Goal: Task Accomplishment & Management: Use online tool/utility

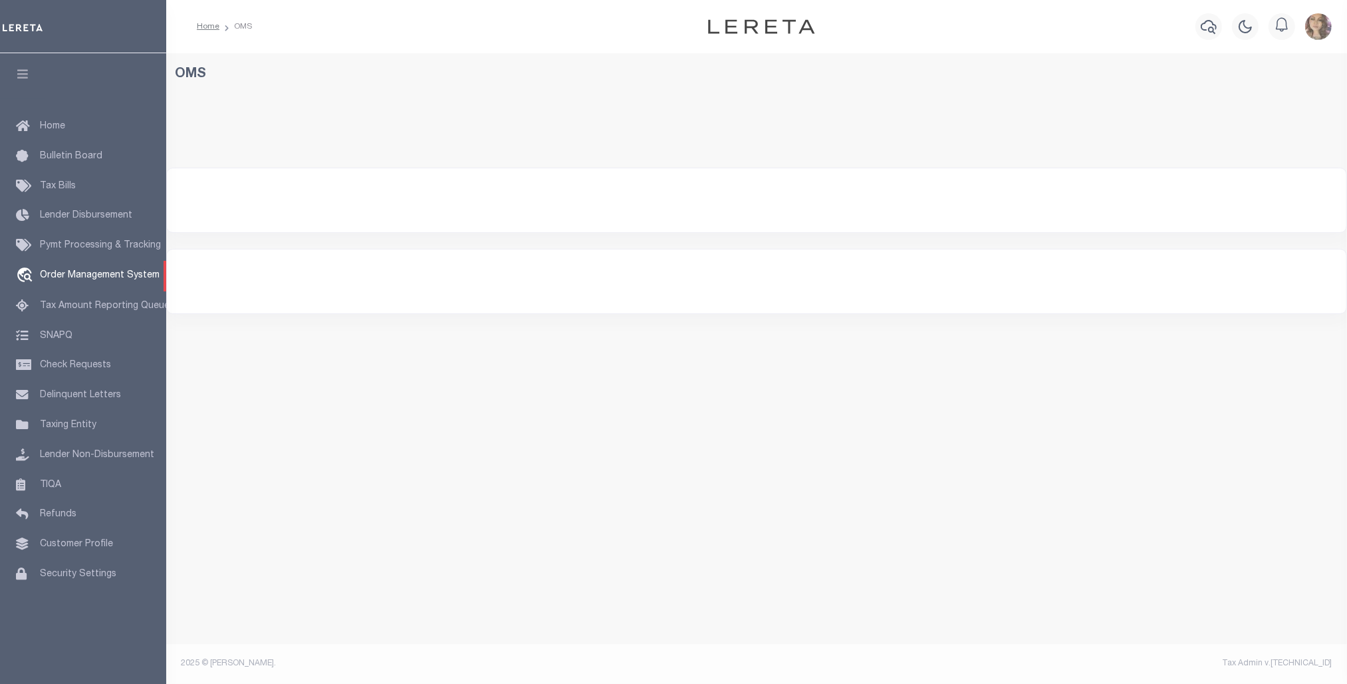
select select "200"
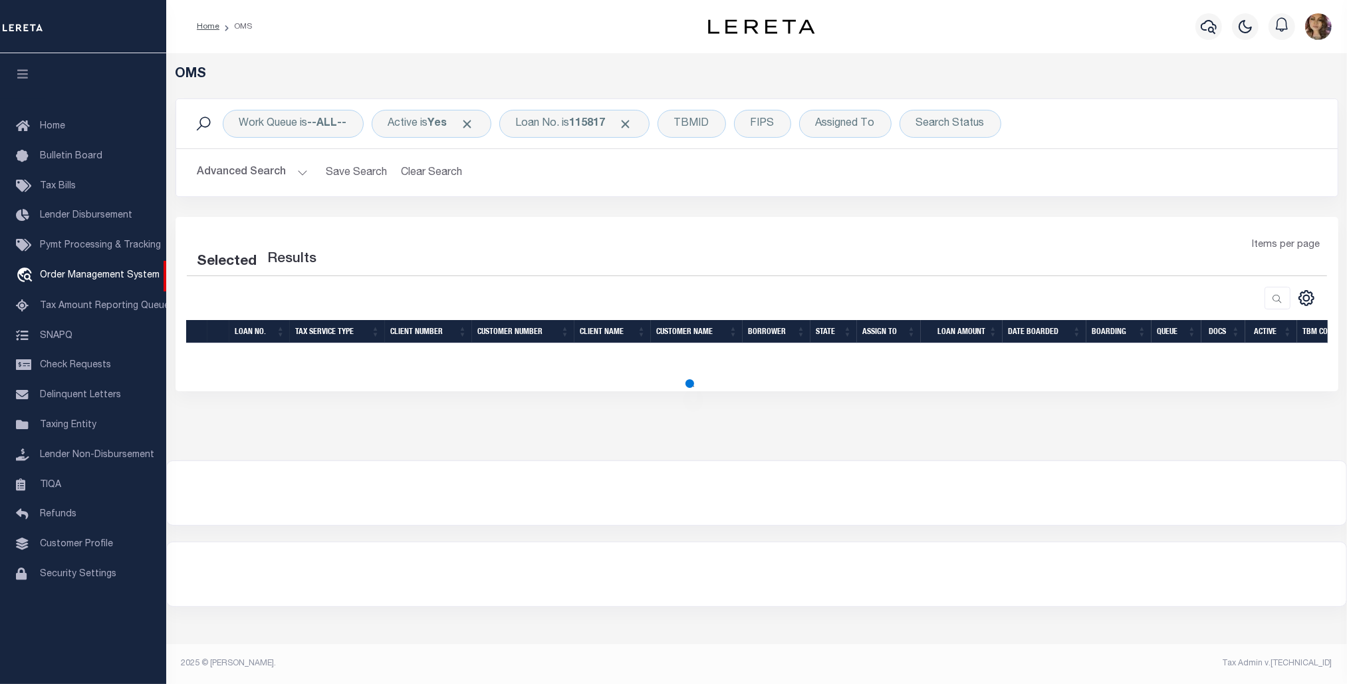
select select "200"
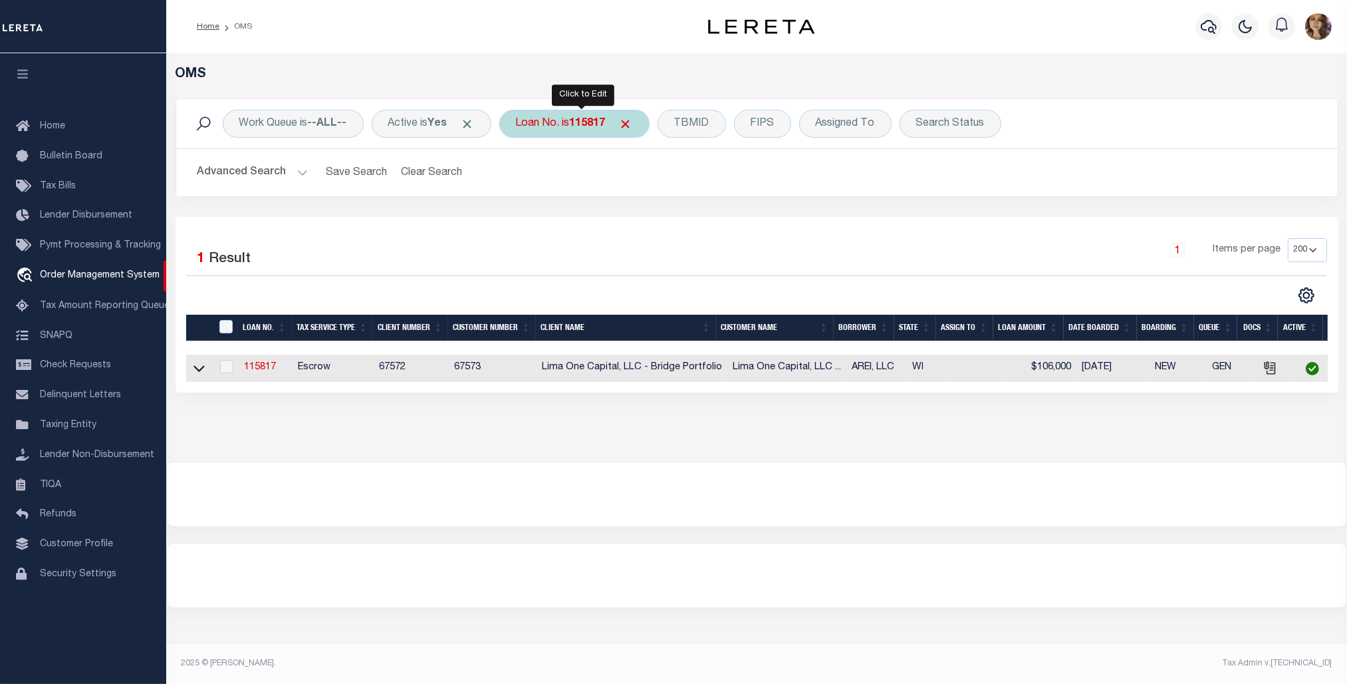
click at [584, 124] on b "115817" at bounding box center [588, 123] width 36 height 11
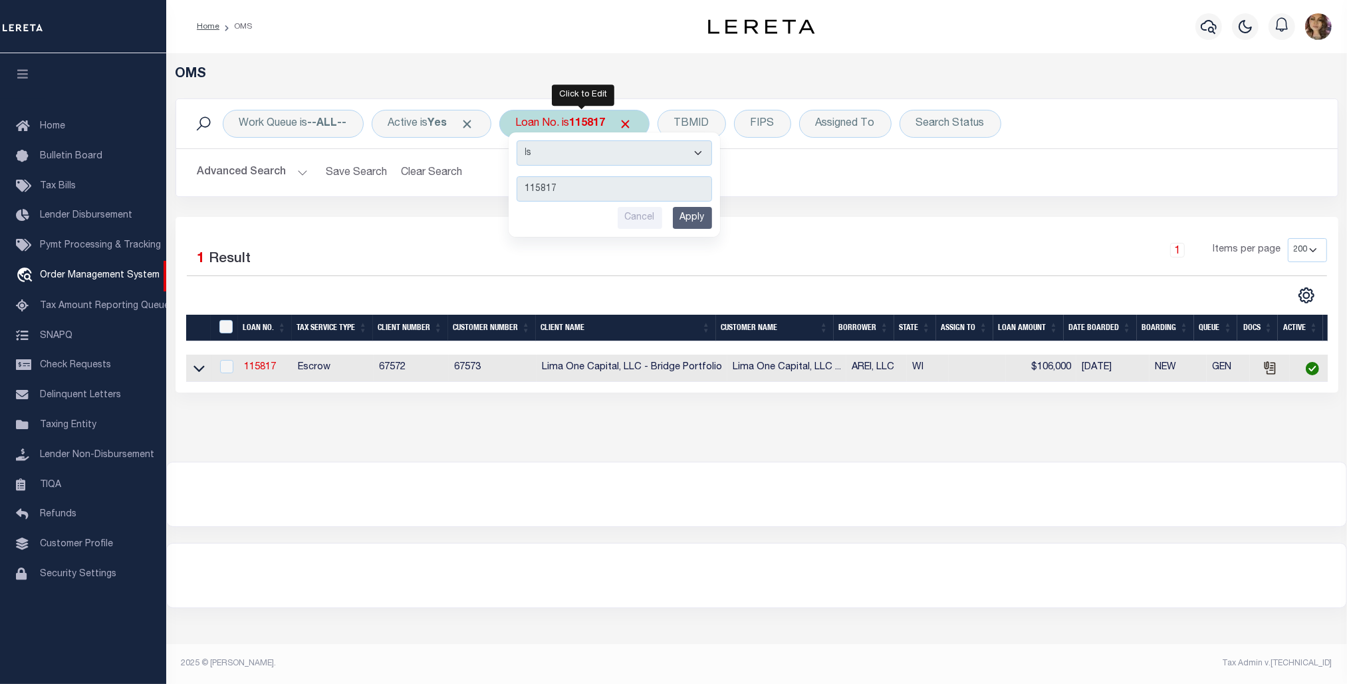
type input "123099-1"
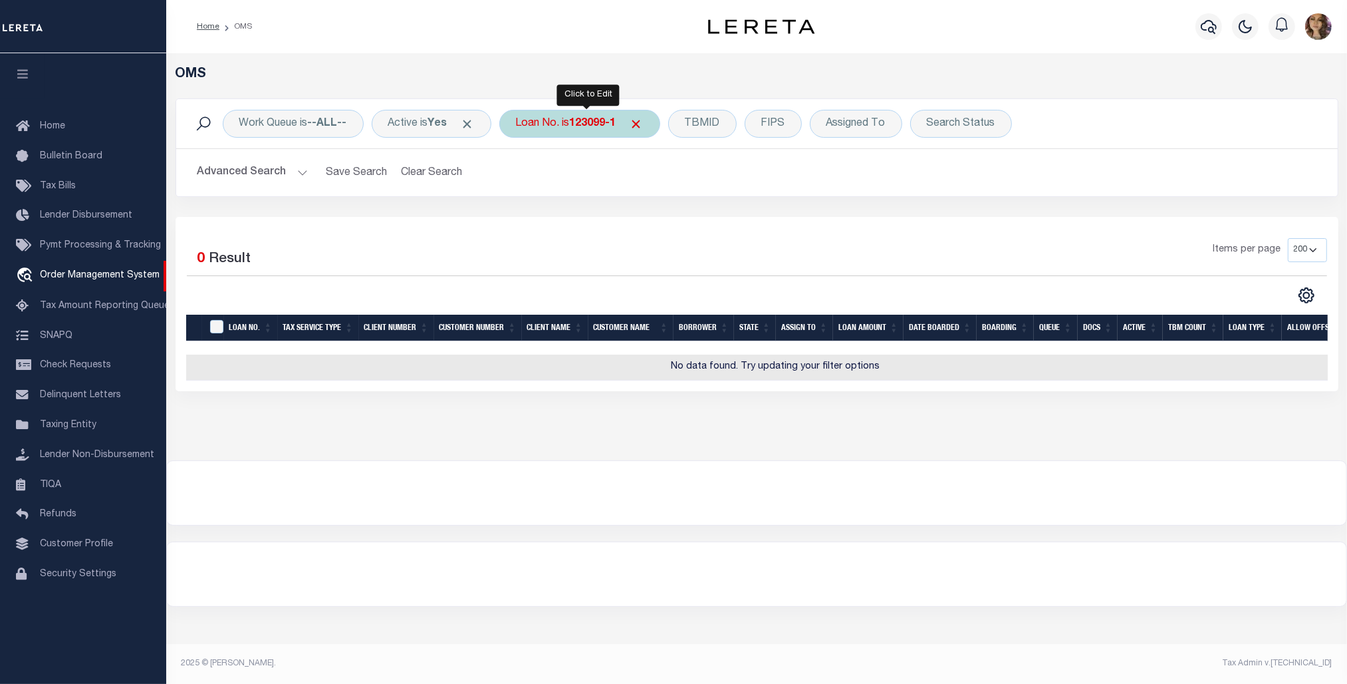
click at [564, 132] on div "Loan No. is 123099-1" at bounding box center [579, 124] width 161 height 28
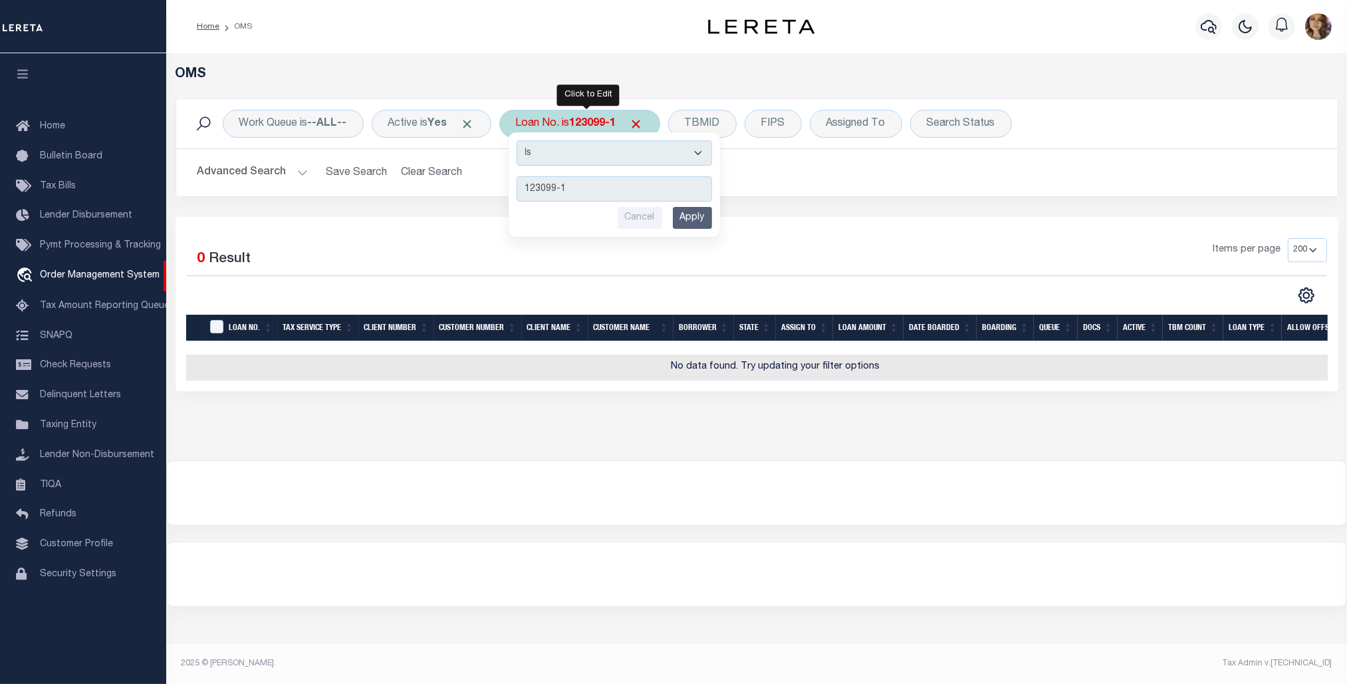
click at [610, 190] on input "123099-1" at bounding box center [615, 188] width 196 height 25
type input "123099"
click at [696, 221] on input "Apply" at bounding box center [692, 218] width 39 height 22
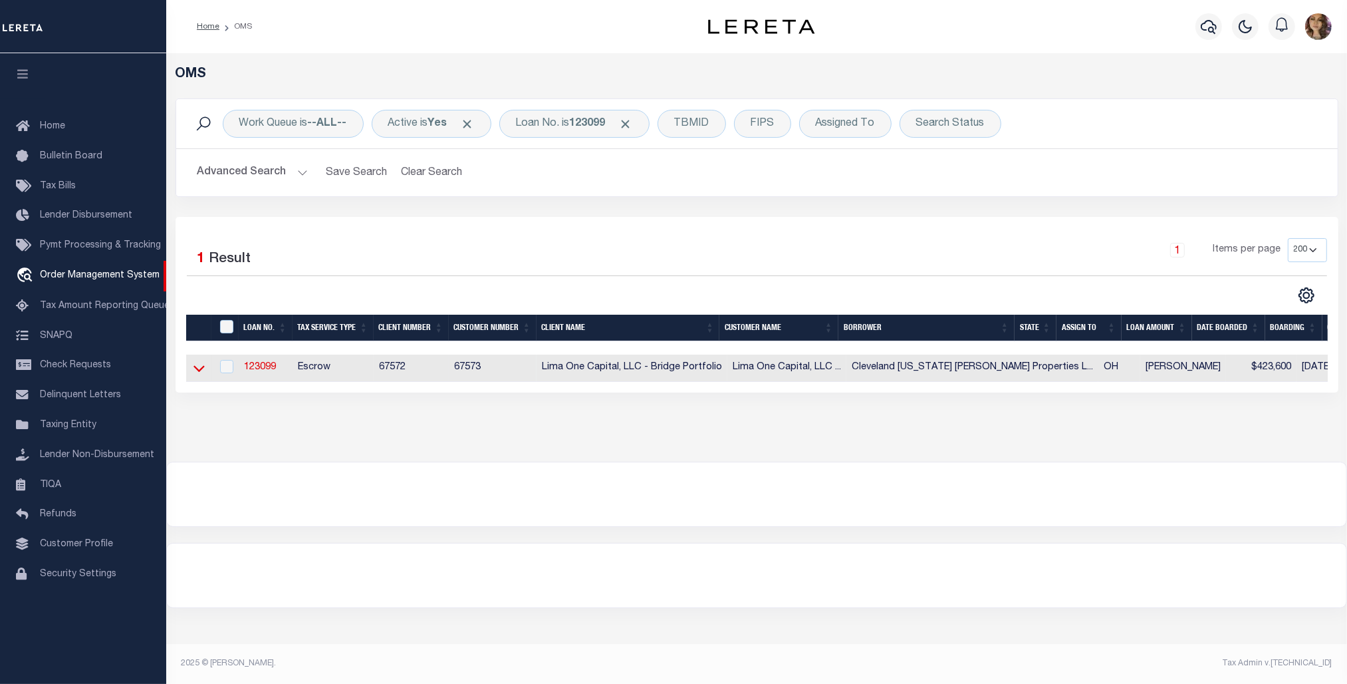
click at [198, 372] on icon at bounding box center [199, 368] width 11 height 14
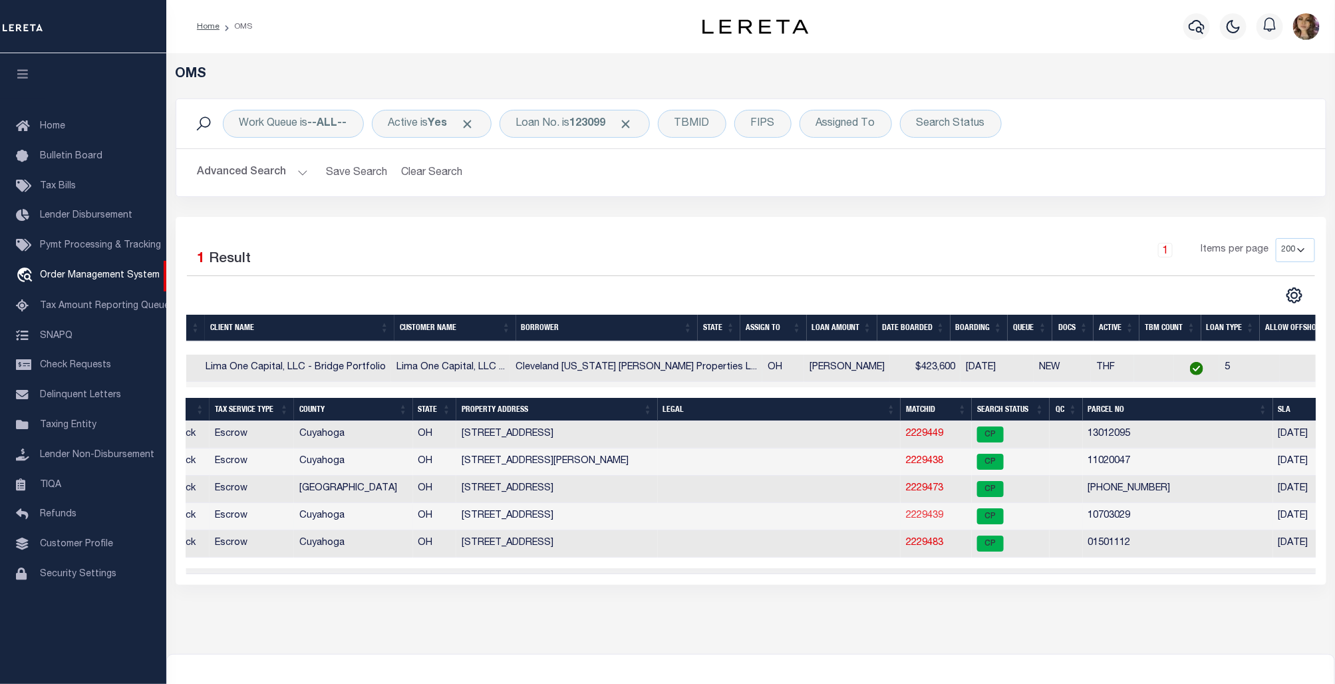
click at [906, 520] on link "2229439" at bounding box center [924, 515] width 37 height 9
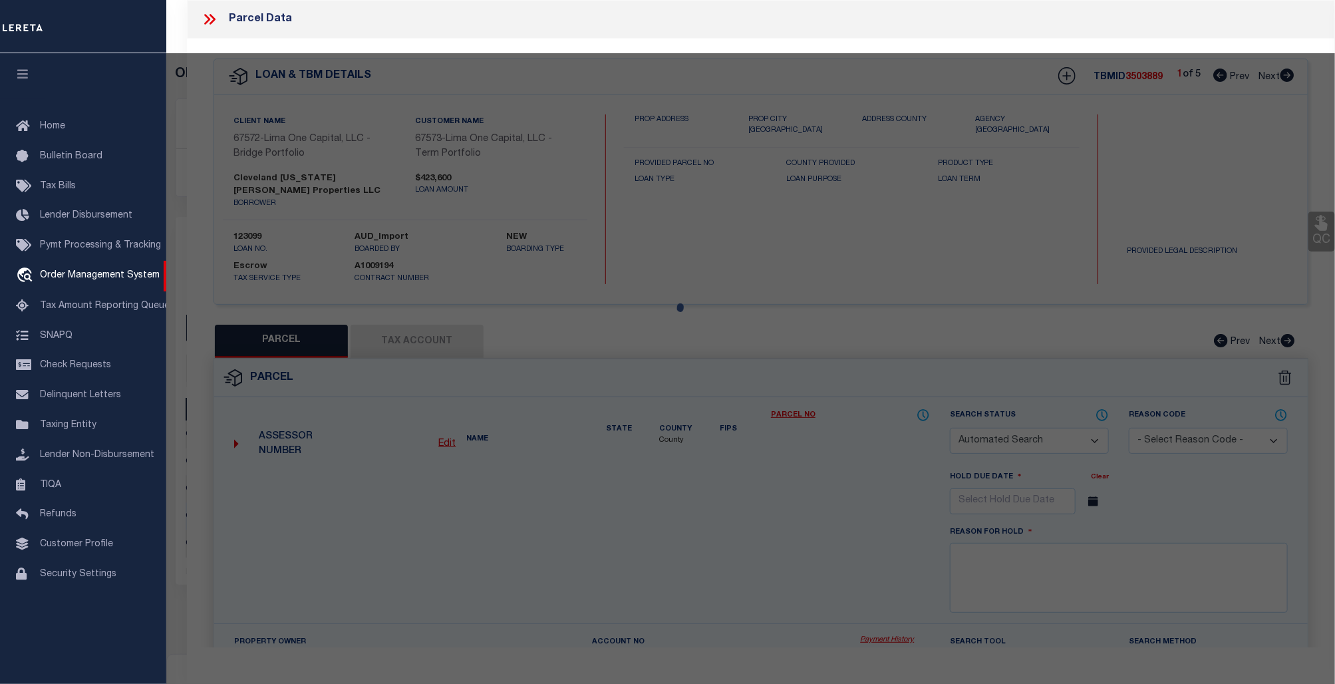
checkbox input "false"
select select "CP"
type input "CLEVELAND OHIO HOPKINS PROPERTIES L"
select select "ATL"
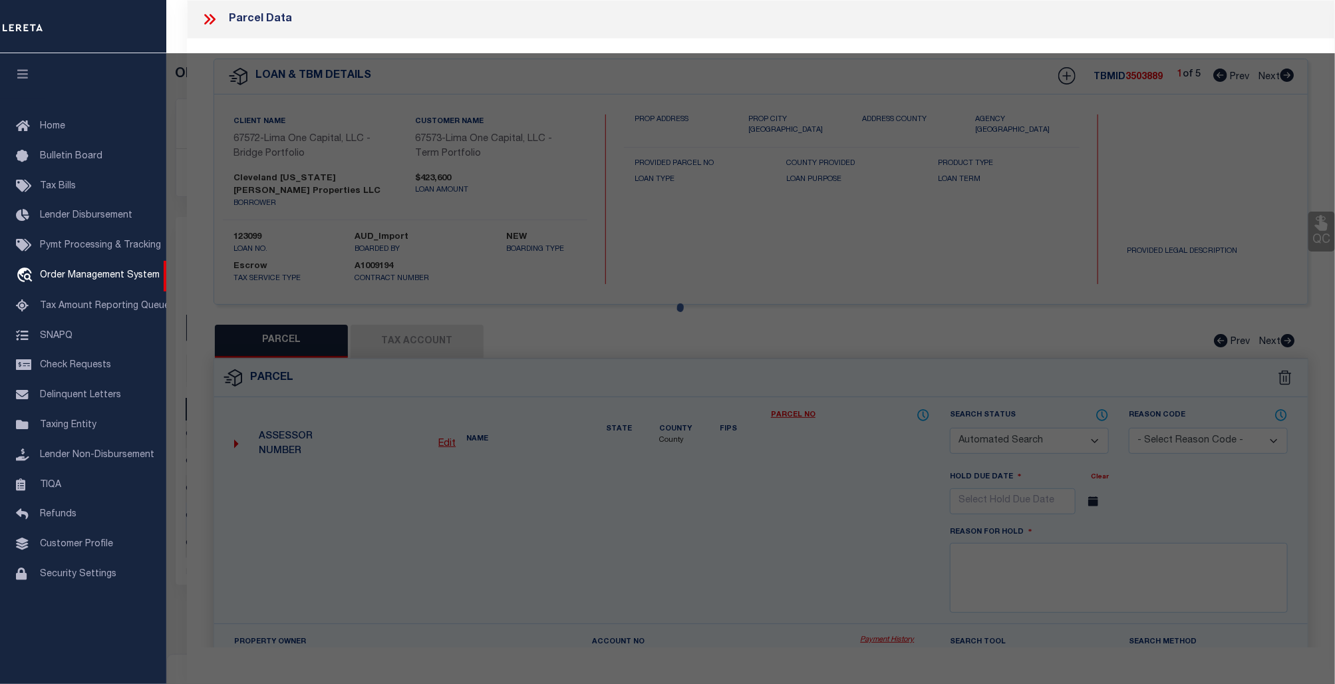
select select "ADD"
type input "919 ANSEL RD"
checkbox input "false"
type input "CLEVELAND, OH 44103"
type textarea "375 KING 0025 ALL MB107 PG03 MB PG MB PG"
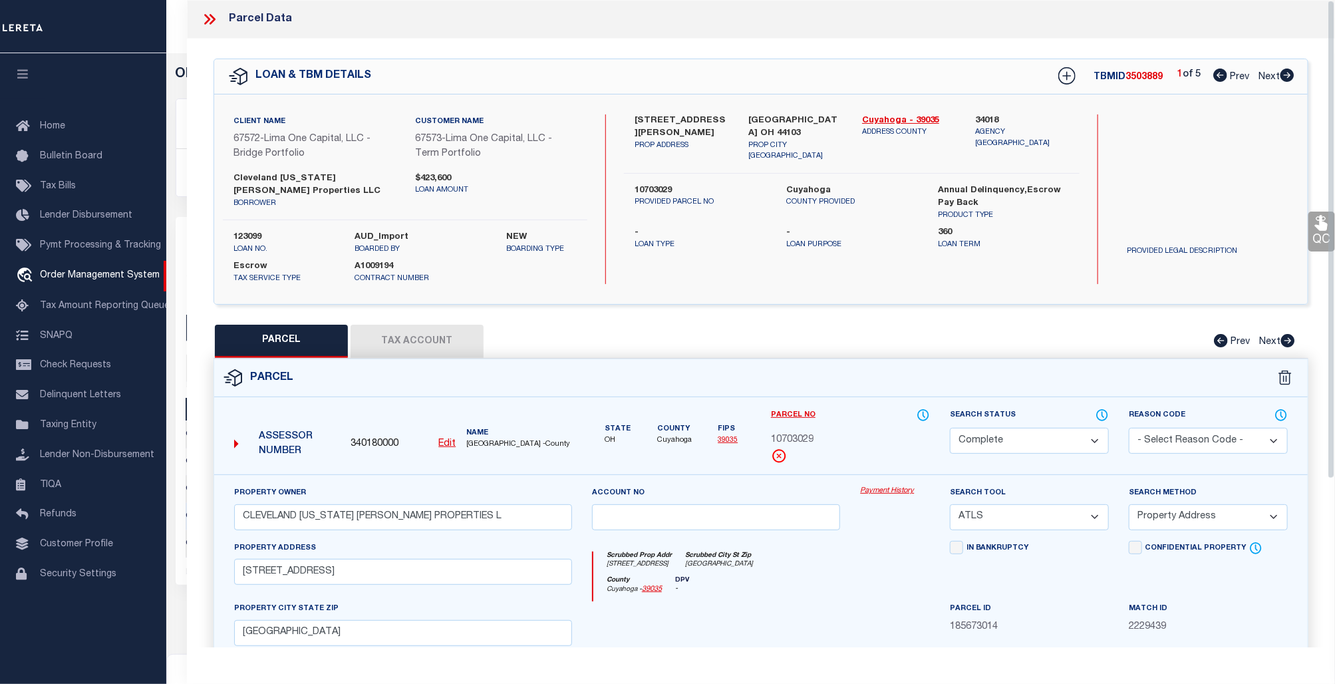
click at [879, 492] on link "Payment History" at bounding box center [895, 490] width 70 height 11
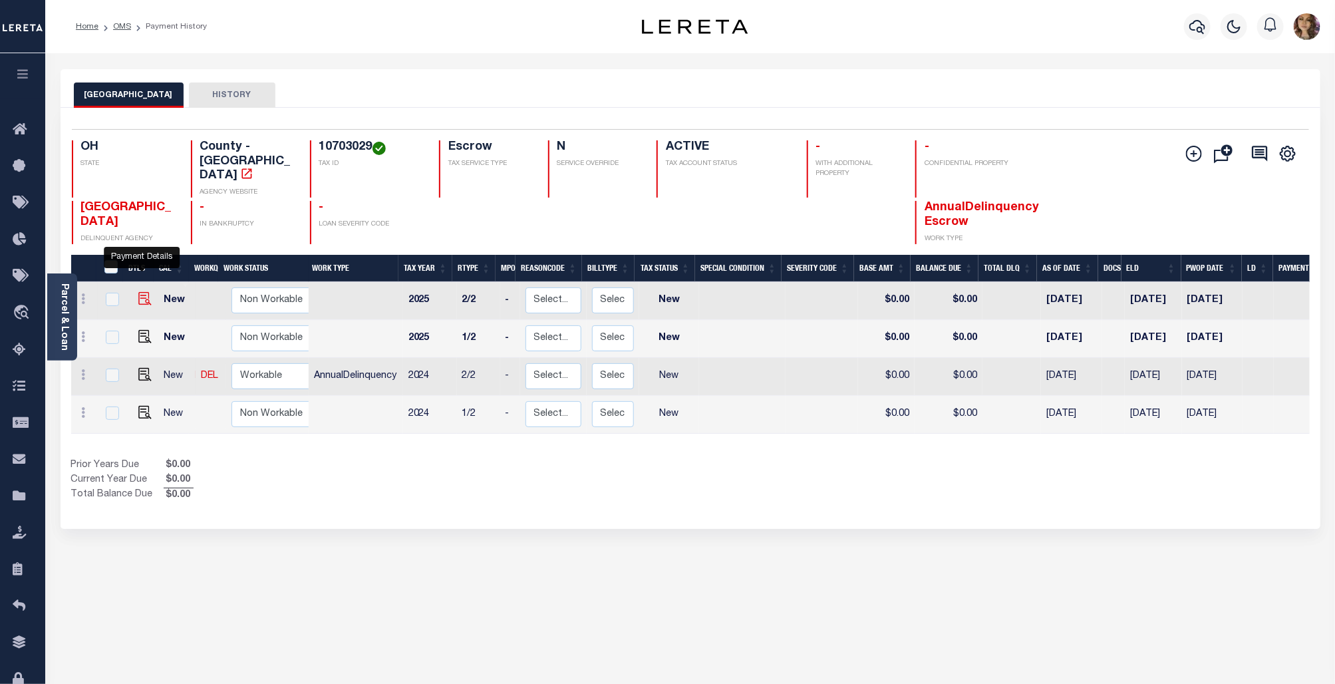
click at [138, 292] on img "" at bounding box center [144, 298] width 13 height 13
checkbox input "true"
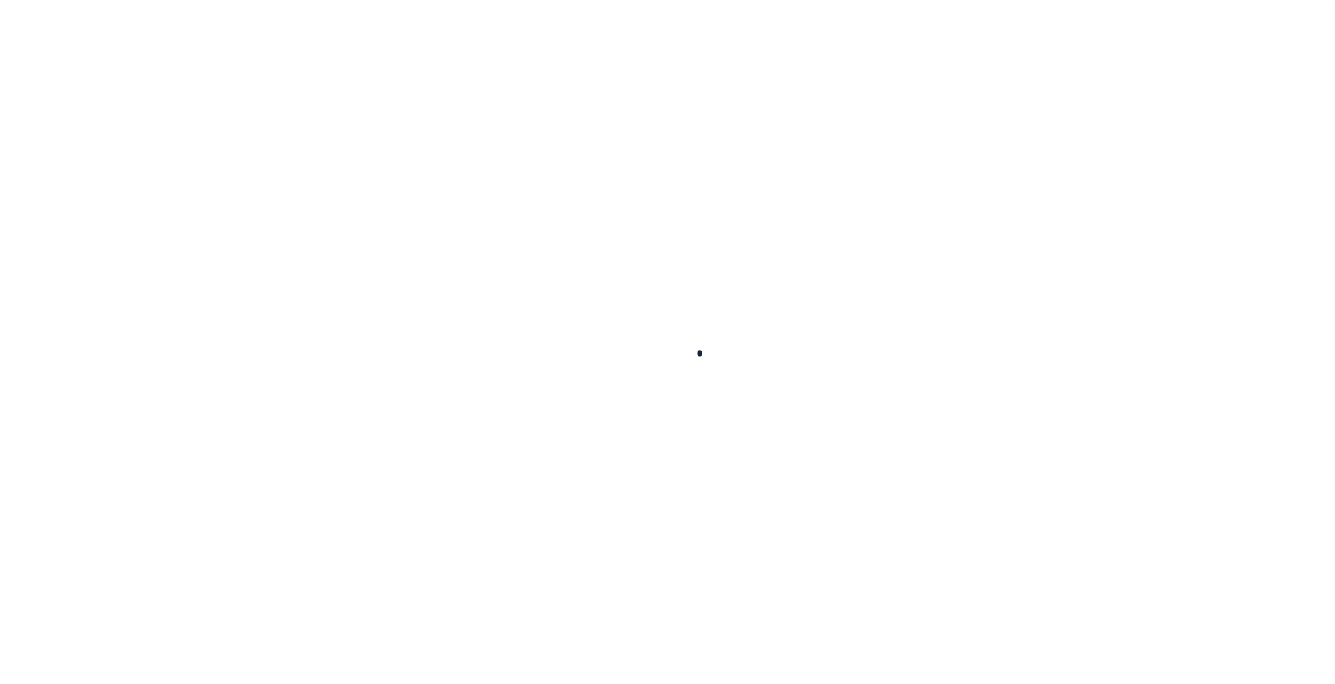
checkbox input "false"
type input "08/17/2025"
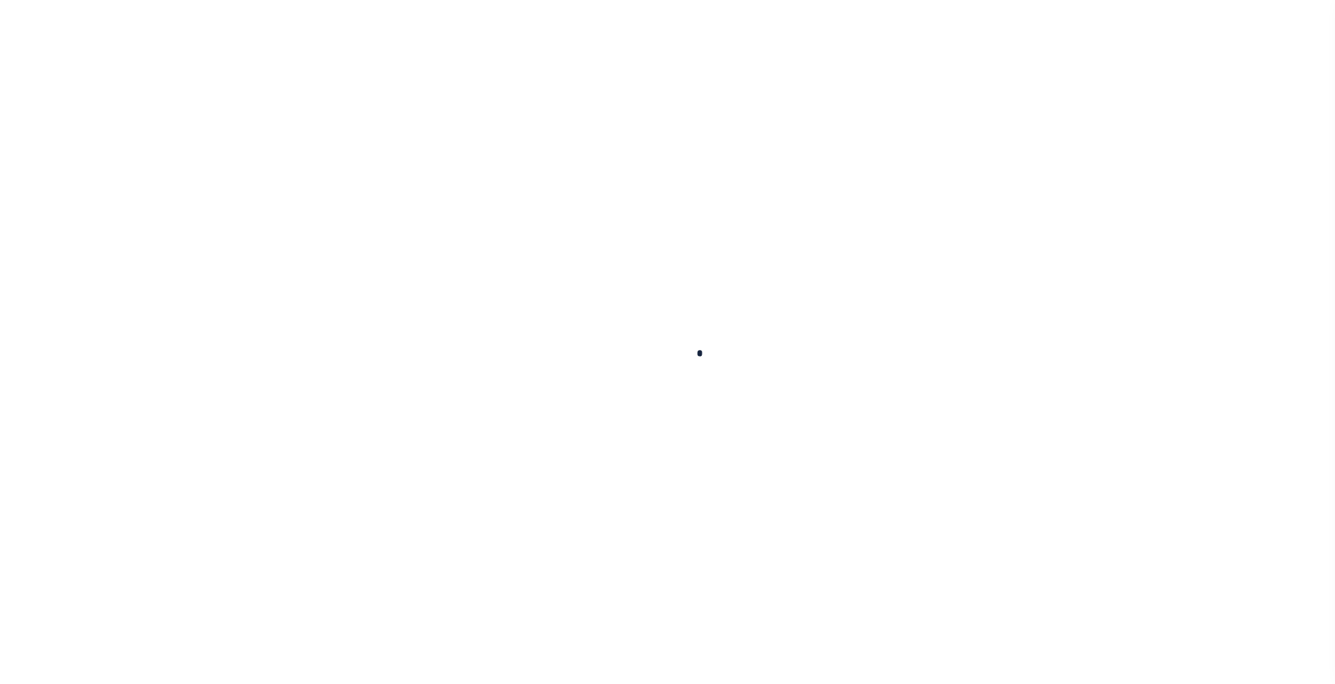
select select "NW2"
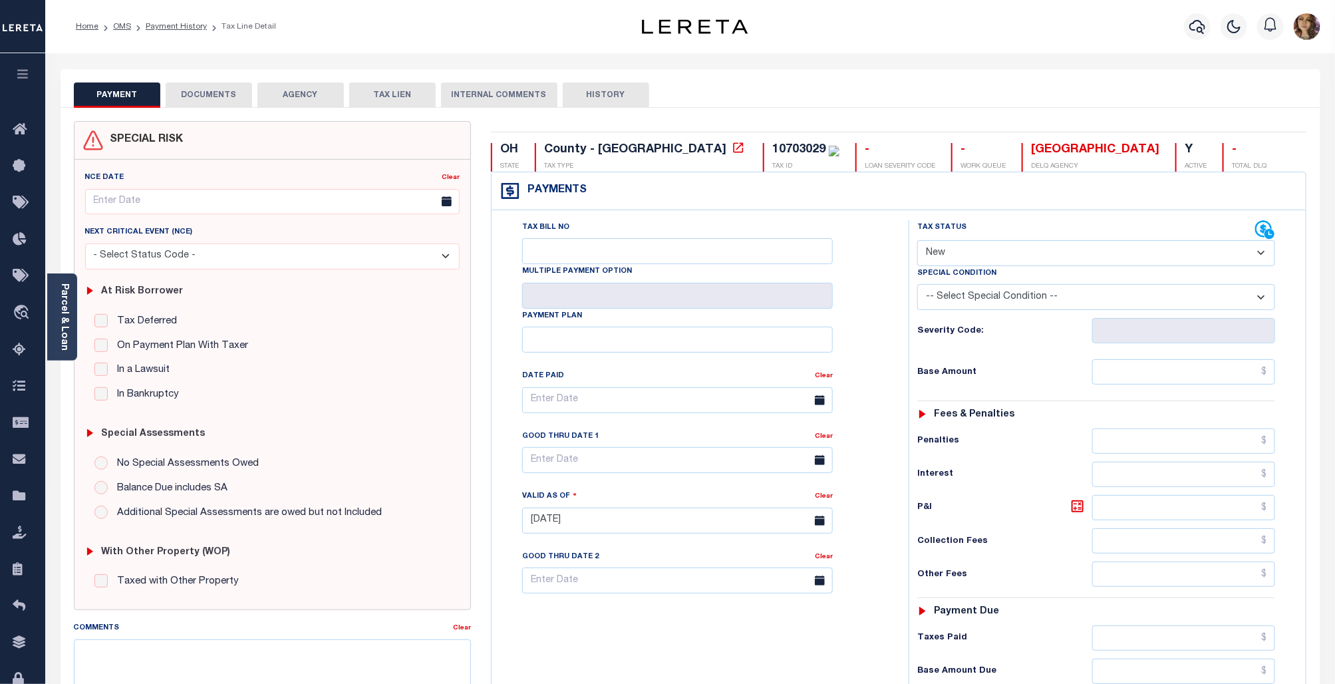
click at [299, 87] on button "AGENCY" at bounding box center [300, 94] width 86 height 25
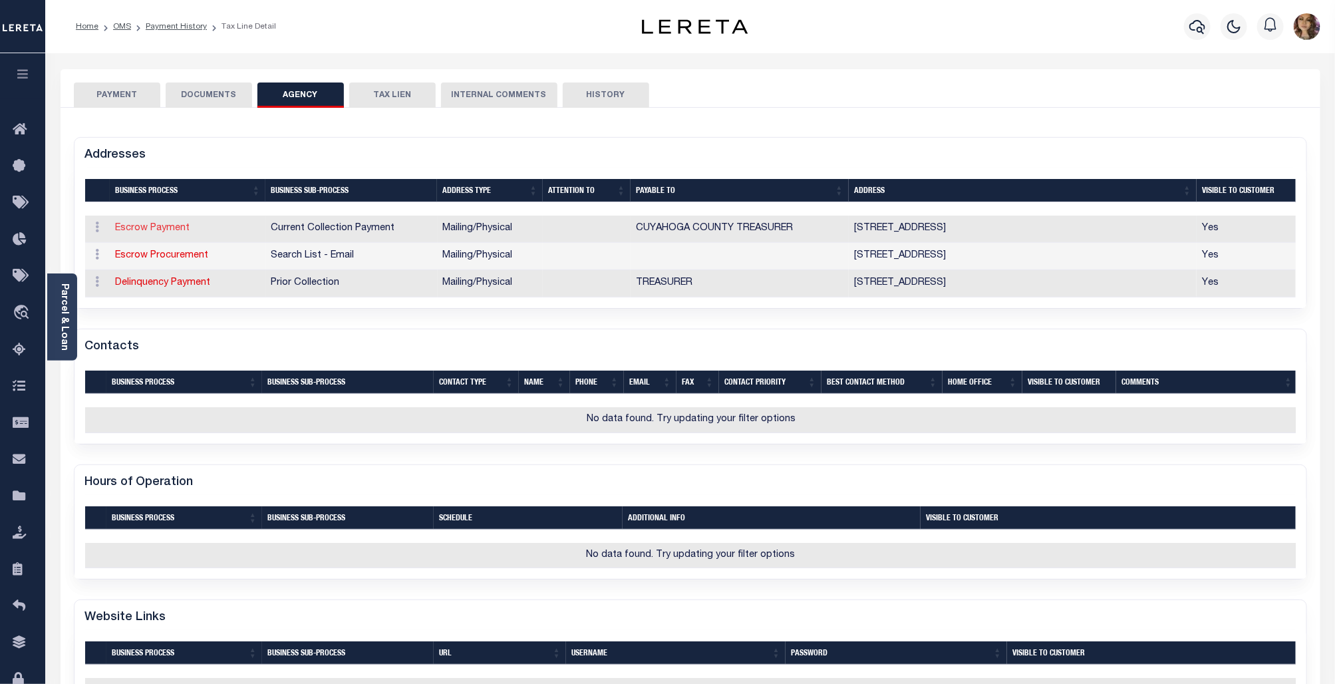
click at [157, 229] on link "Escrow Payment" at bounding box center [153, 227] width 74 height 9
select select "1"
checkbox input "false"
select select
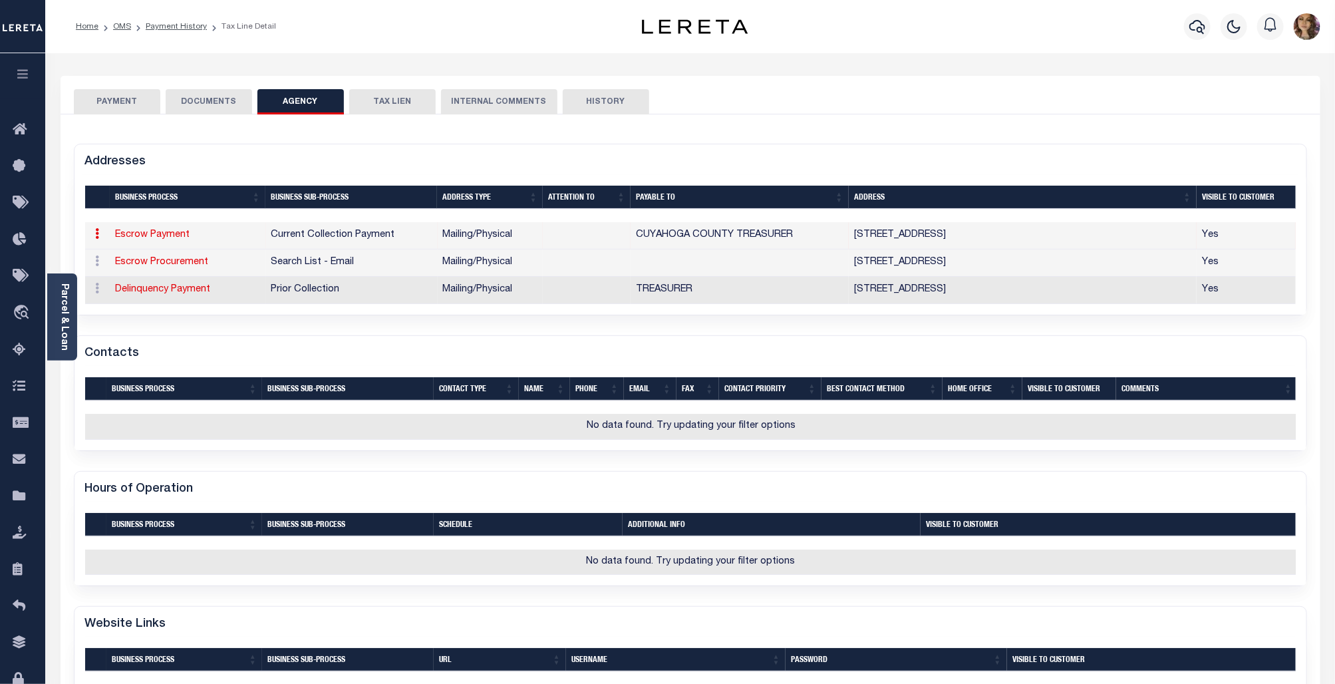
type input "2079 EAST 9TH ST, 1ST FLOOR"
type input "CLEVELAND"
select select "OH"
type input "44115"
select select "5"
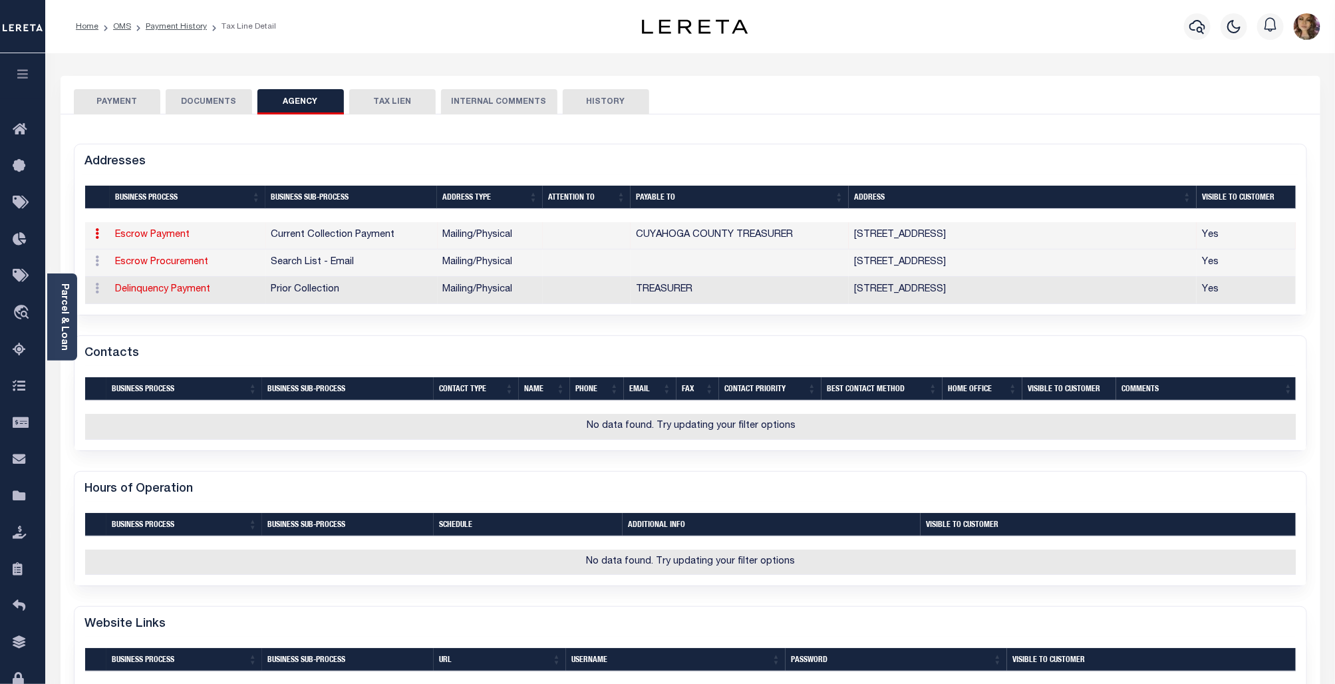
checkbox input "true"
type input "CUYAHOGA COUNTY TREASURER"
select select "11"
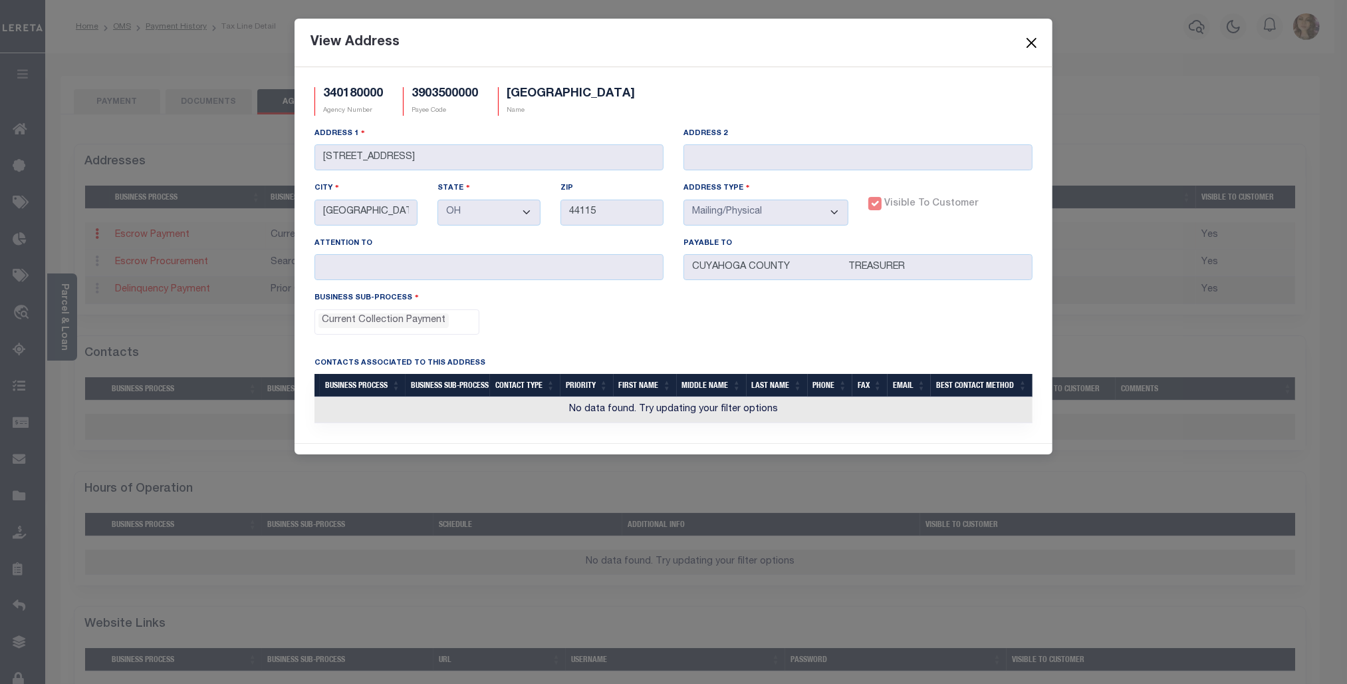
click at [1031, 41] on button "Close" at bounding box center [1031, 42] width 17 height 17
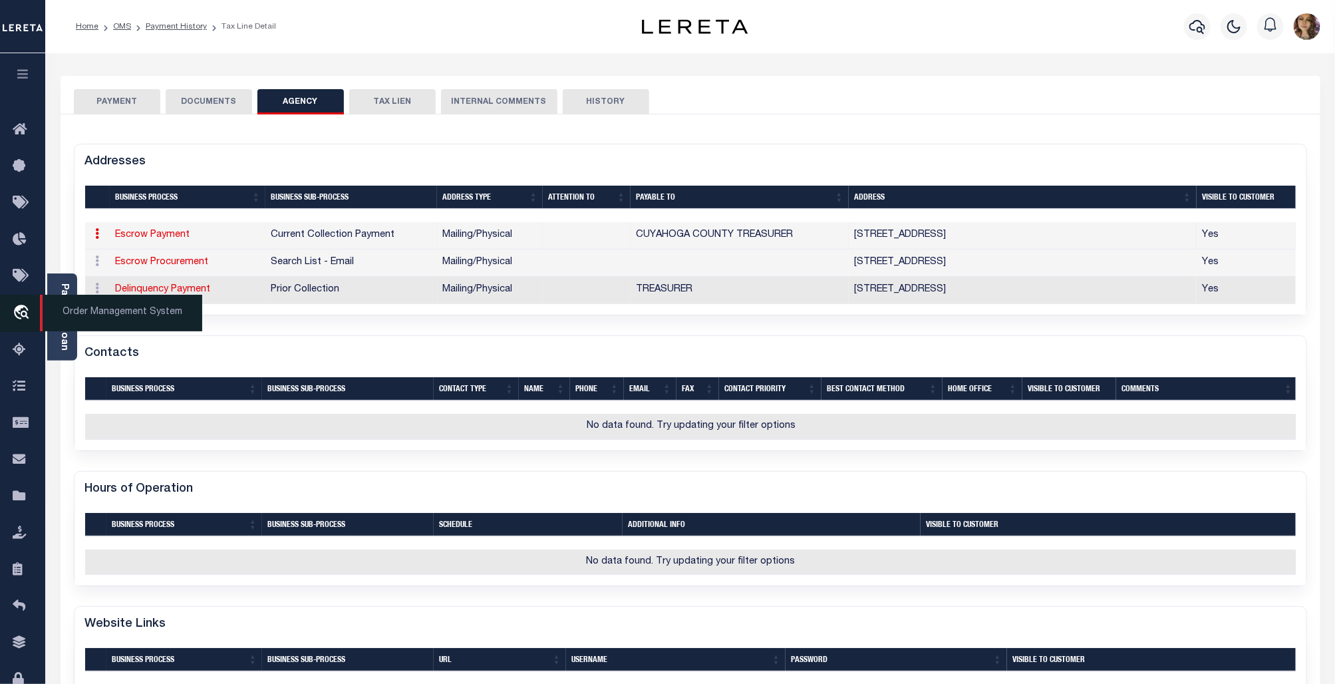
click at [94, 321] on span "Order Management System" at bounding box center [121, 313] width 162 height 37
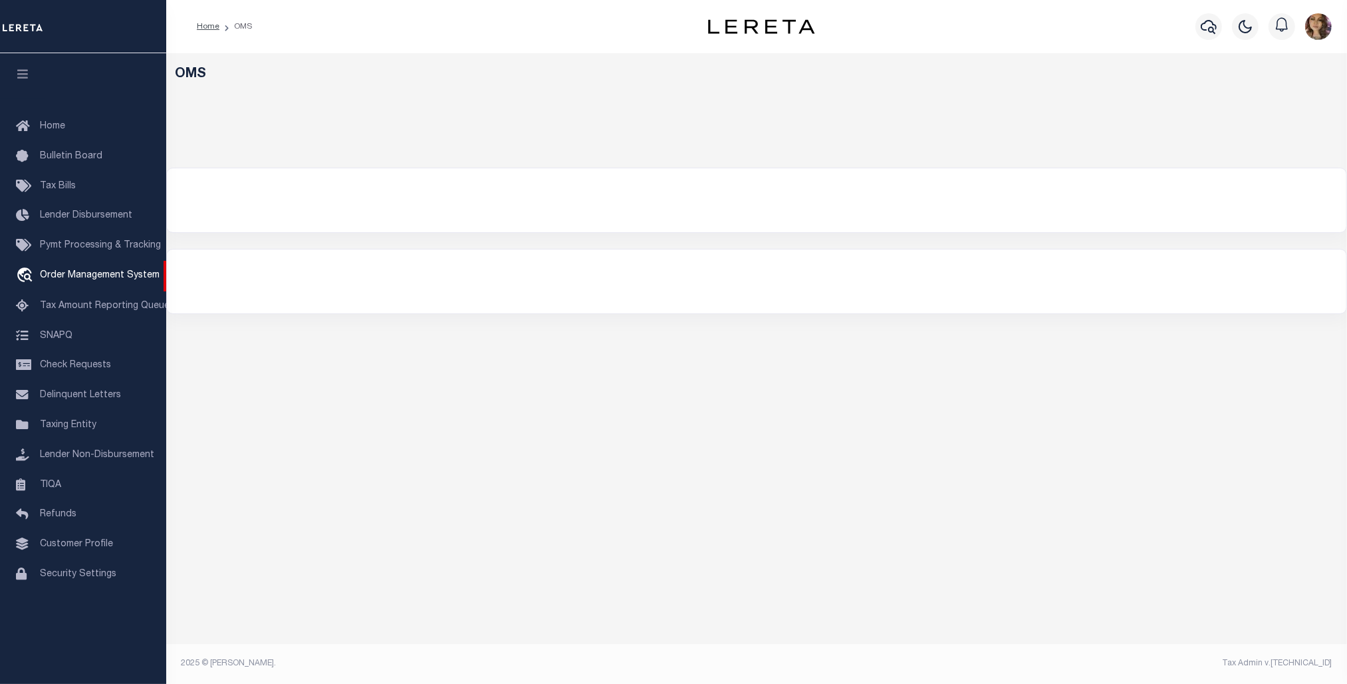
select select "200"
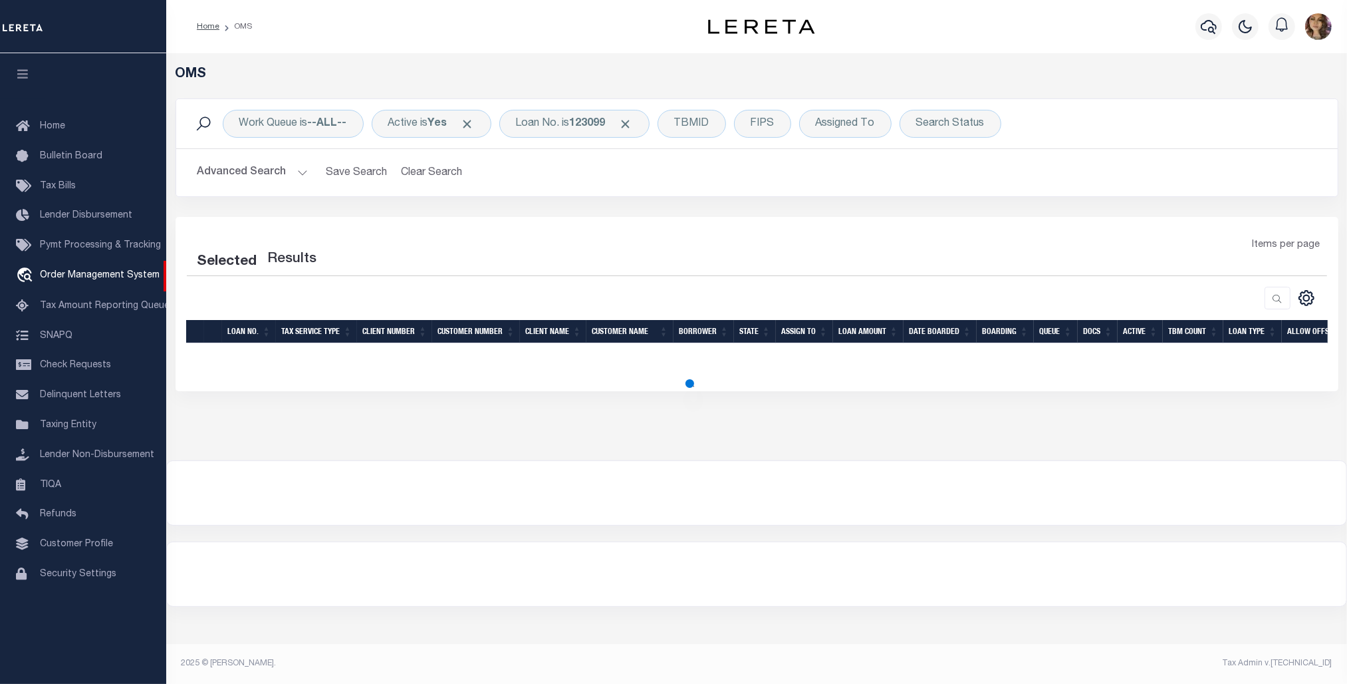
select select "200"
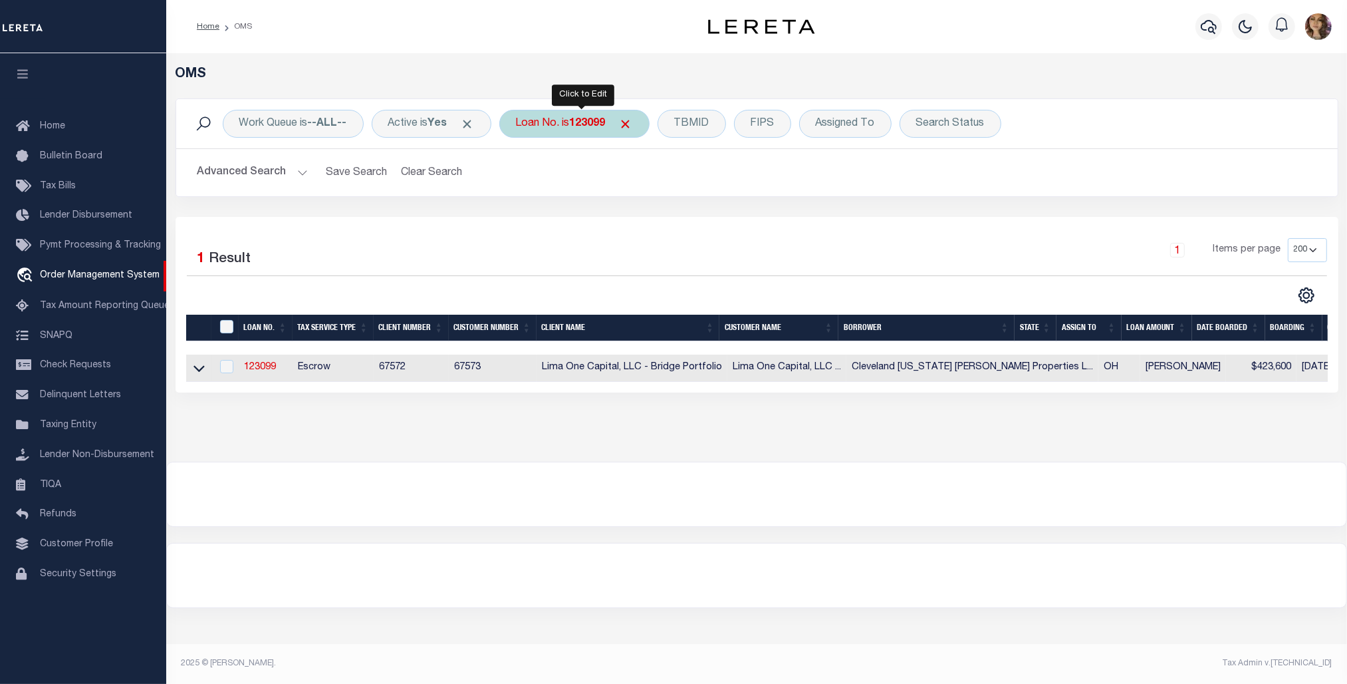
click at [589, 130] on div "Loan No. is 123099" at bounding box center [574, 124] width 150 height 28
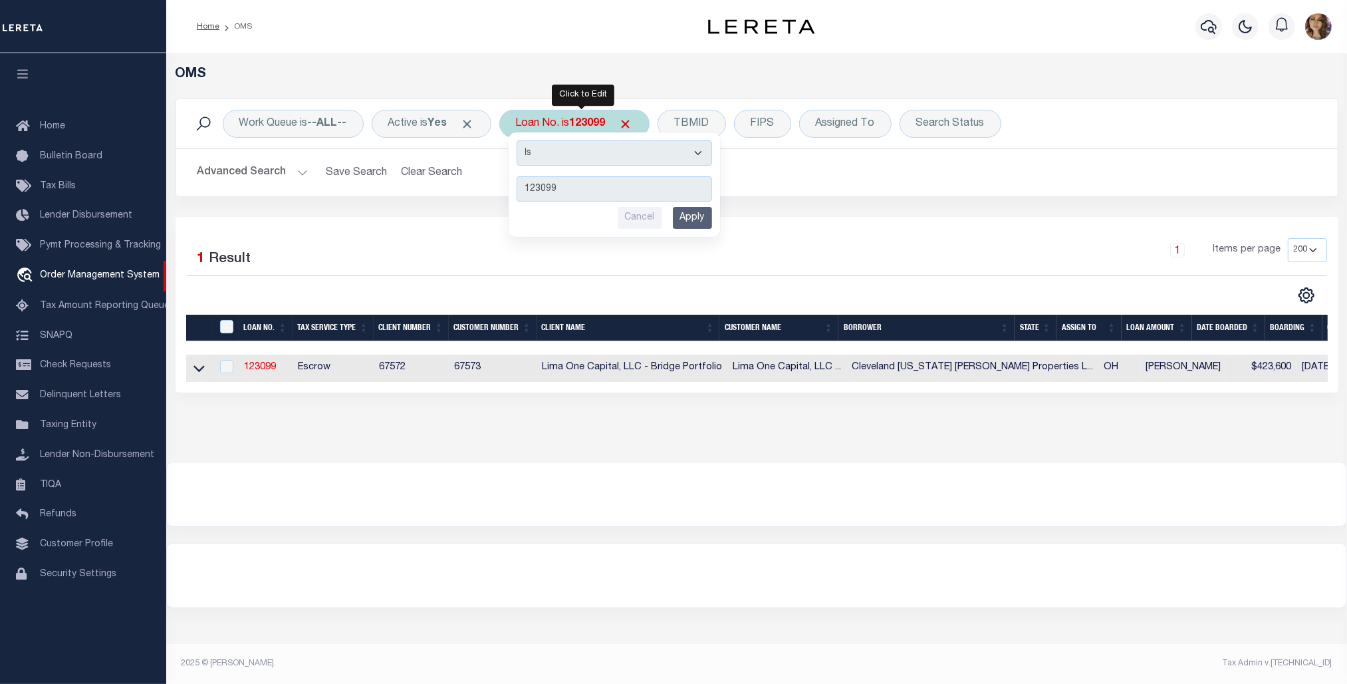
type input "4309190004838"
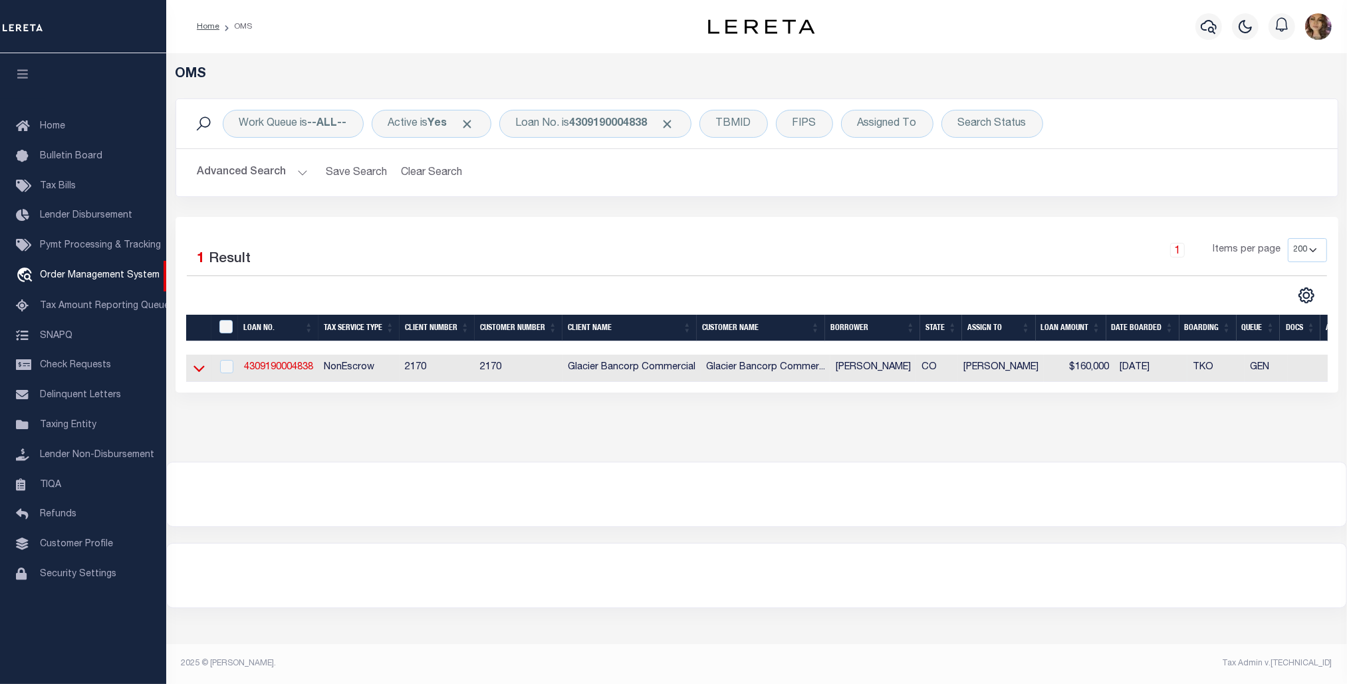
click at [197, 372] on icon at bounding box center [199, 369] width 11 height 7
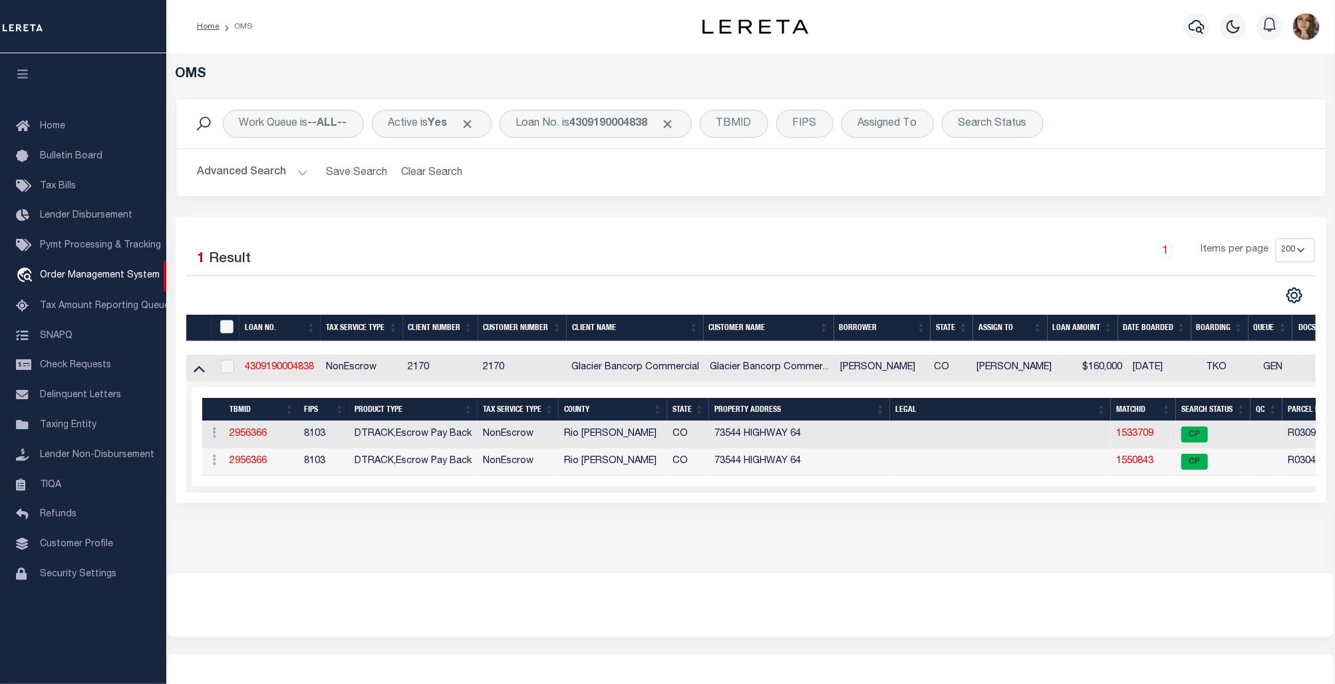
drag, startPoint x: 1048, startPoint y: 504, endPoint x: 1134, endPoint y: 505, distance: 86.5
click at [1134, 503] on div "Selected 1 Result 1 Items per page 10 25 50 100 200" at bounding box center [751, 360] width 1150 height 286
click at [1134, 436] on link "1533709" at bounding box center [1134, 433] width 37 height 9
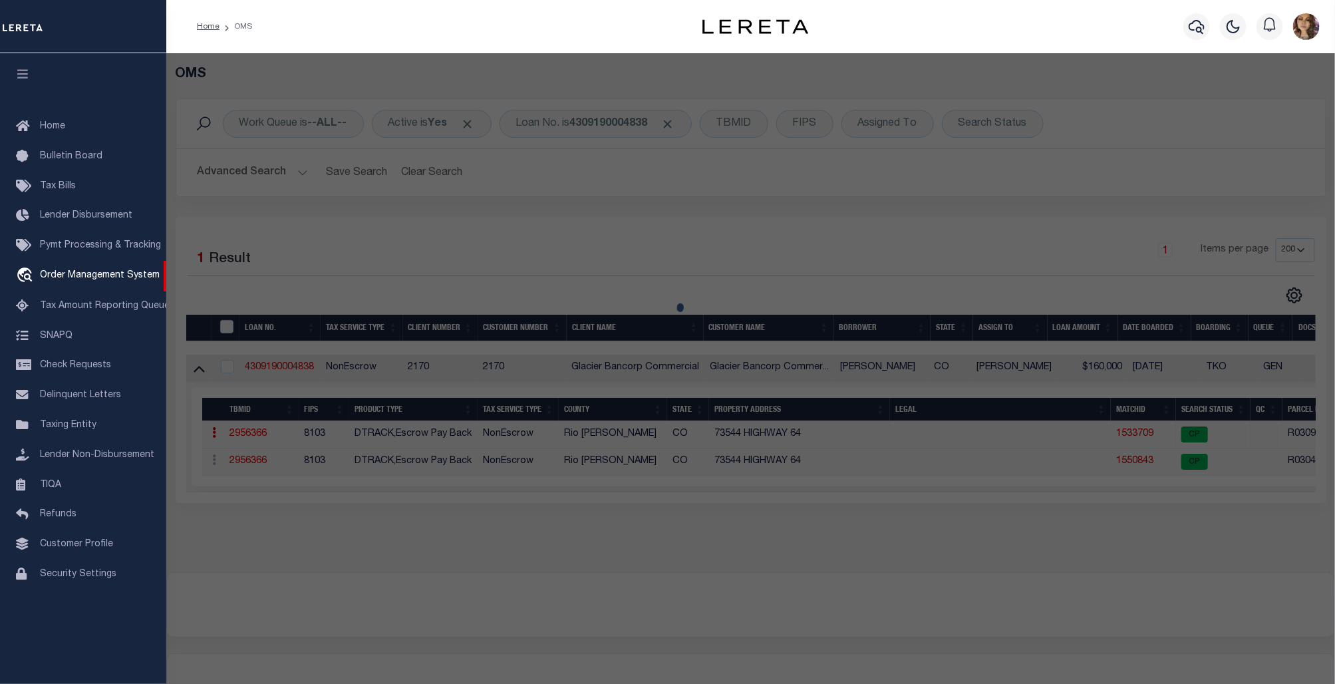
checkbox input "false"
select select "CP"
type input "BOLTON, SHAWN"
type input "140929499206"
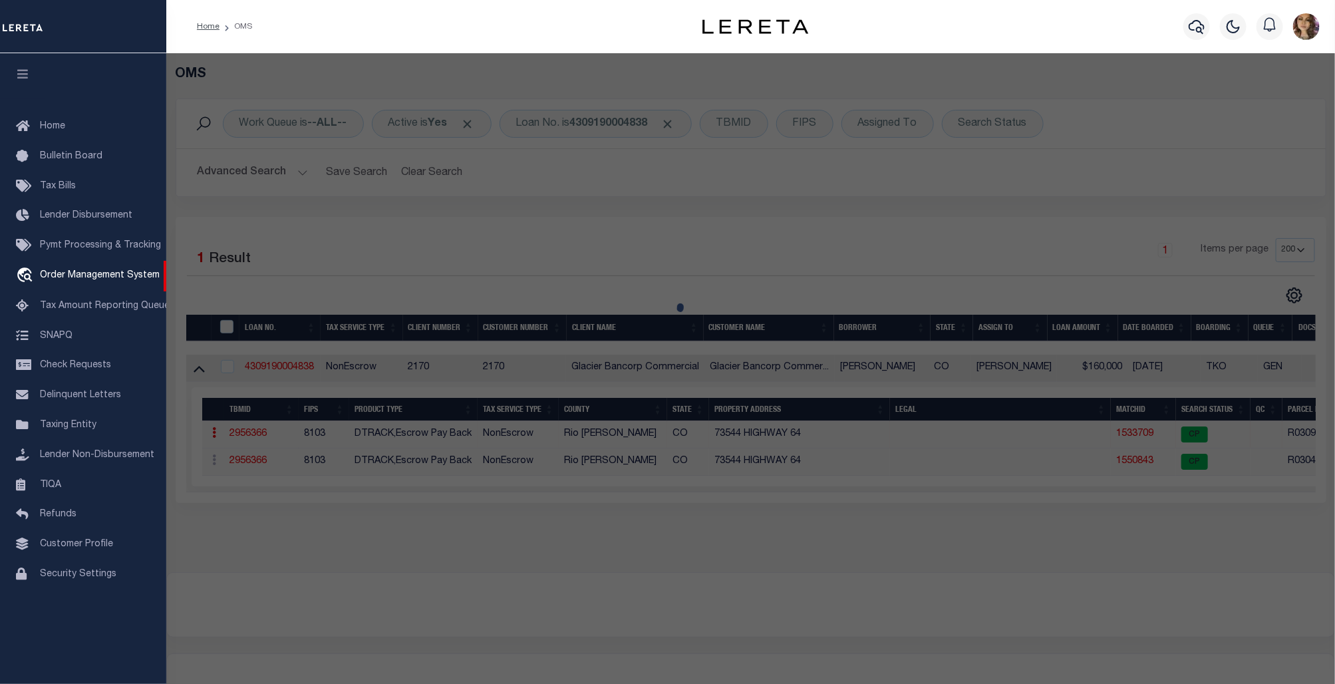
select select
type input "73544 HWY 64"
checkbox input "false"
type input "MEEKER CO"
type textarea "Tract: 93 S: 29 T: 1N R: 94W BEGINNING AT CORNER NO. 3 OF TRACT 123, SECTION 29…"
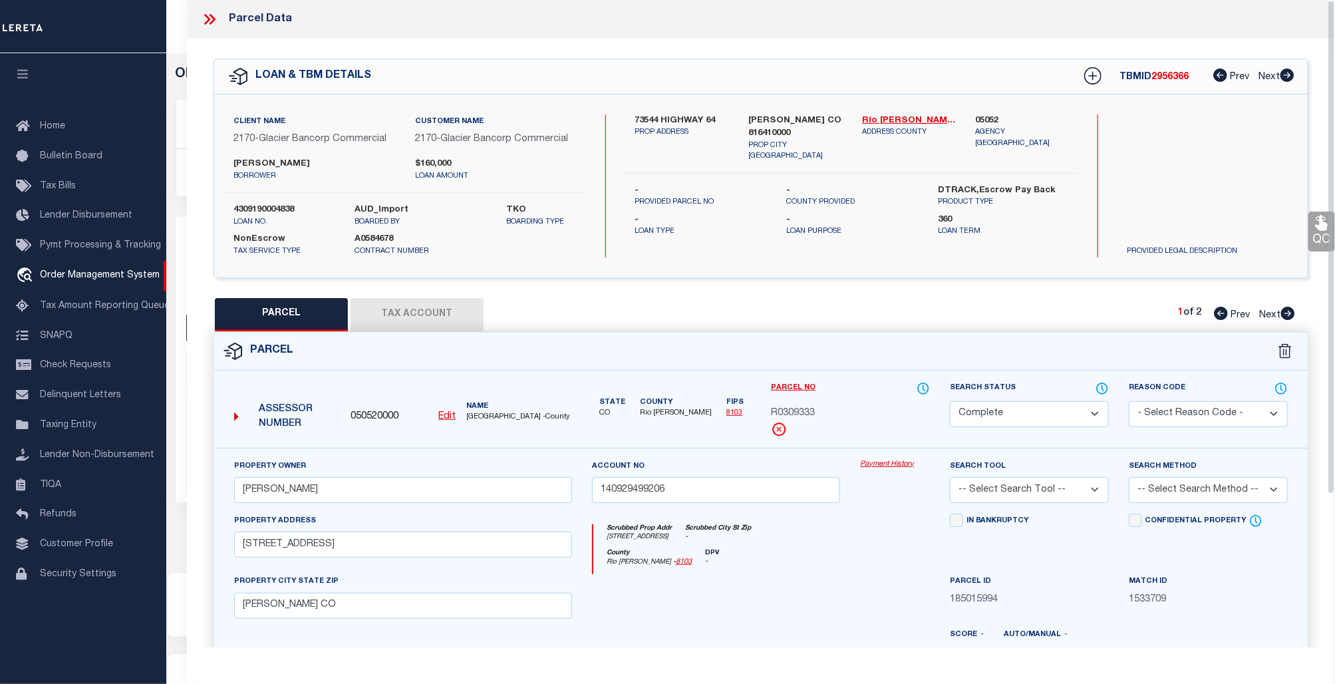
click at [876, 461] on link "Payment History" at bounding box center [895, 464] width 70 height 11
click at [208, 20] on icon at bounding box center [207, 19] width 6 height 11
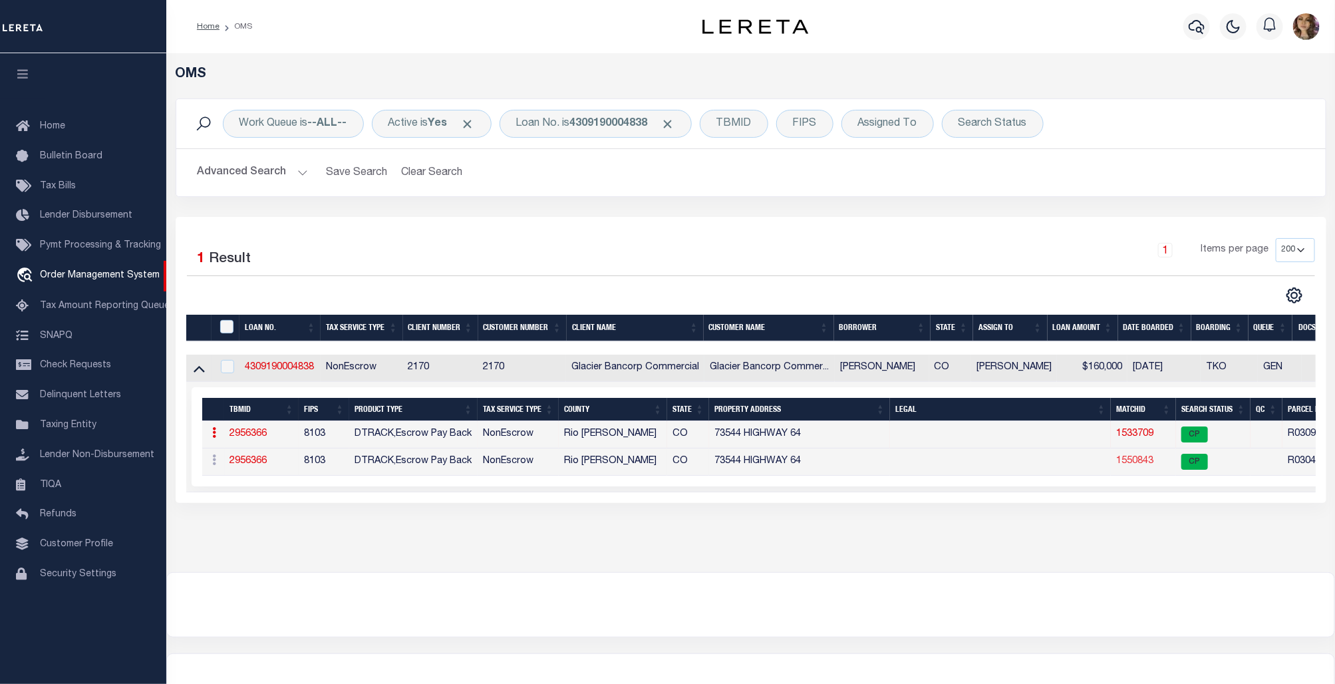
click at [1138, 464] on link "1550843" at bounding box center [1134, 460] width 37 height 9
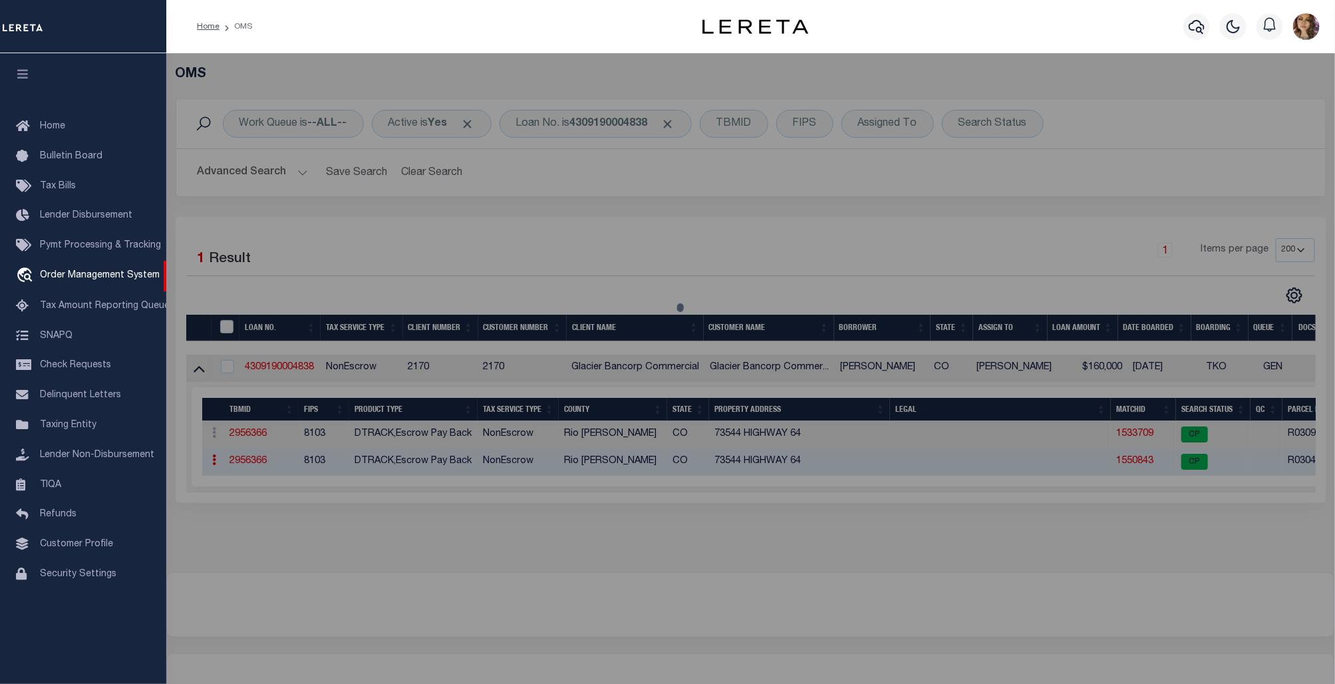
select select "AS"
checkbox input "false"
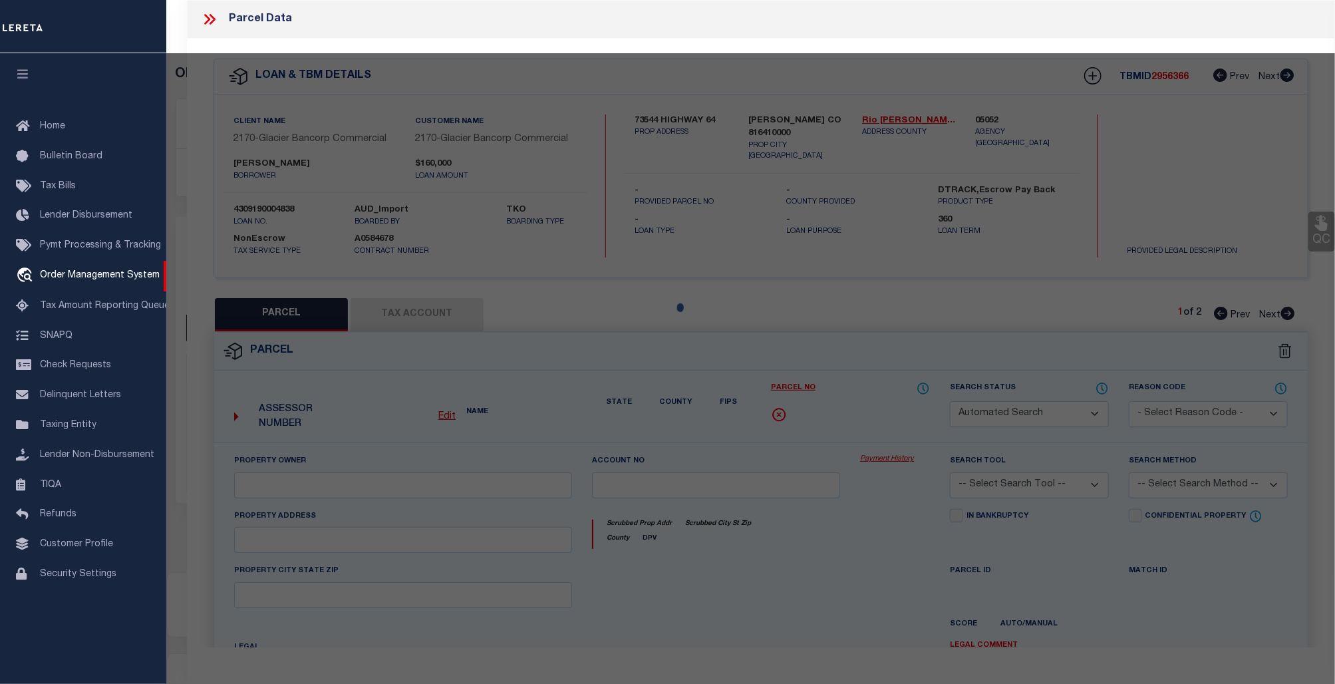
select select "CP"
type input "BOLTON CONSTRUCTION, LLC, A COLORADO LIM"
type input "140929400200"
select select
type input "73544 HWY 64"
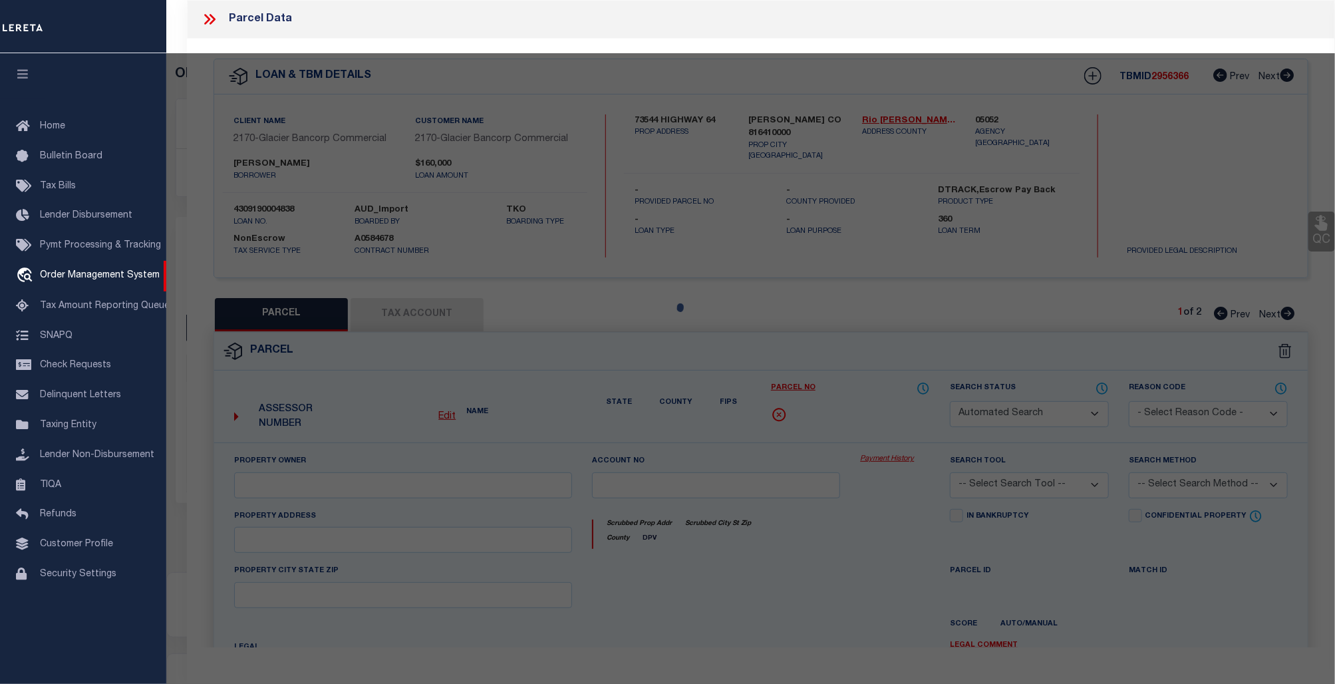
checkbox input "false"
type input "MEEKER CO"
type textarea "S: 29 T: 1N R: 94 A TR LAND IN TR 93 & 123 DESC BGN @ COR #3 ETC.. COPY OF LEGA…"
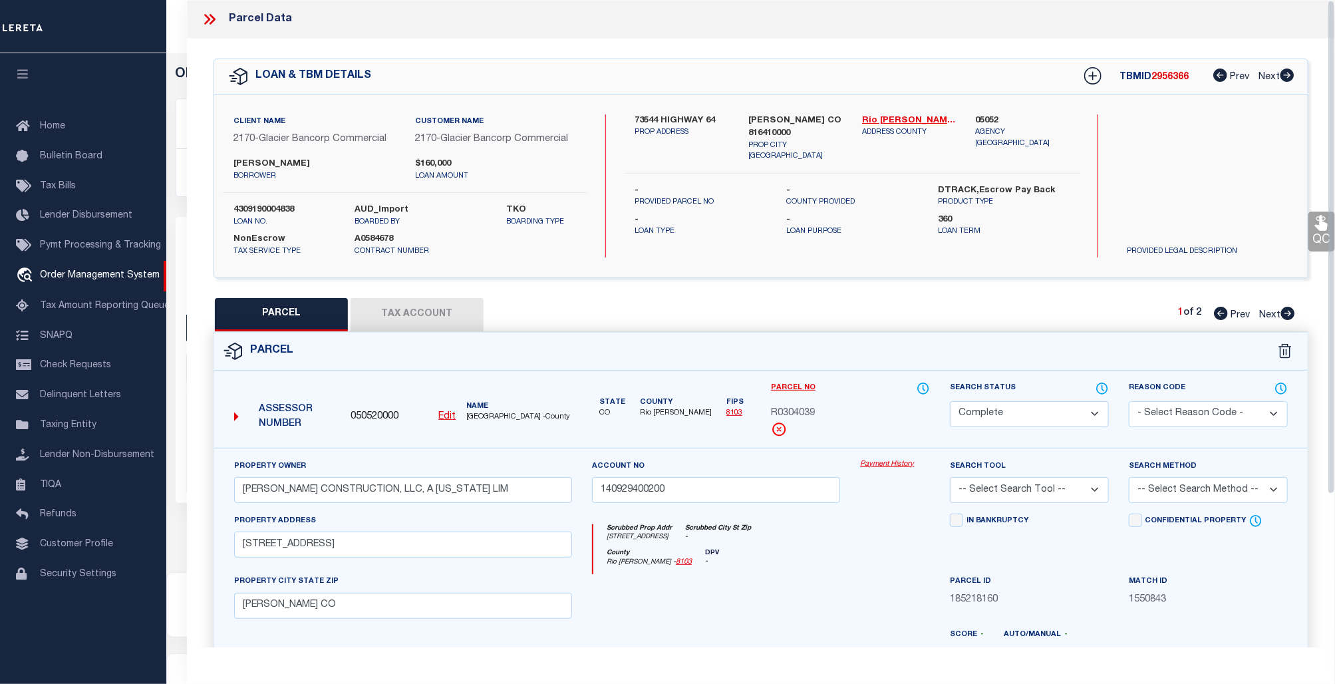
click at [882, 464] on link "Payment History" at bounding box center [895, 464] width 70 height 11
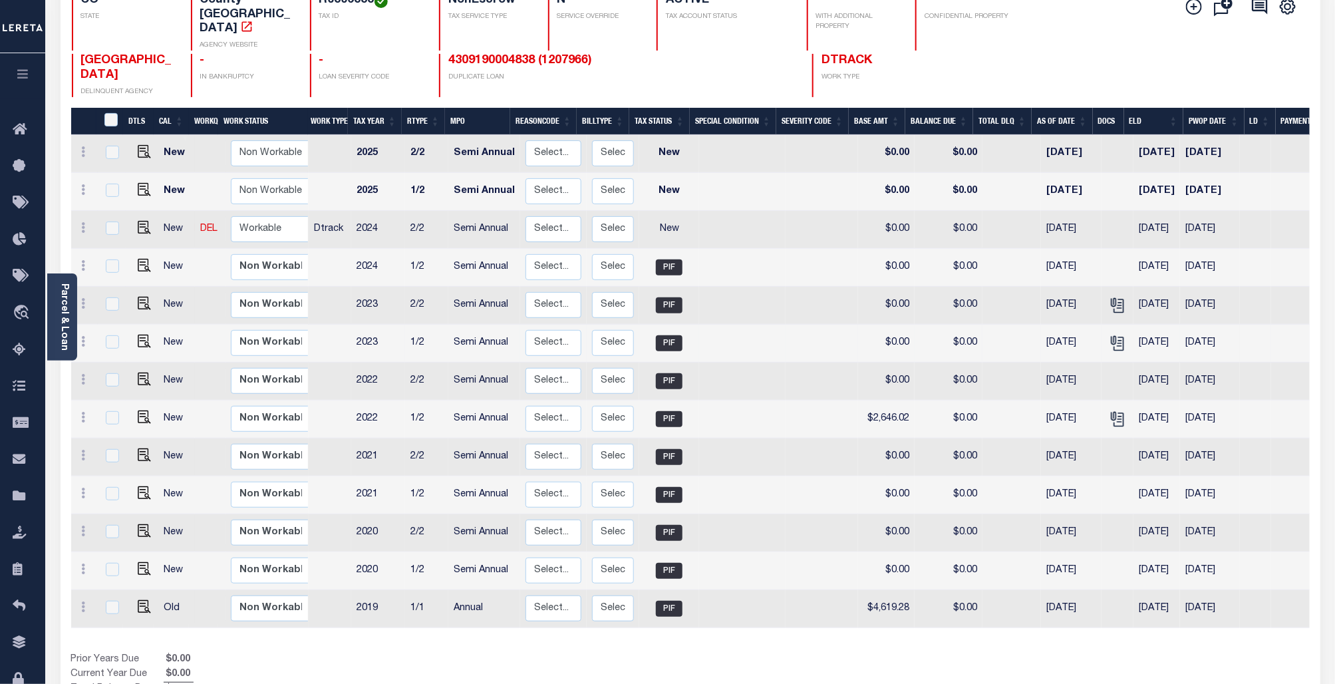
scroll to position [188, 0]
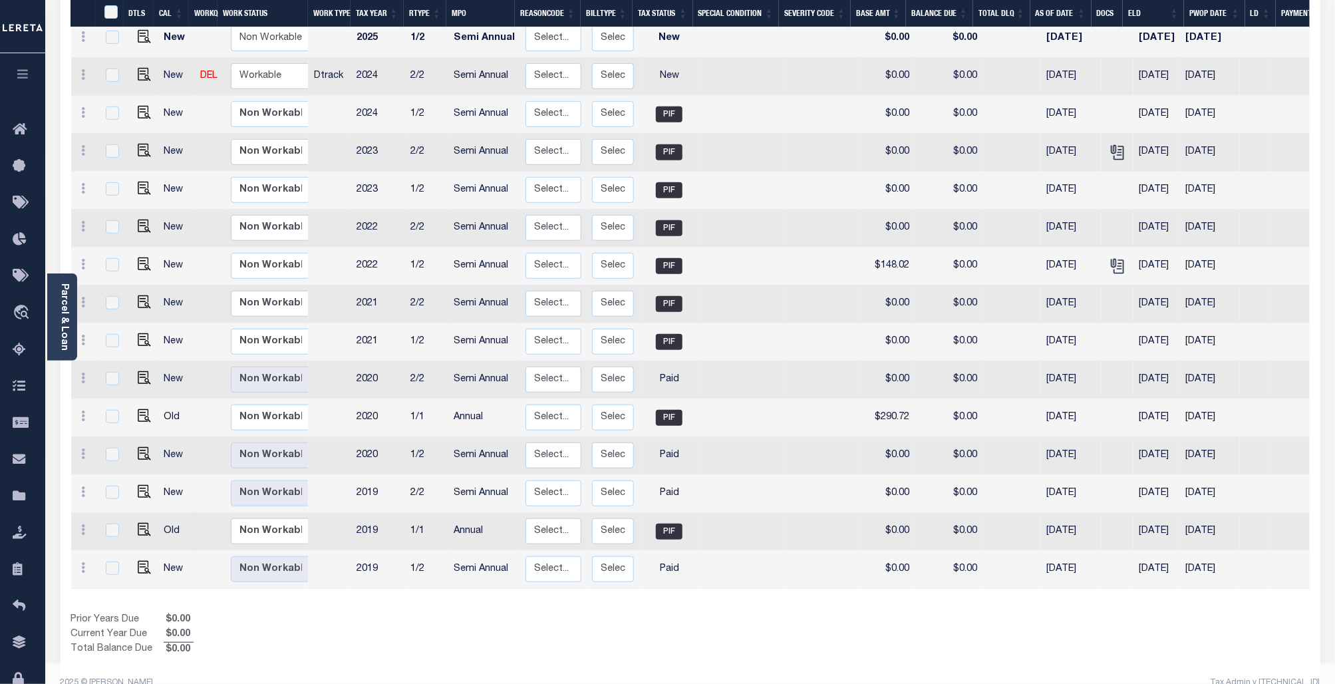
scroll to position [301, 0]
click at [80, 316] on span "Order Management System" at bounding box center [121, 313] width 162 height 37
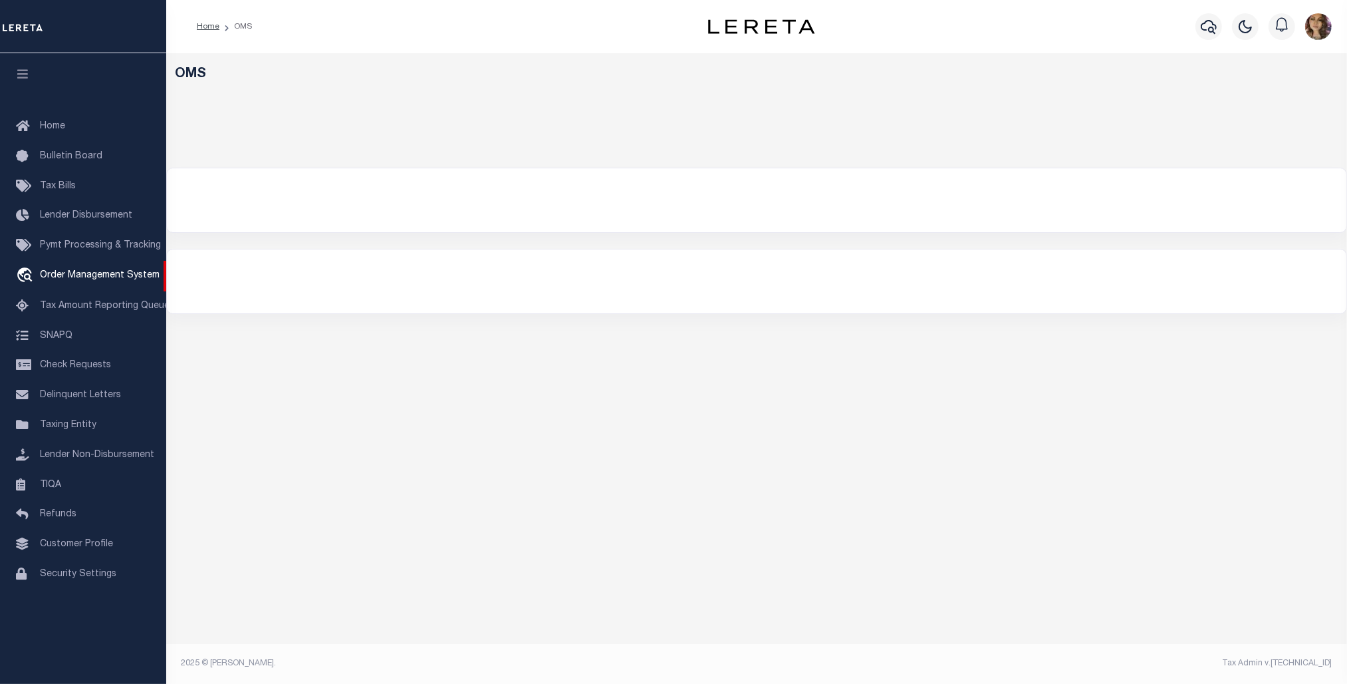
select select "200"
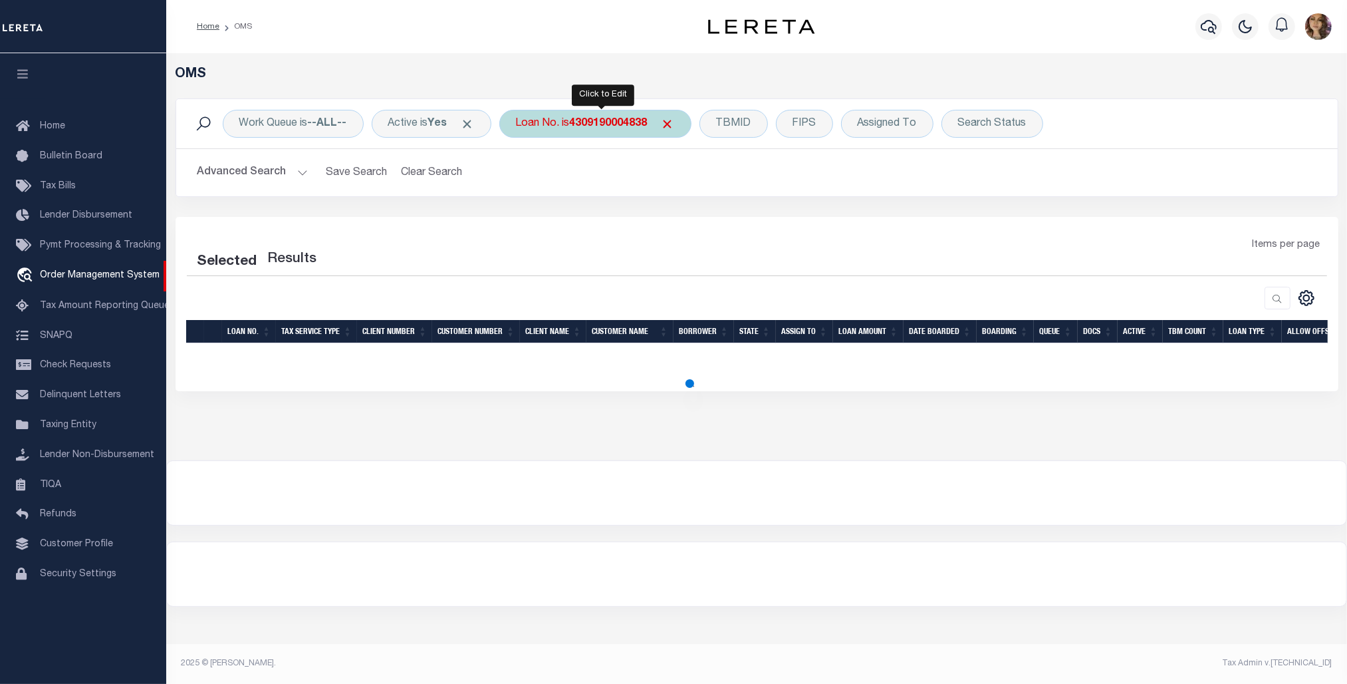
select select "200"
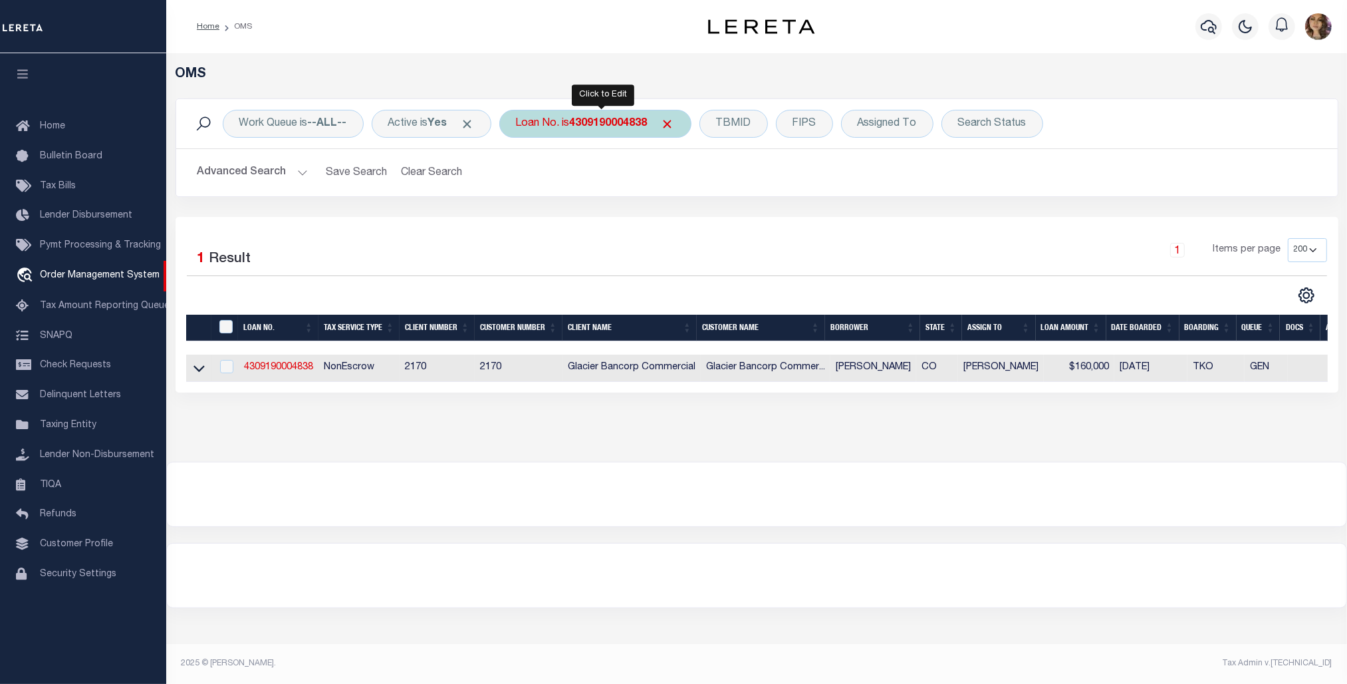
click at [556, 130] on div "Loan No. is 4309190004838" at bounding box center [595, 124] width 192 height 28
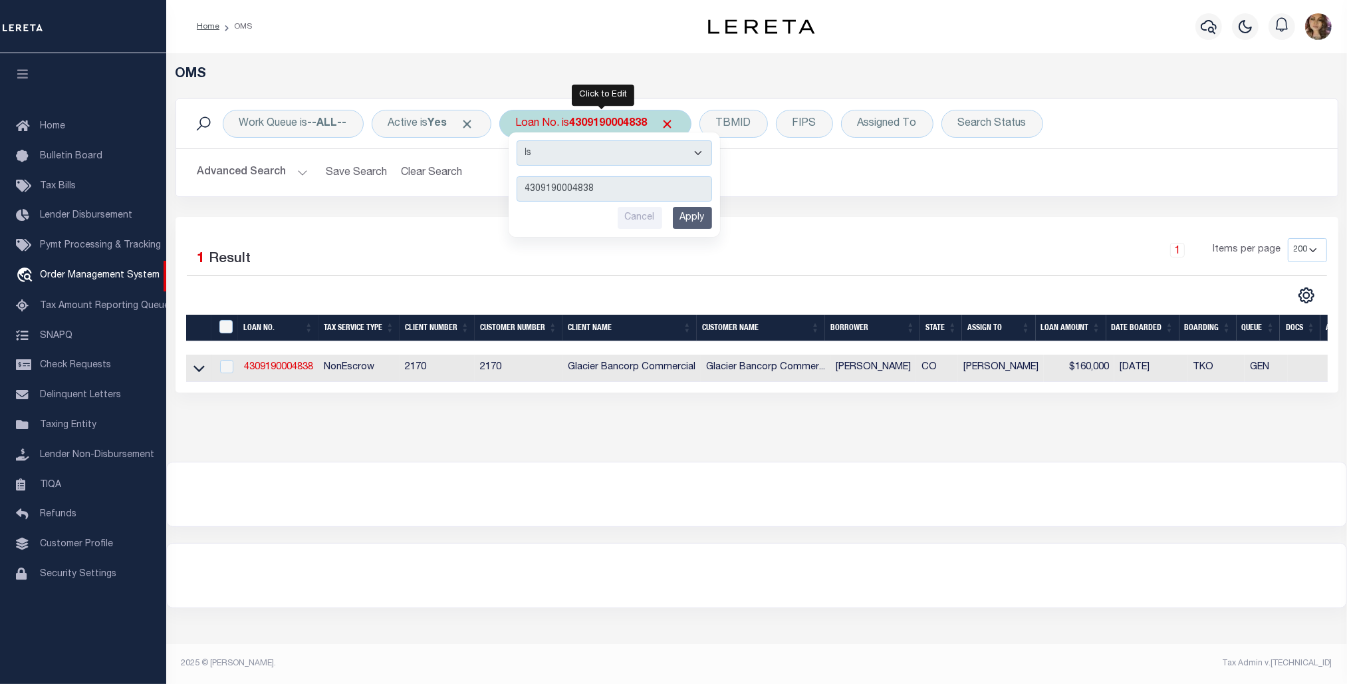
type input "4305210008463"
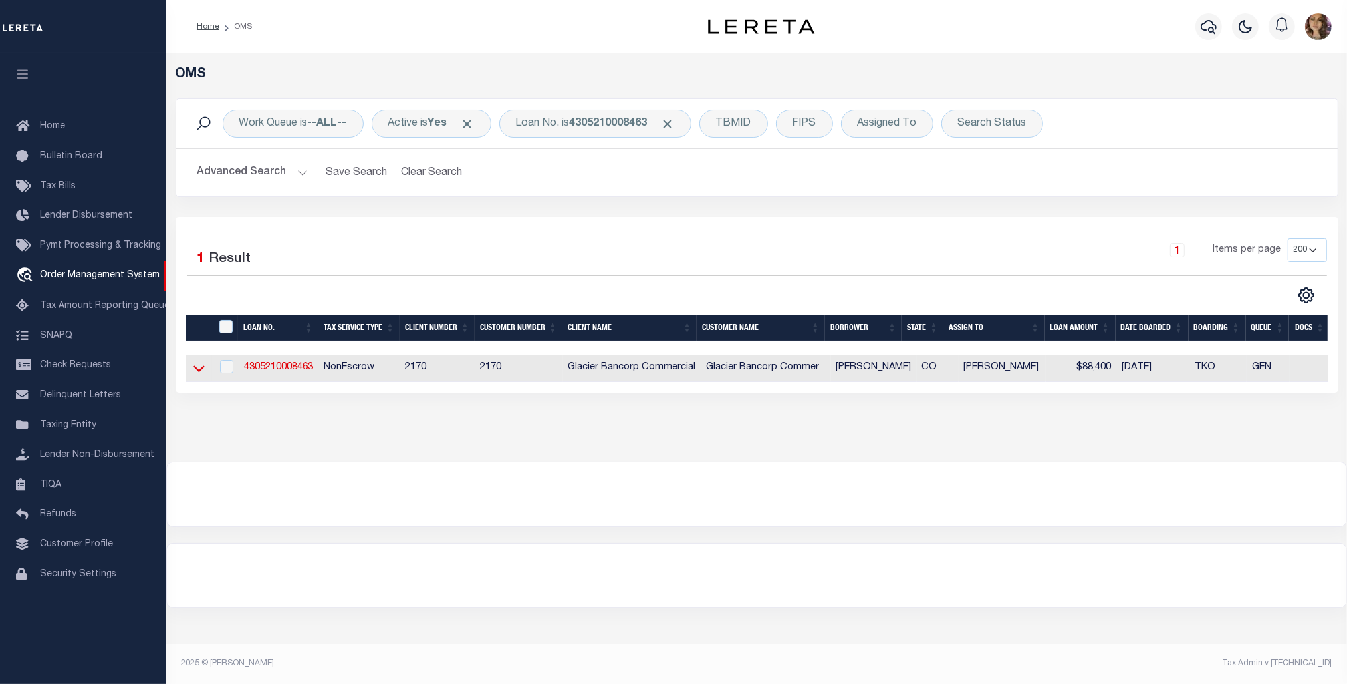
click at [200, 375] on icon at bounding box center [199, 368] width 11 height 14
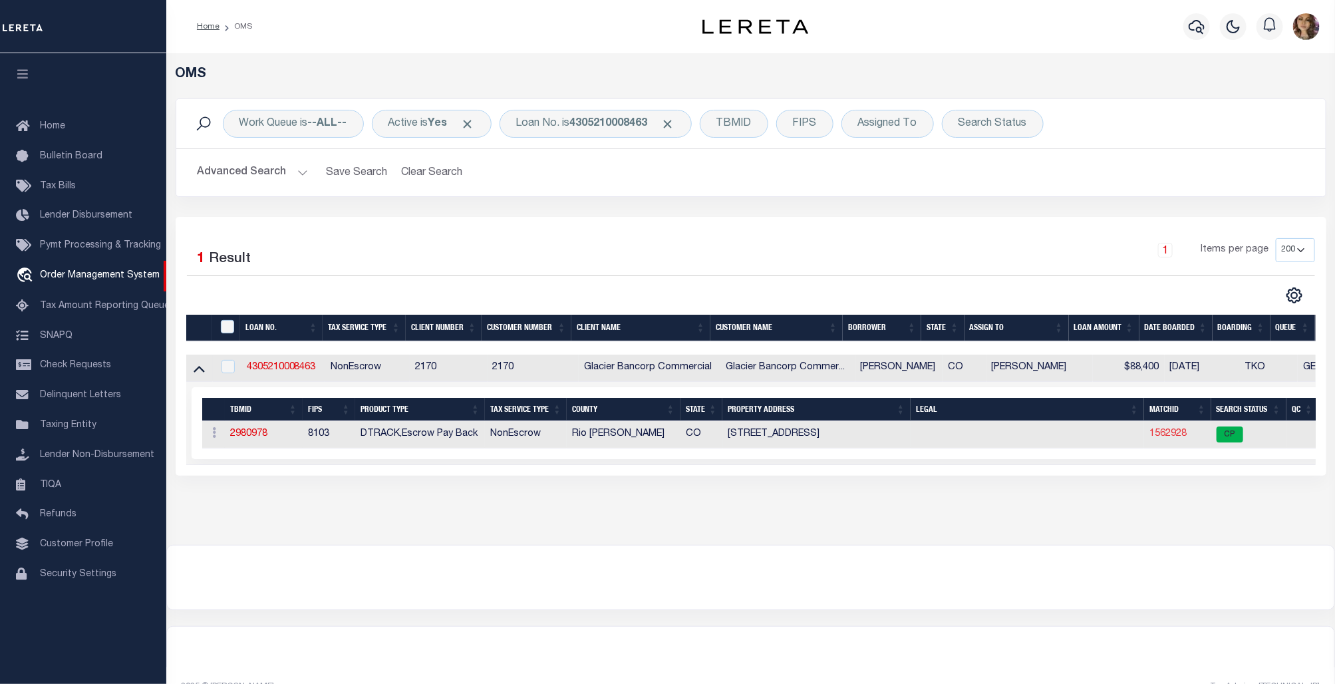
click at [1164, 433] on link "1562928" at bounding box center [1167, 433] width 37 height 9
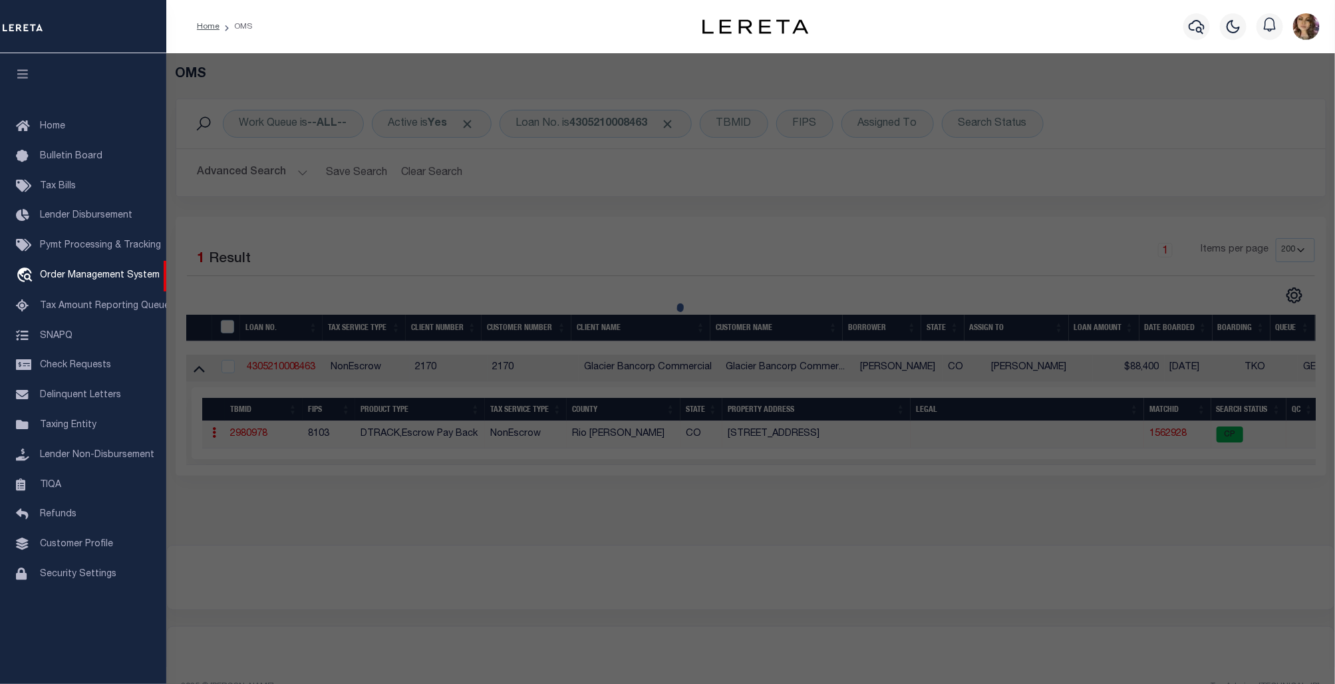
checkbox input "false"
select select "CP"
type input "HEJL, SCOTT E. & SHEPPARD, ANGELINA IREN"
select select
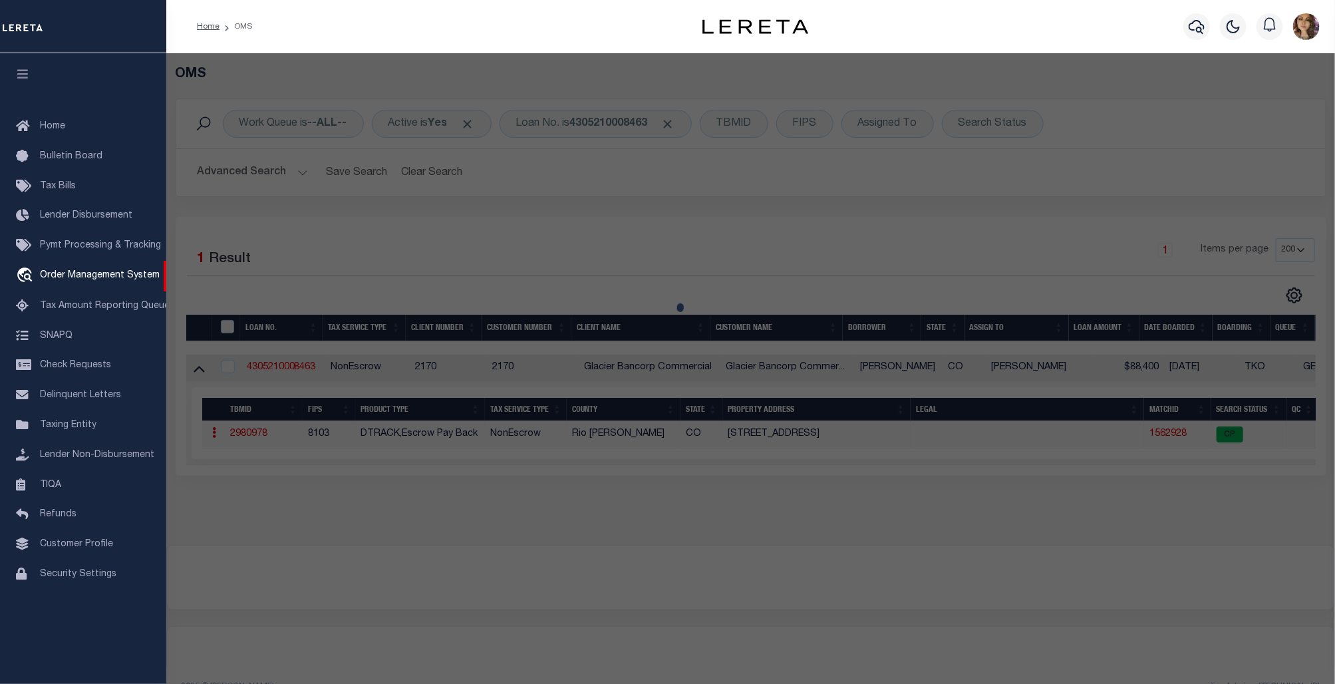
type input "409 LAKE ST"
checkbox input "false"
type input "RANGELY CO 81648"
type textarea "Subd: STEELE TRACT Block: D Lot: 40 S: 1 T: 1N R: 102 A PARCEL OF LAND DESC AS …"
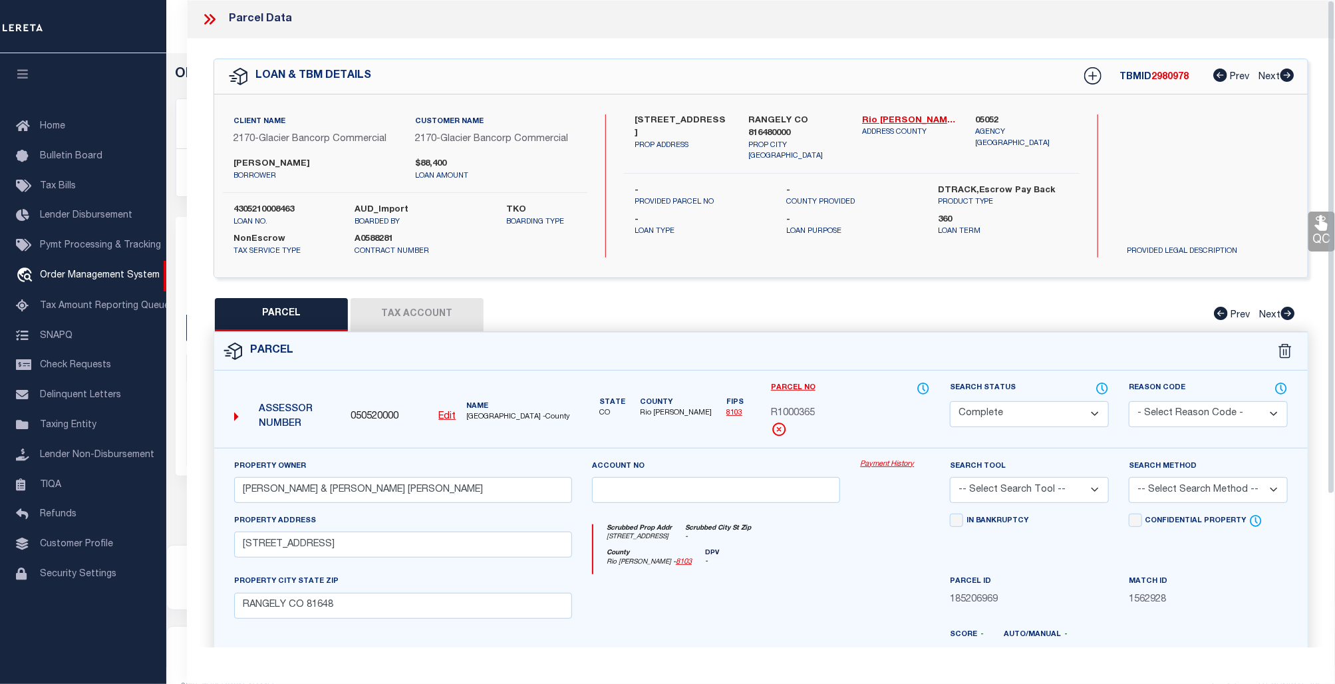
click at [890, 463] on link "Payment History" at bounding box center [895, 464] width 70 height 11
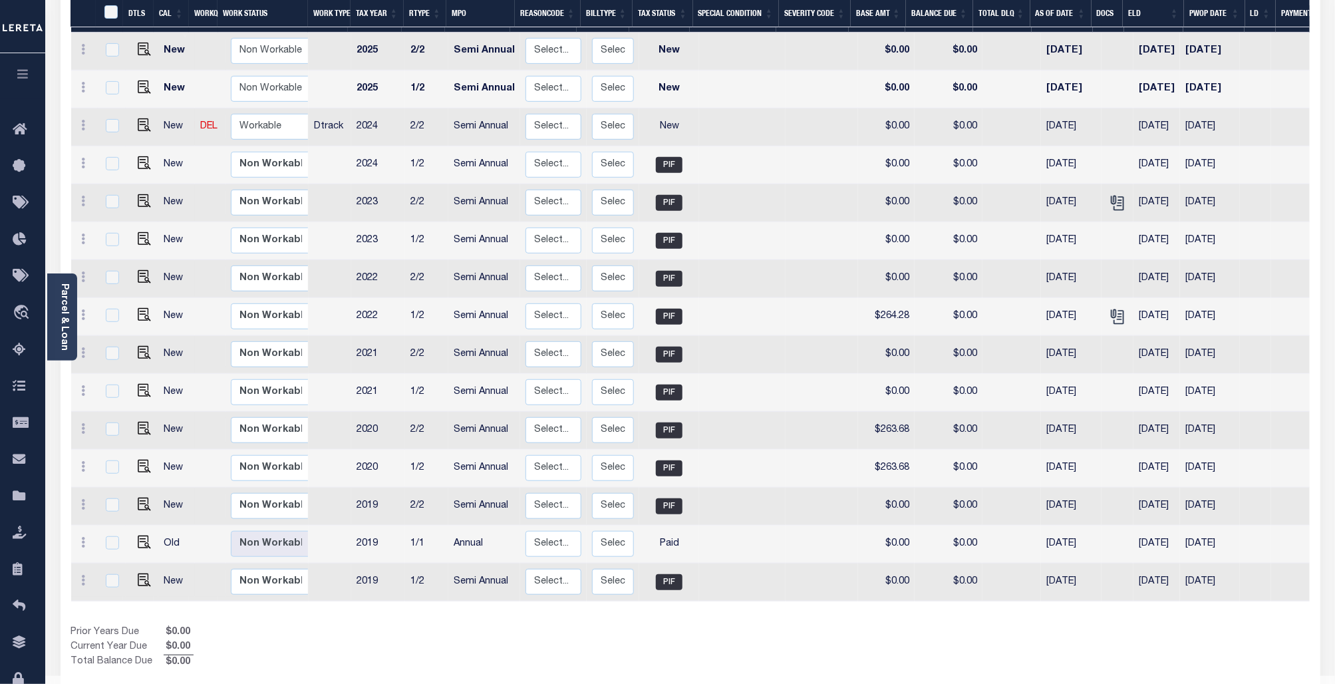
scroll to position [263, 0]
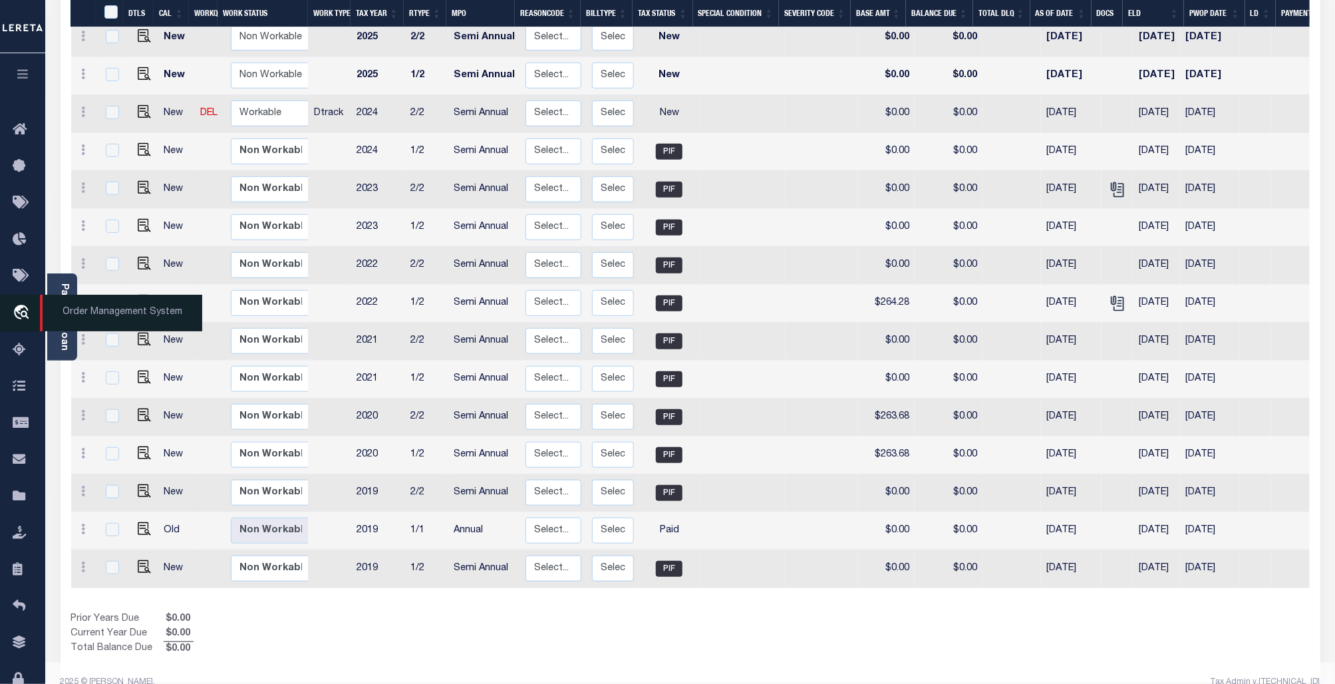
click at [106, 311] on span "Order Management System" at bounding box center [121, 313] width 162 height 37
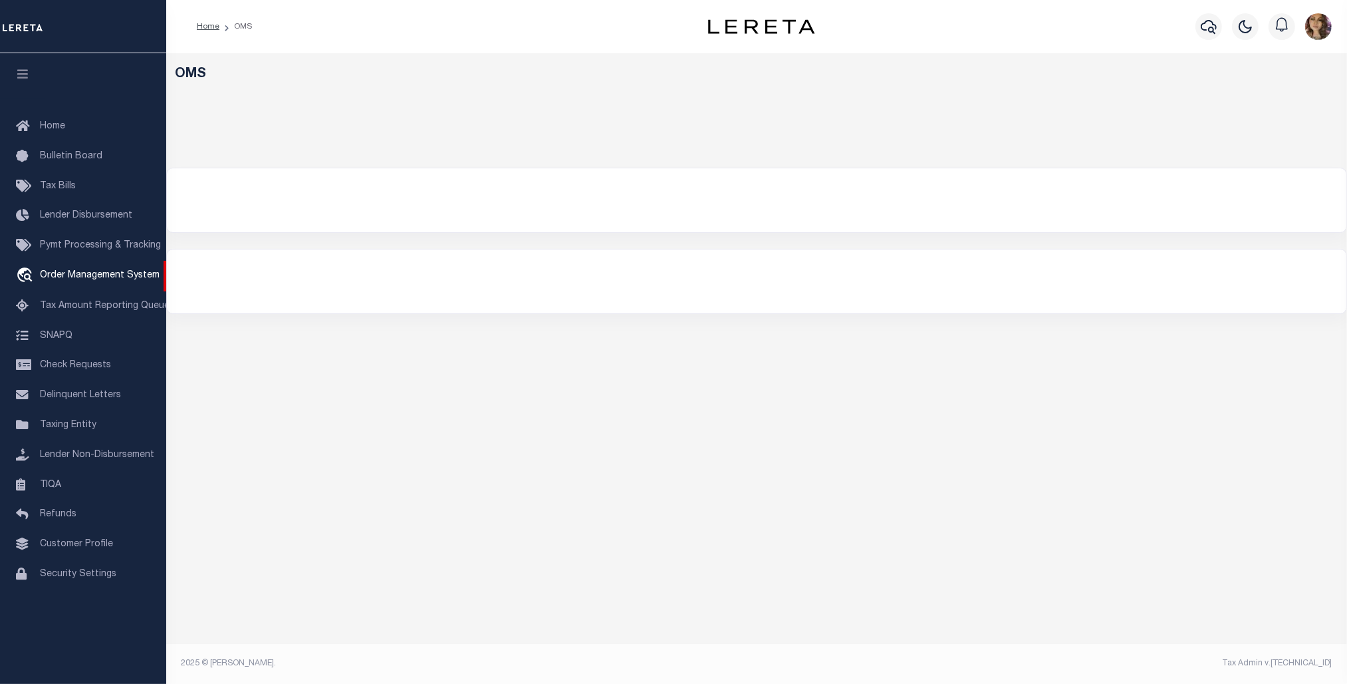
select select "200"
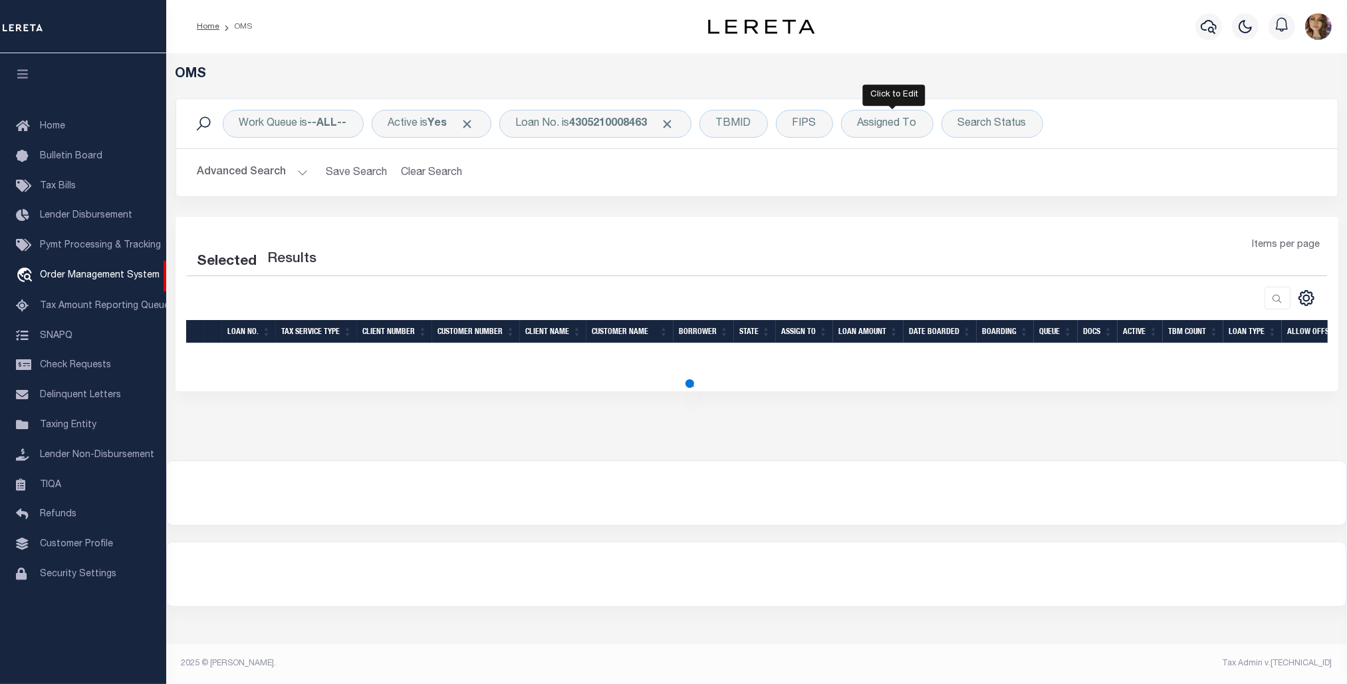
select select "200"
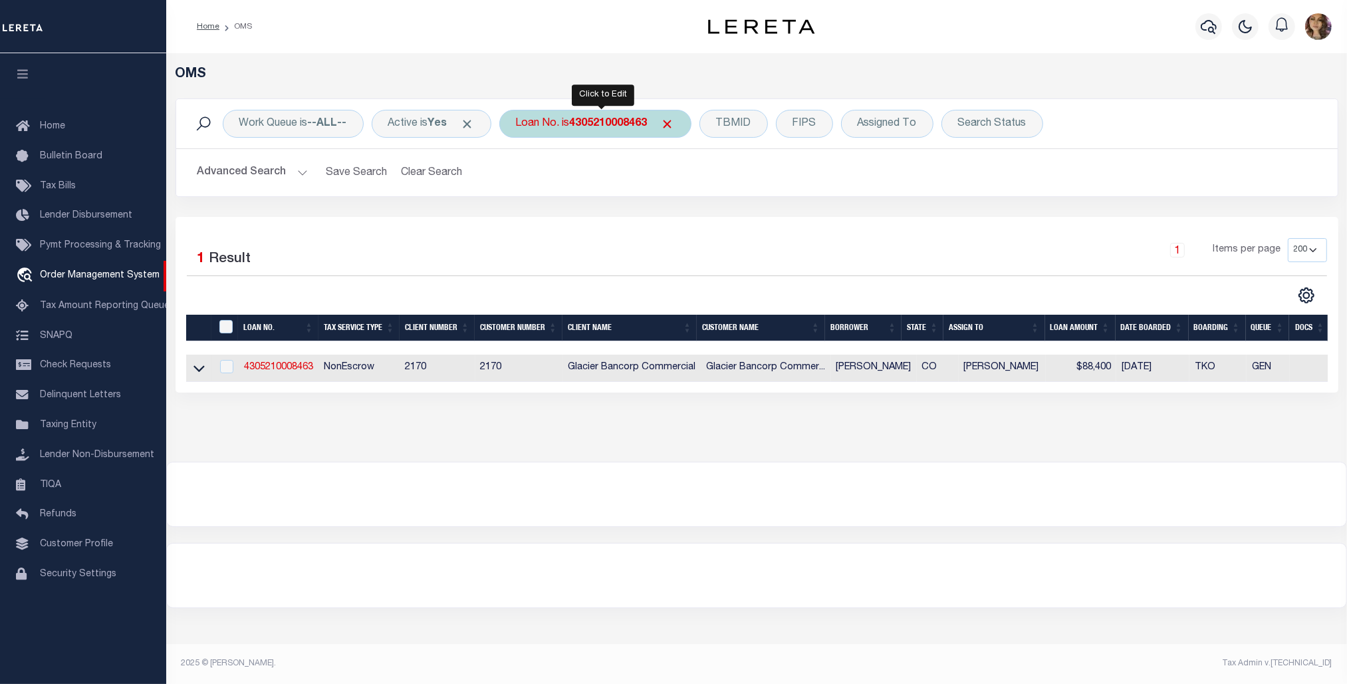
click at [589, 122] on b "4305210008463" at bounding box center [609, 123] width 78 height 11
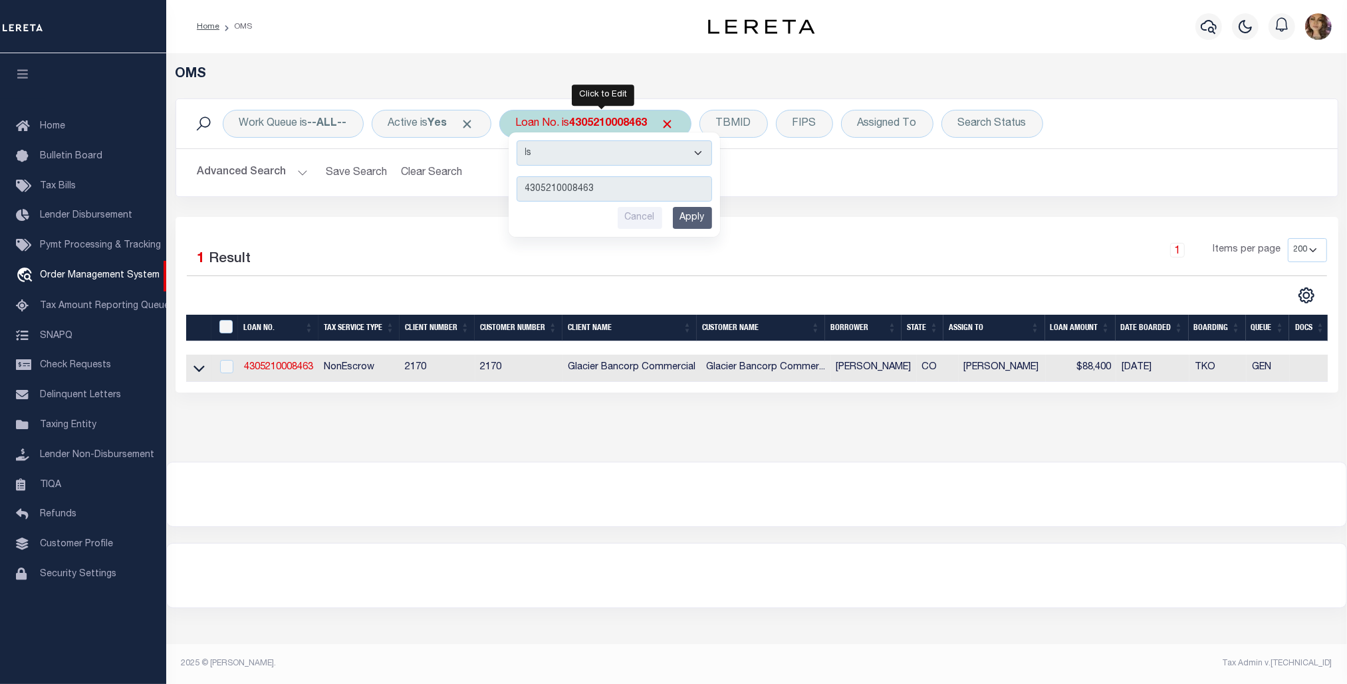
type input "4303200005441"
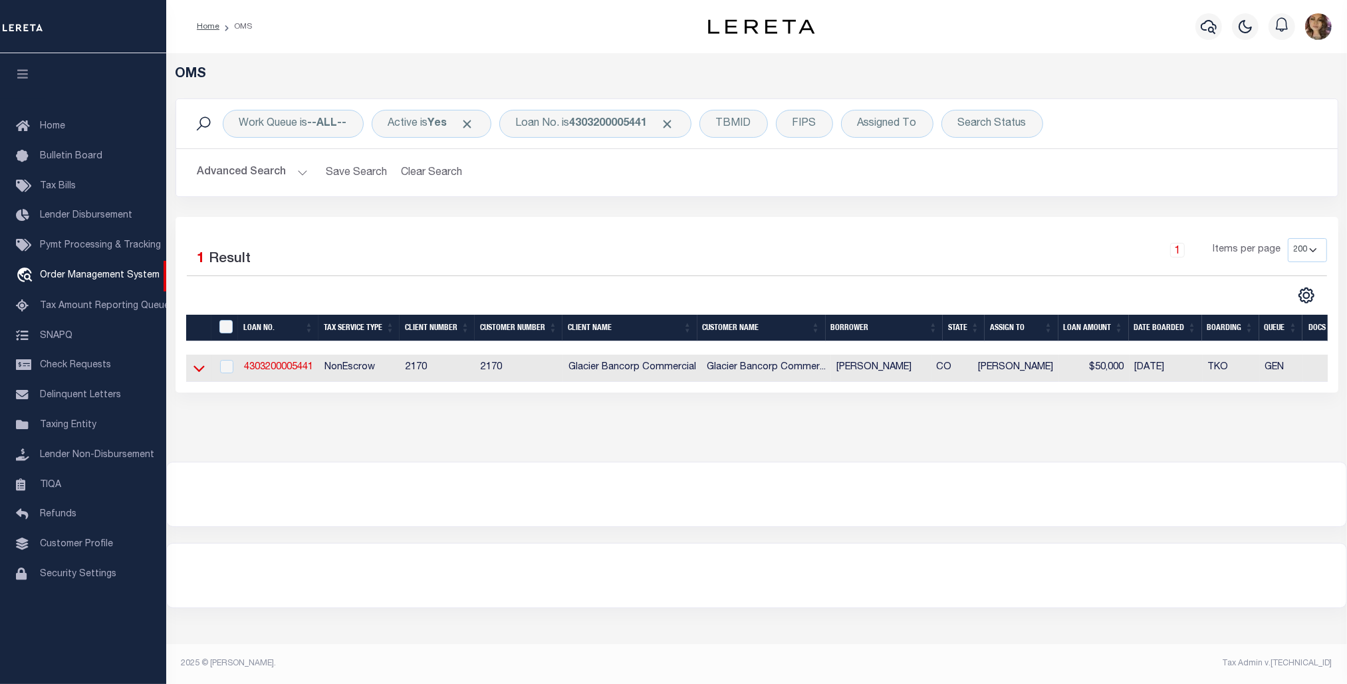
click at [198, 370] on icon at bounding box center [199, 368] width 11 height 14
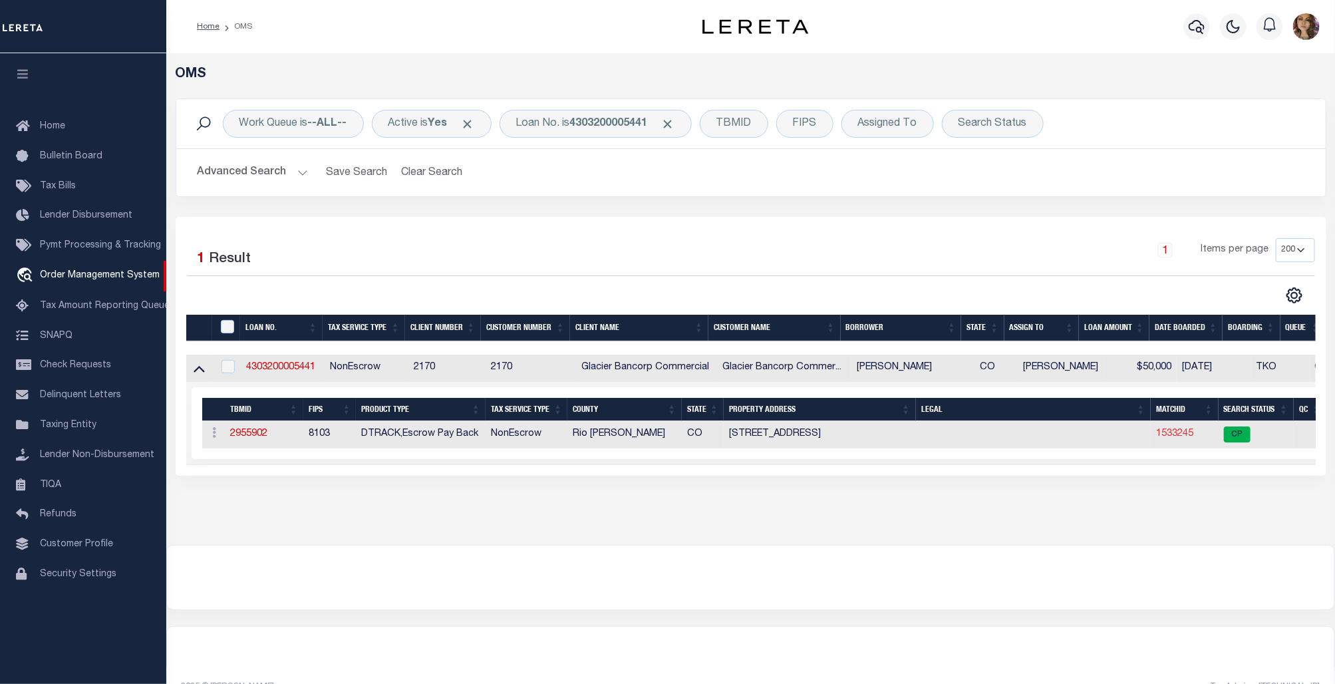
click at [1184, 437] on link "1533245" at bounding box center [1174, 433] width 37 height 9
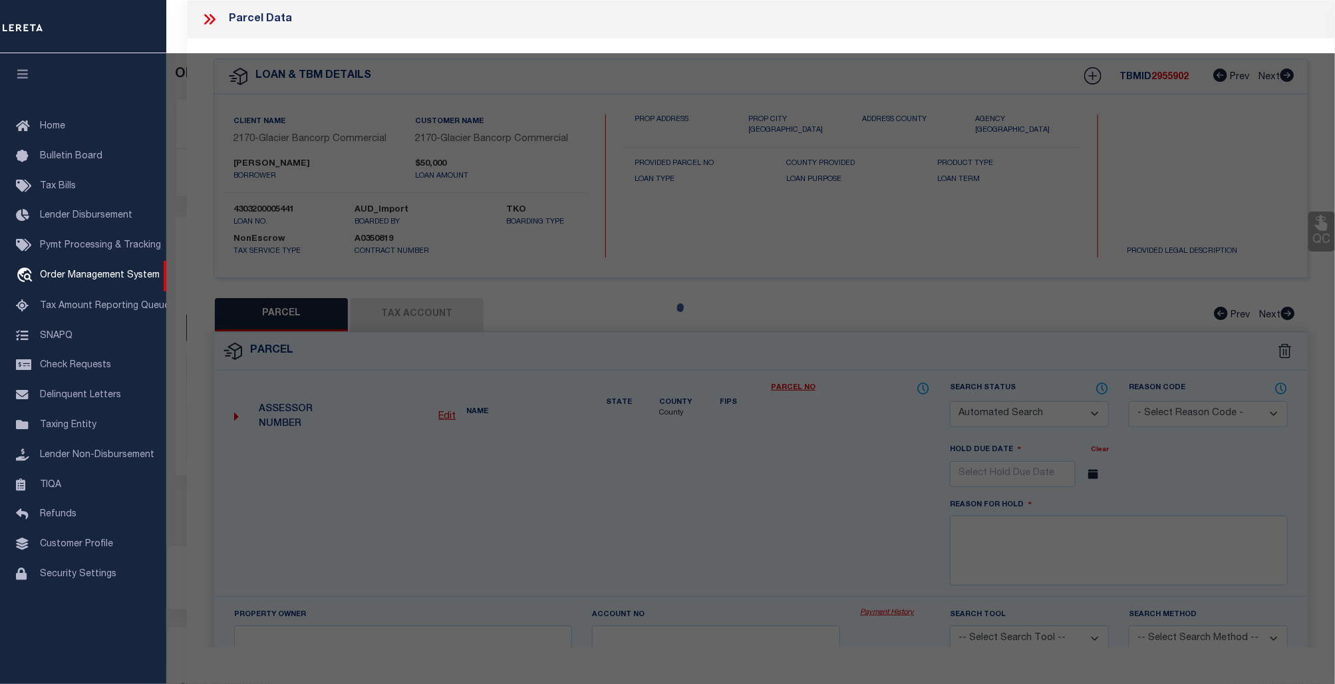
checkbox input "false"
select select "CP"
type input "SCRITCHFIELD, MARK"
select select
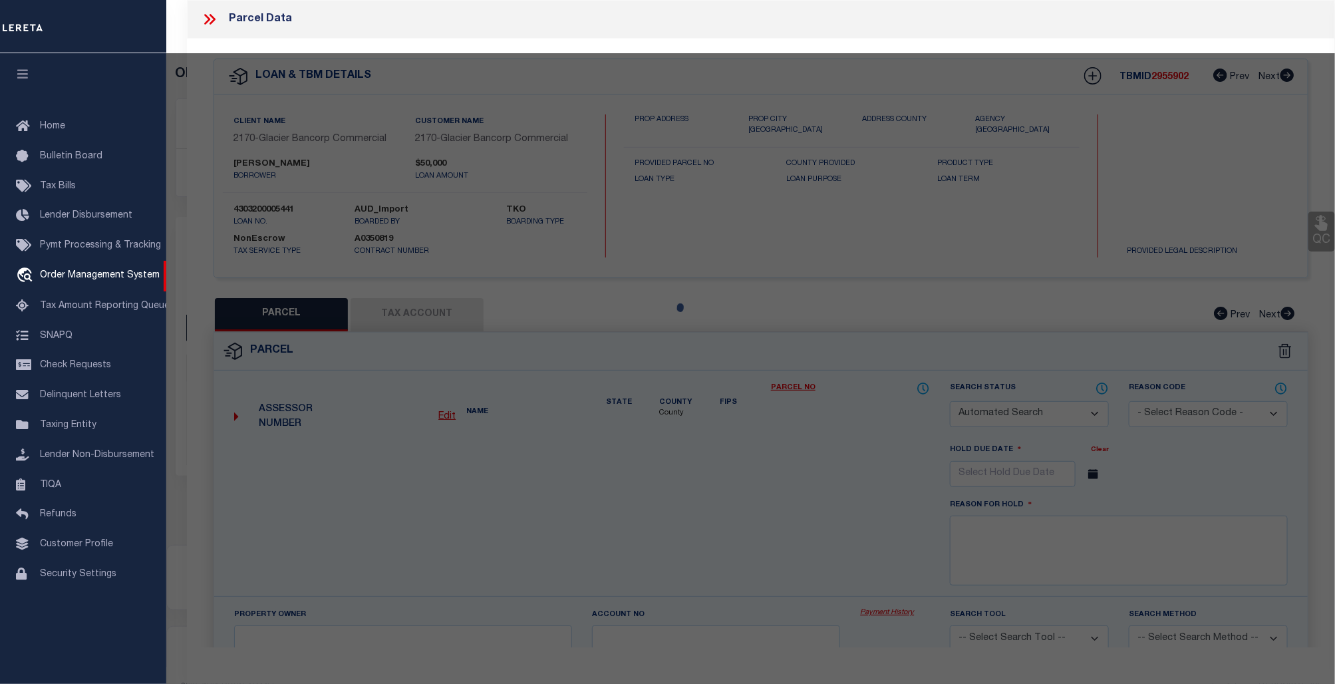
type input "2021 County Road 12"
checkbox input "false"
type input "MEEKER CO"
type textarea "Subd: MOUNTAIN VIEW SUBDIVISION Block: 1 Lot: 6 Tract: 45 Quarter: NW S: 21 T: …"
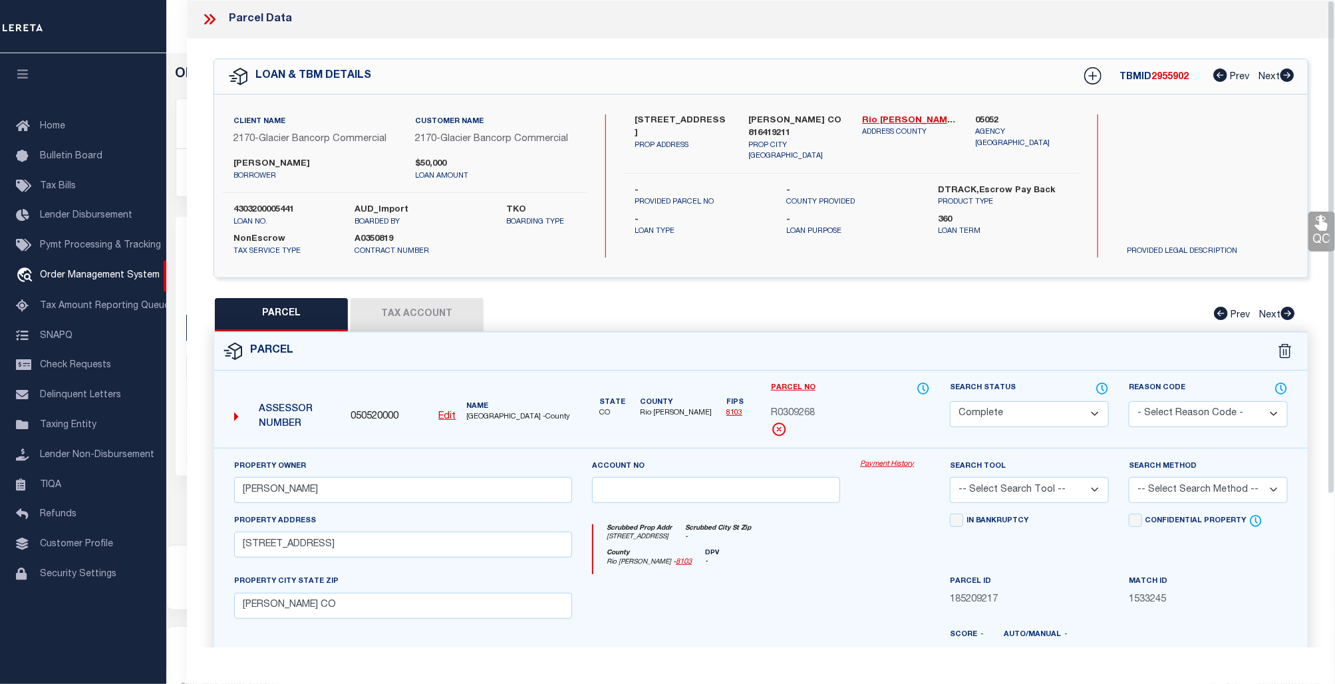
click at [888, 458] on div "Property Owner SCRITCHFIELD, MARK Account no Payment History Search Tool -- Sel…" at bounding box center [760, 622] width 1093 height 348
click at [886, 459] on div "Property Owner SCRITCHFIELD, MARK Account no Payment History Search Tool -- Sel…" at bounding box center [760, 622] width 1093 height 348
click at [886, 463] on link "Payment History" at bounding box center [895, 464] width 70 height 11
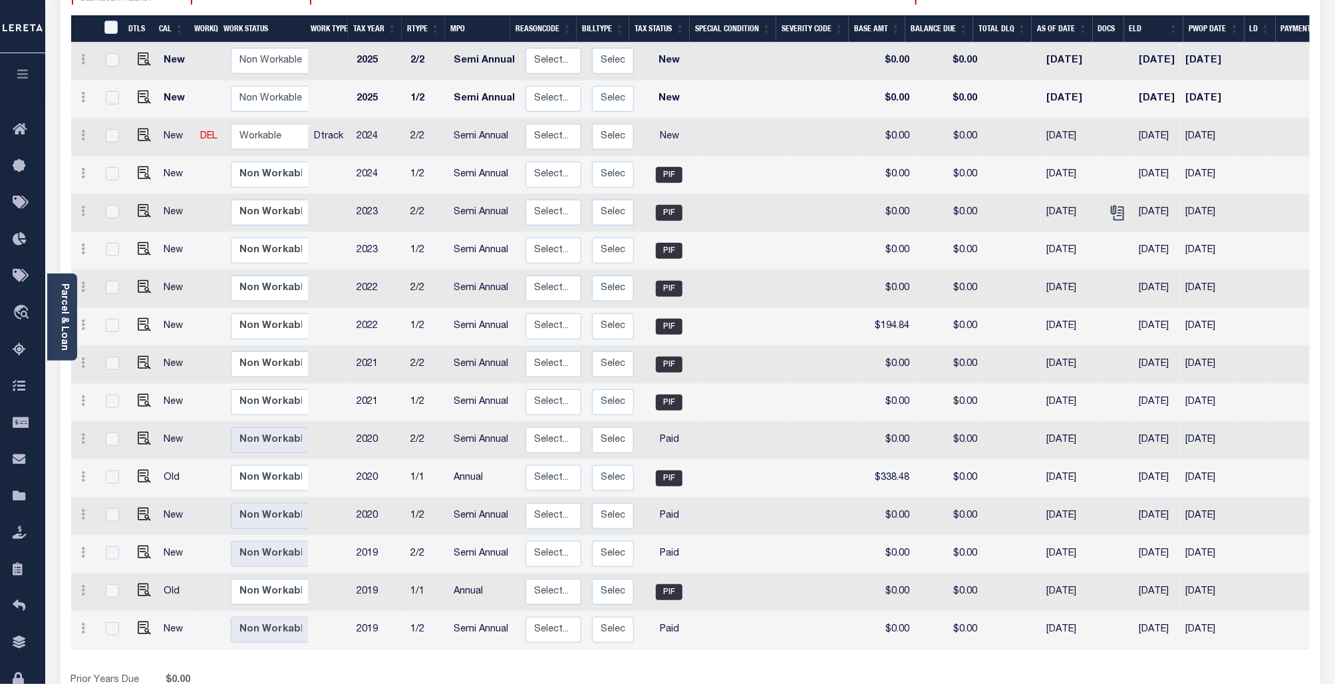
scroll to position [301, 0]
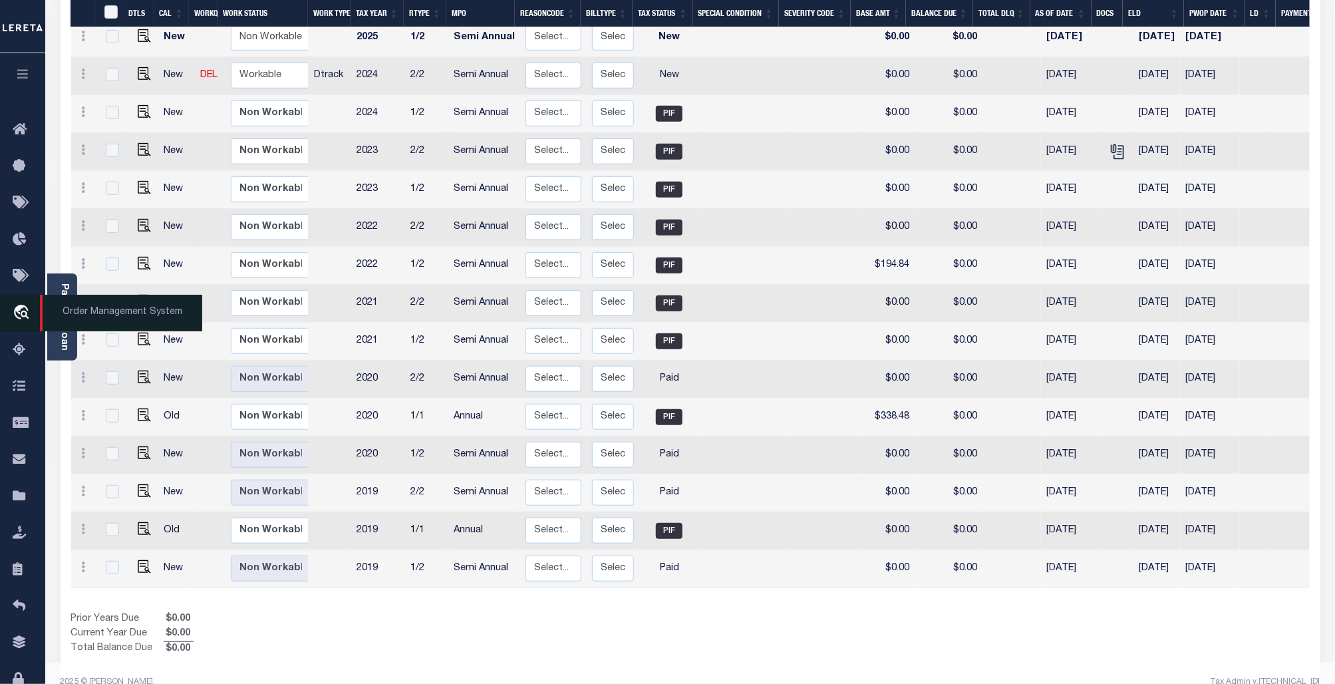
click at [105, 309] on span "Order Management System" at bounding box center [121, 313] width 162 height 37
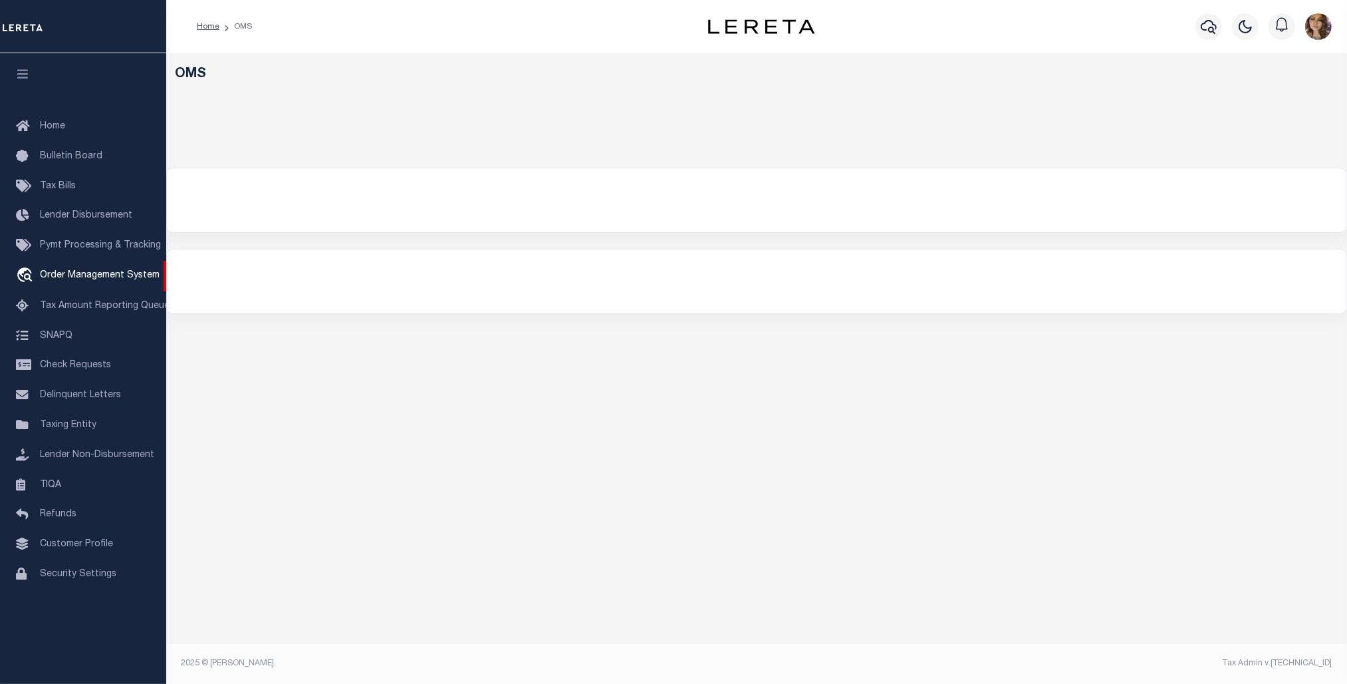
select select "200"
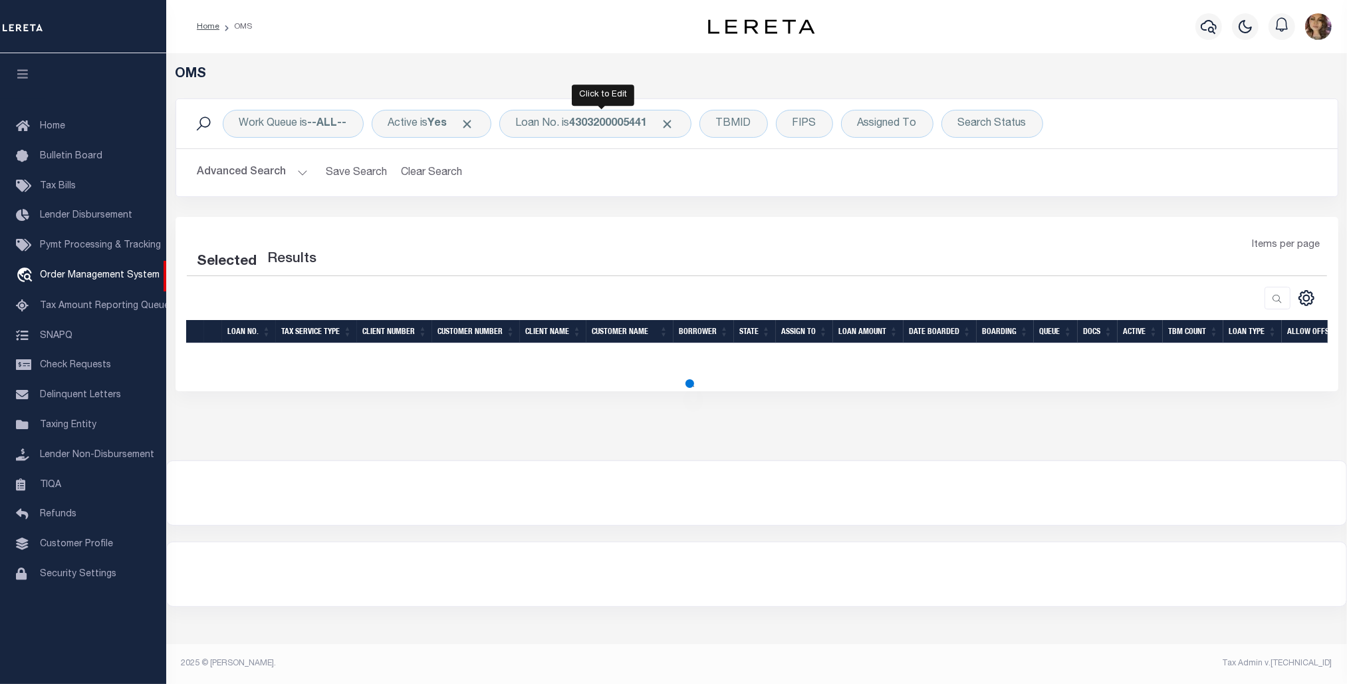
select select "200"
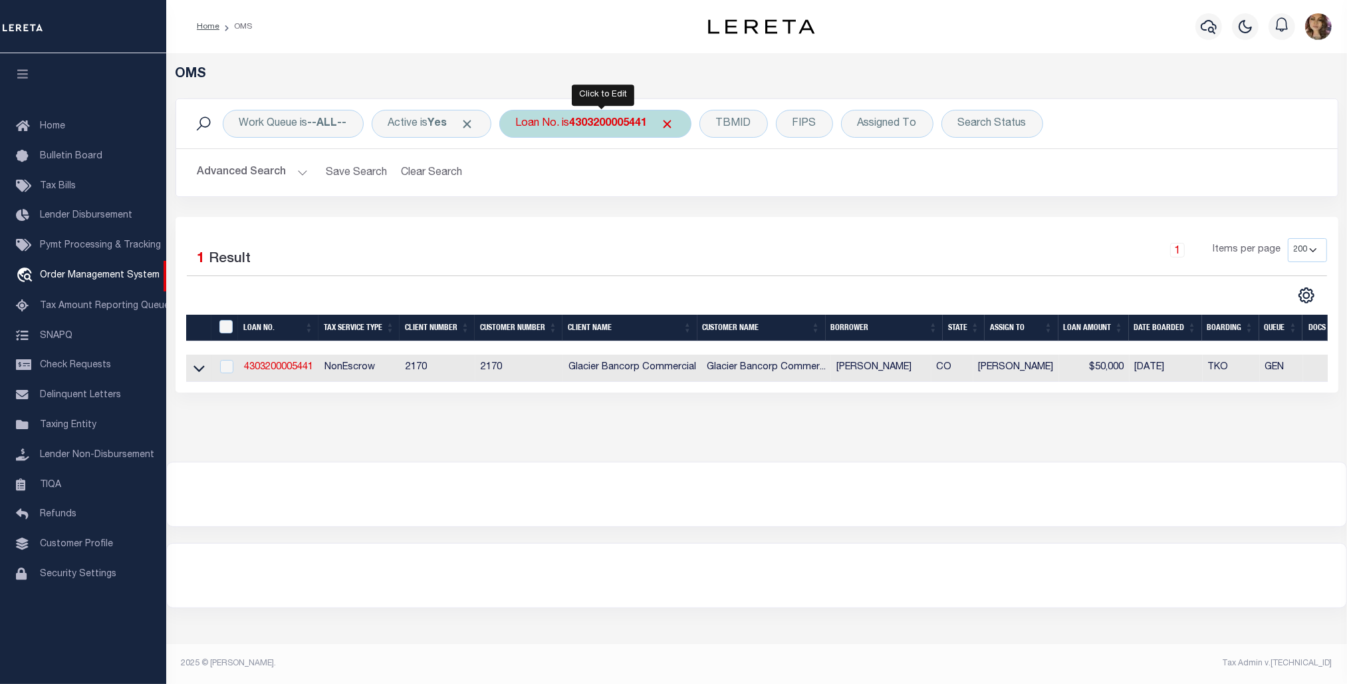
click at [576, 124] on div "Loan No. is 4303200005441" at bounding box center [595, 124] width 192 height 28
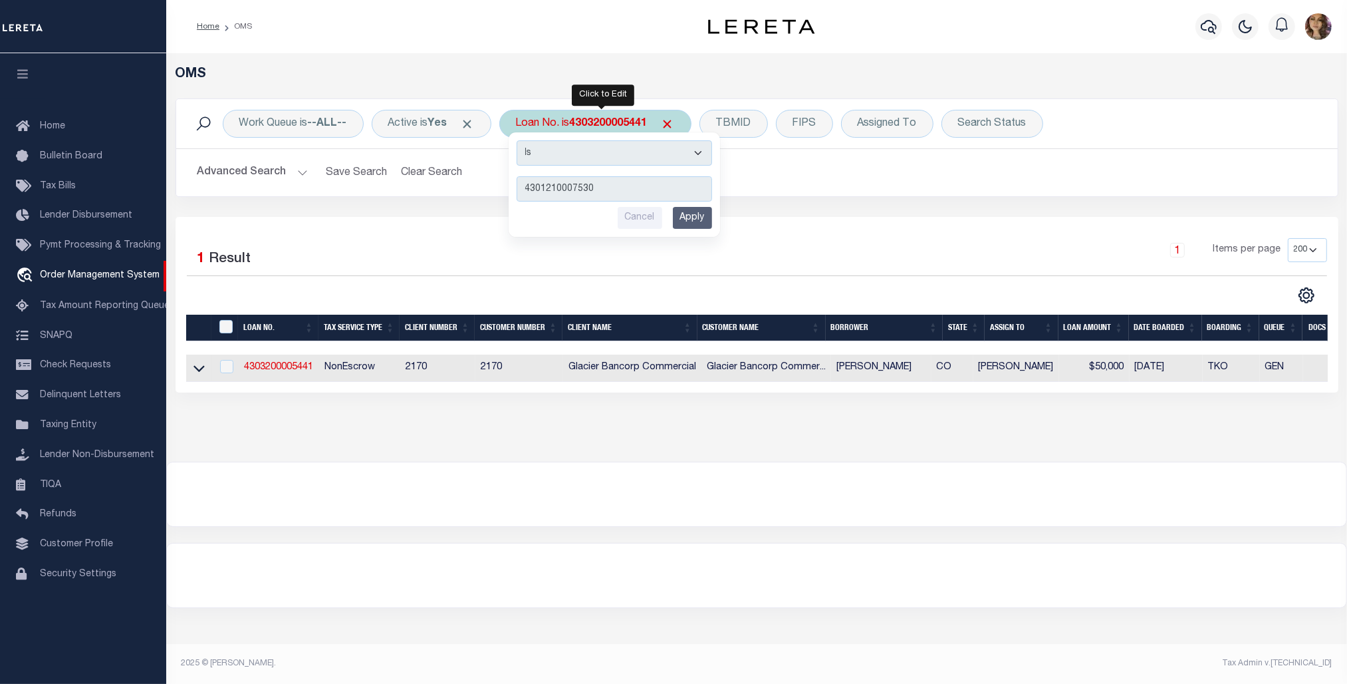
type input "4301210007530"
click at [704, 215] on input "Apply" at bounding box center [692, 218] width 39 height 22
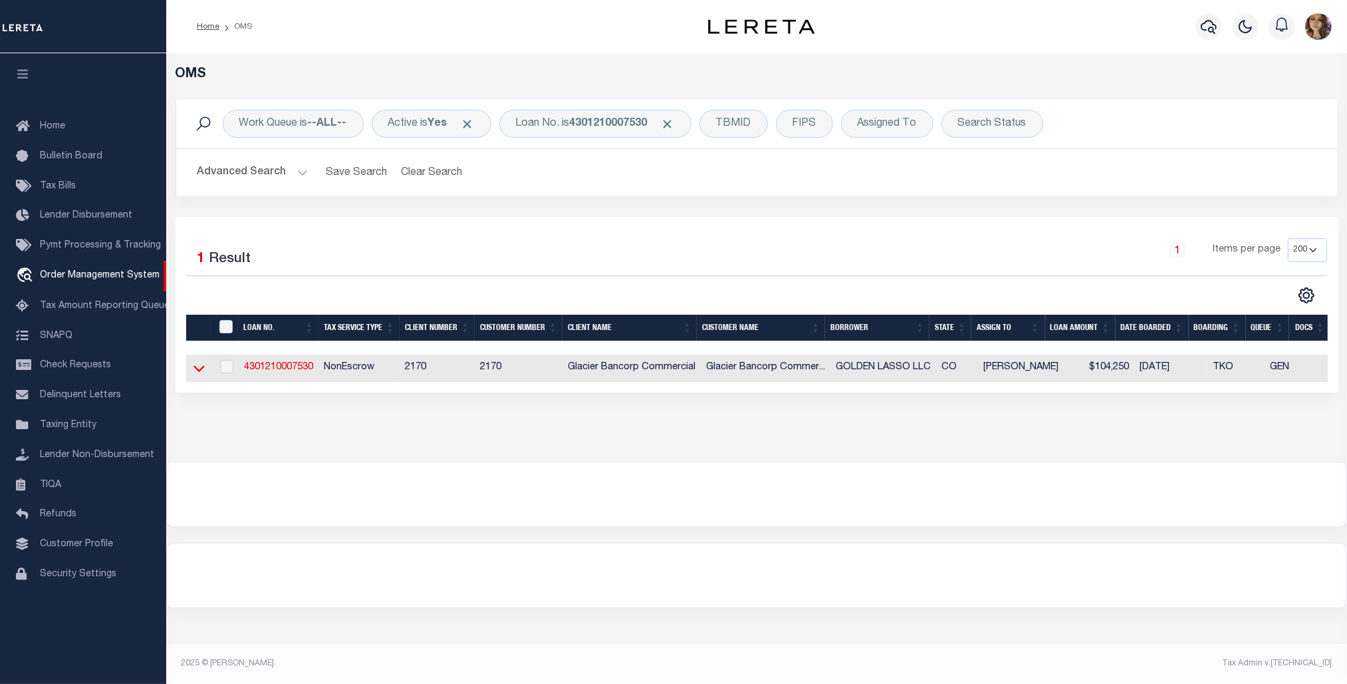
click at [194, 371] on icon at bounding box center [199, 368] width 11 height 14
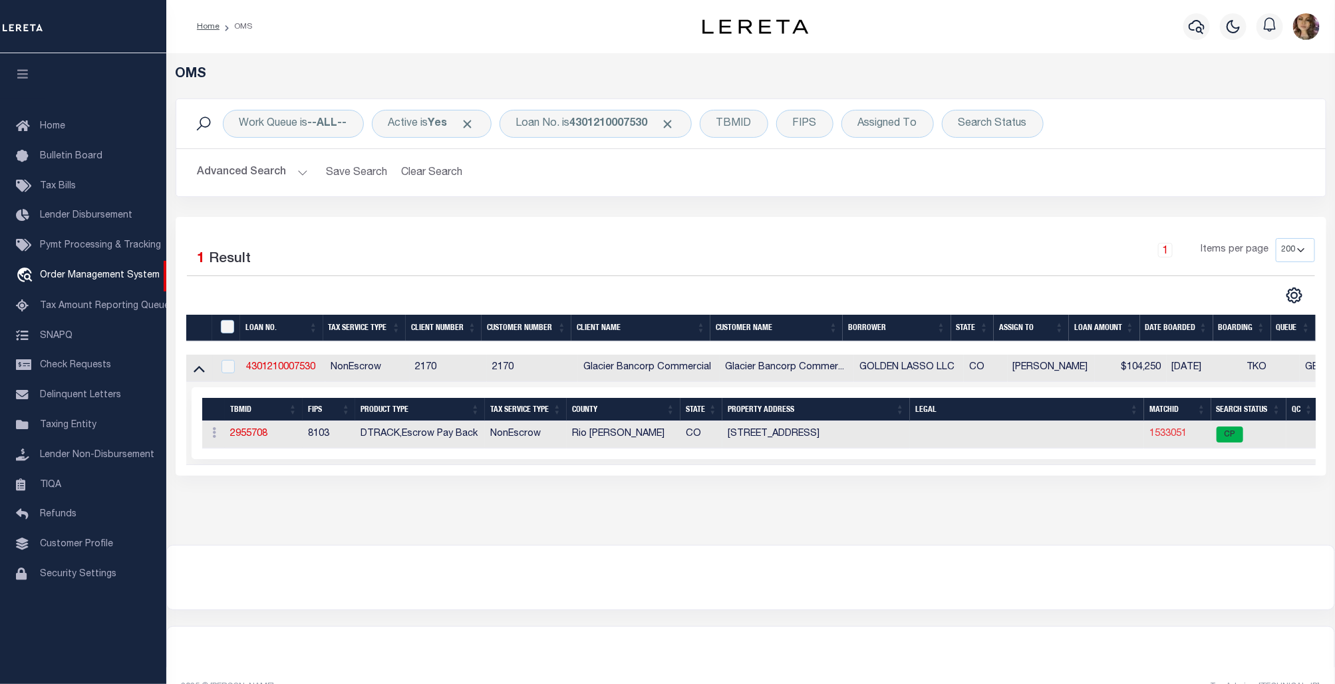
click at [1164, 438] on link "1533051" at bounding box center [1167, 433] width 37 height 9
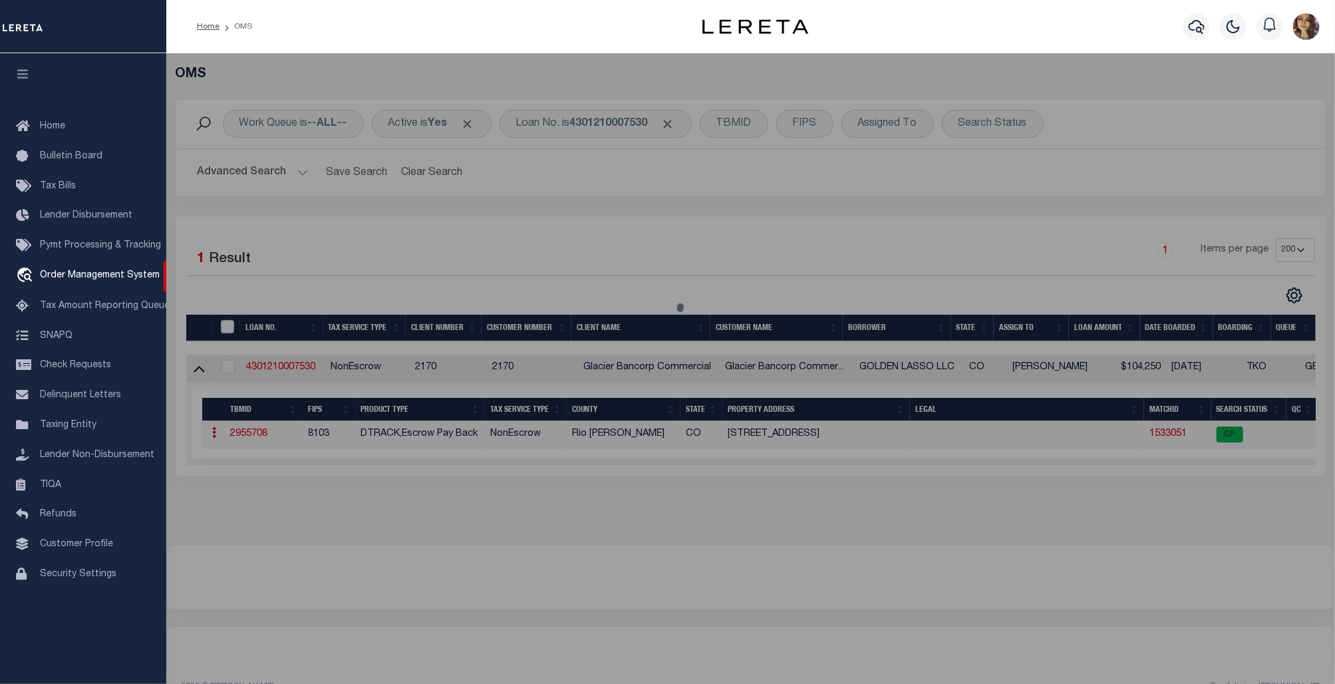
checkbox input "false"
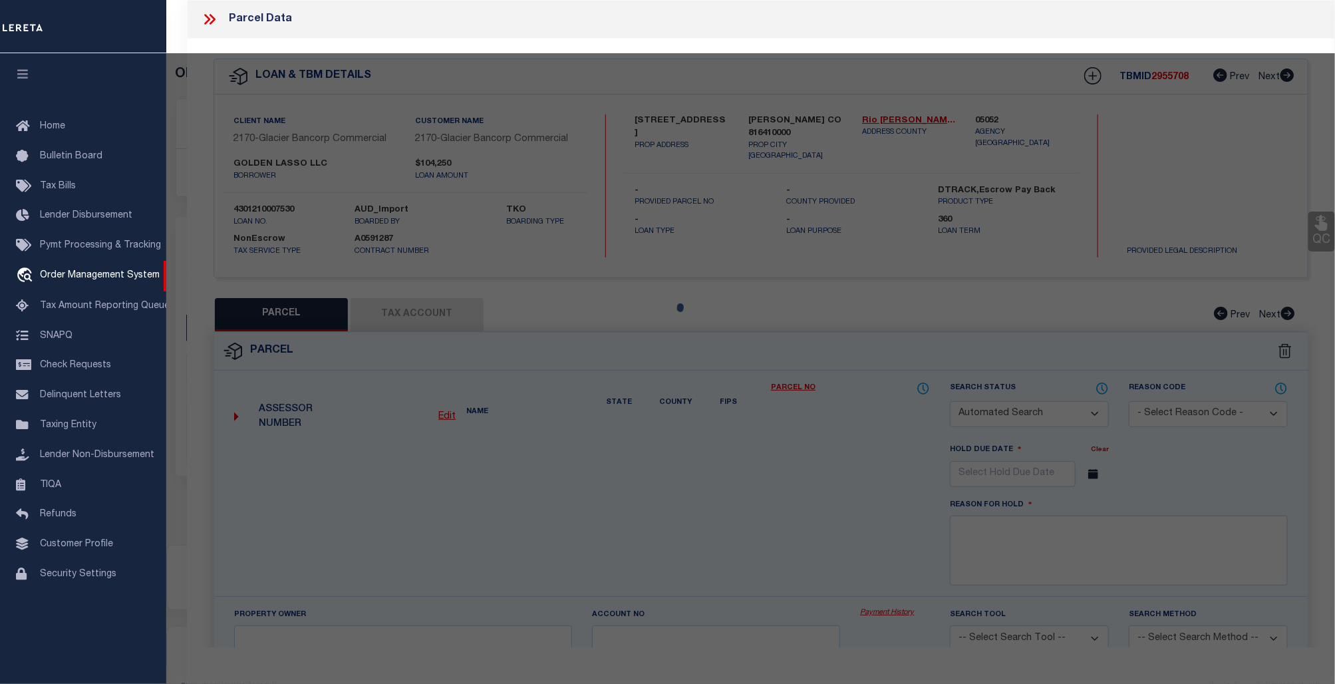
select select "CP"
type input "GOLDEN LASSO, LLC"
select select
type input "304 4TH ST"
checkbox input "false"
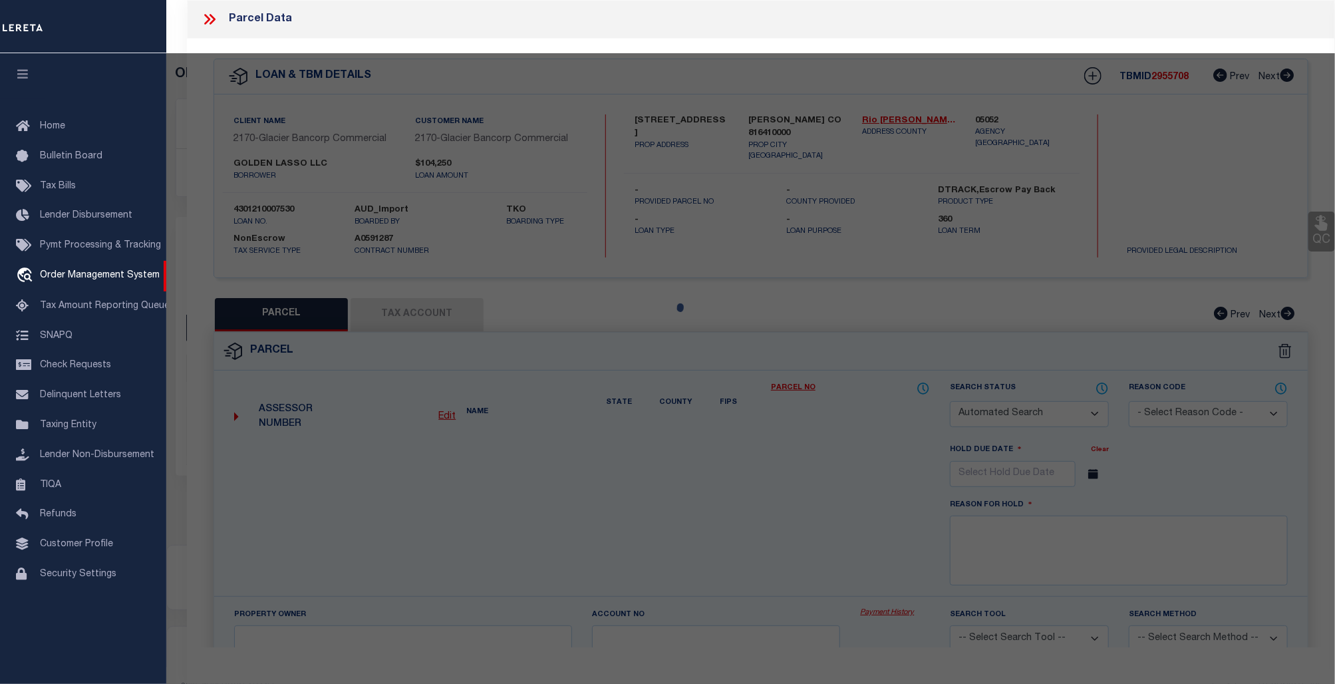
type input "MEEKER CO 81641"
type textarea "CITY OF [PERSON_NAME] Block: 004 Lot: 9 S 1/2 LEGAL UPON REQUEST"
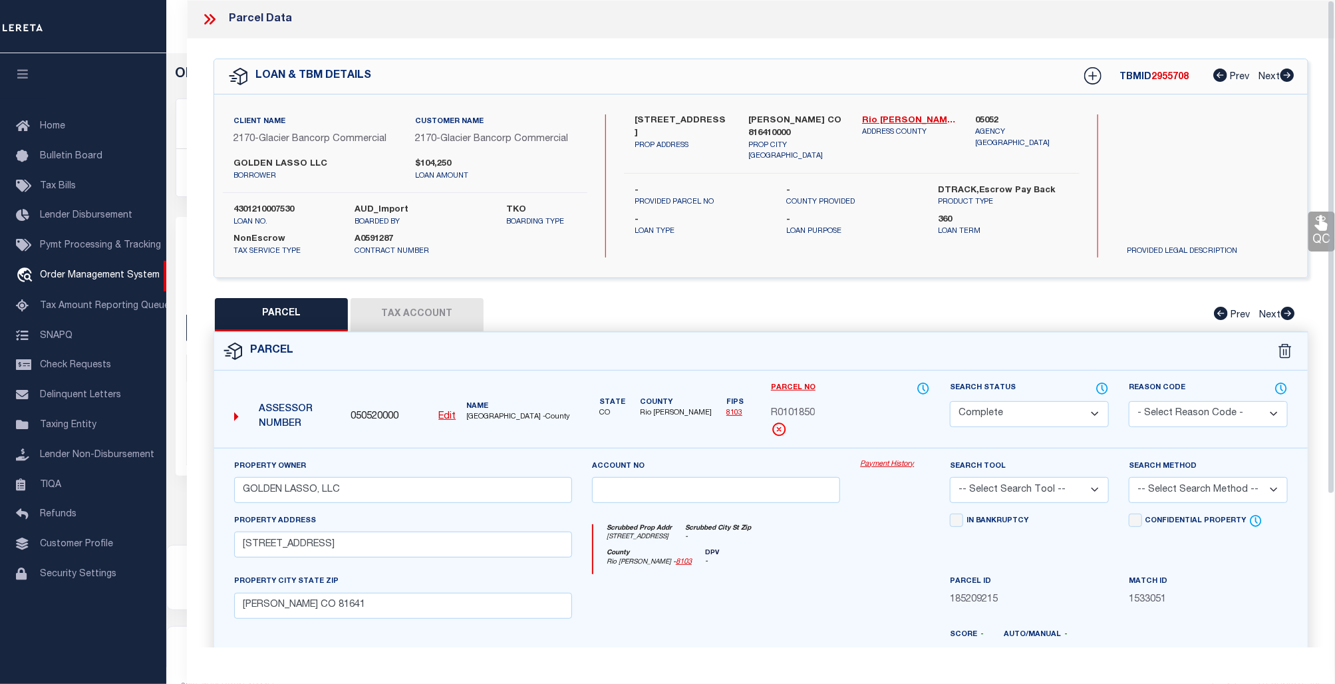
click at [879, 462] on link "Payment History" at bounding box center [895, 464] width 70 height 11
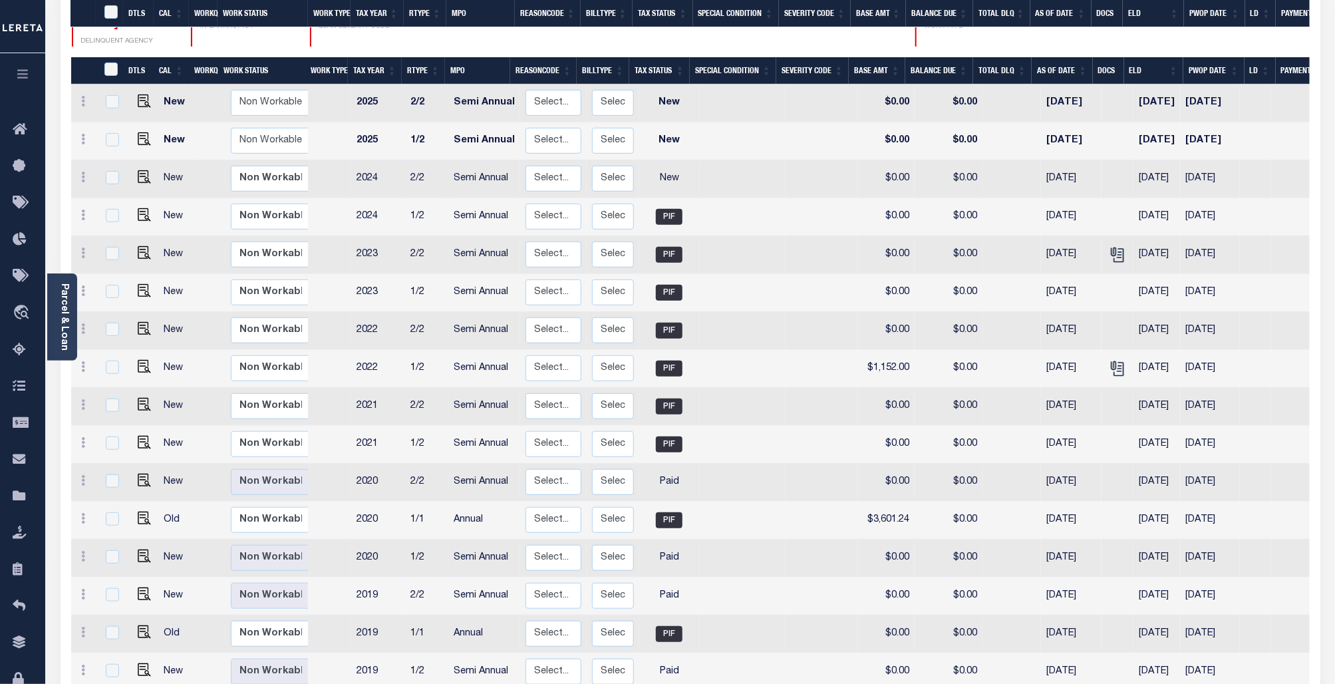
scroll to position [301, 0]
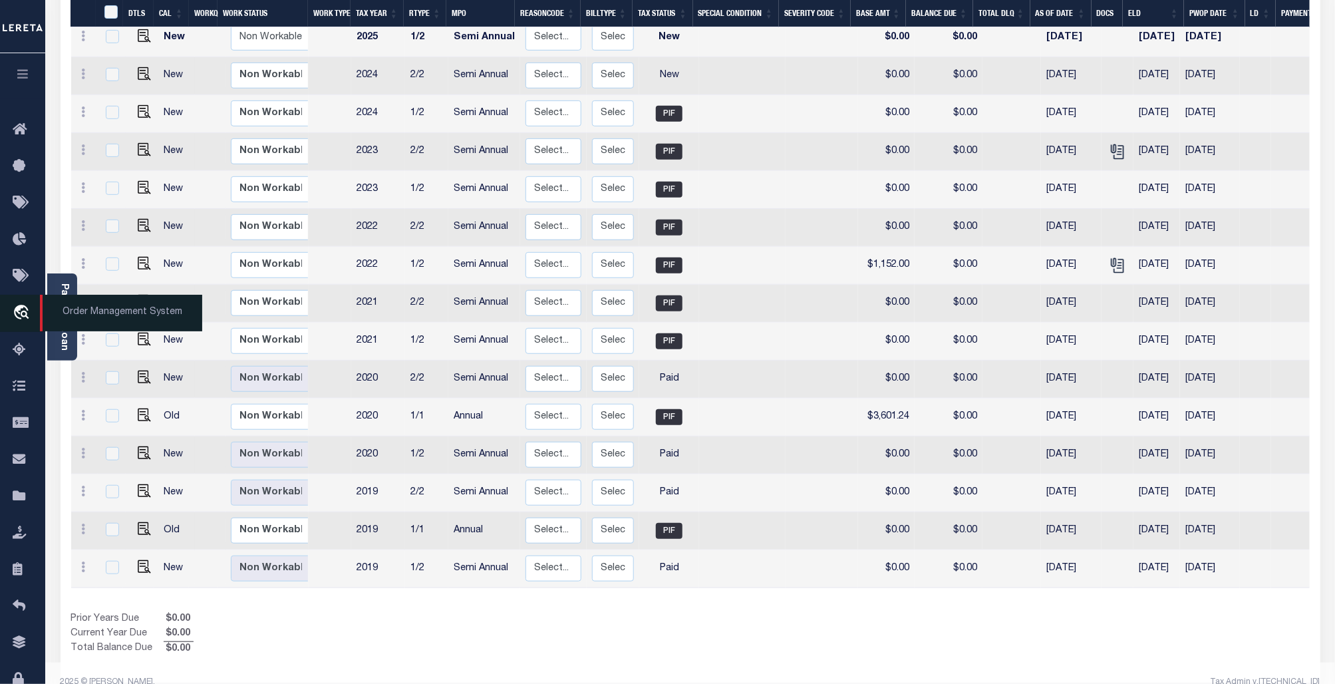
click at [133, 326] on span "Order Management System" at bounding box center [121, 313] width 162 height 37
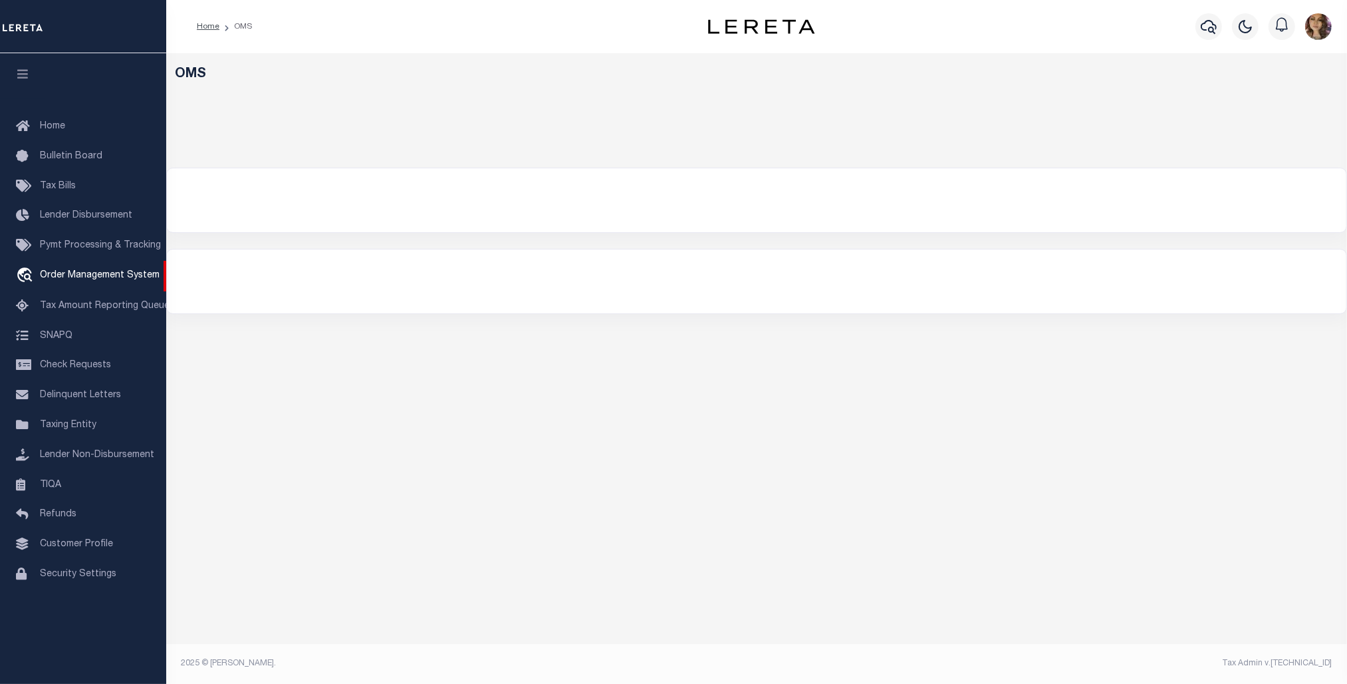
select select "200"
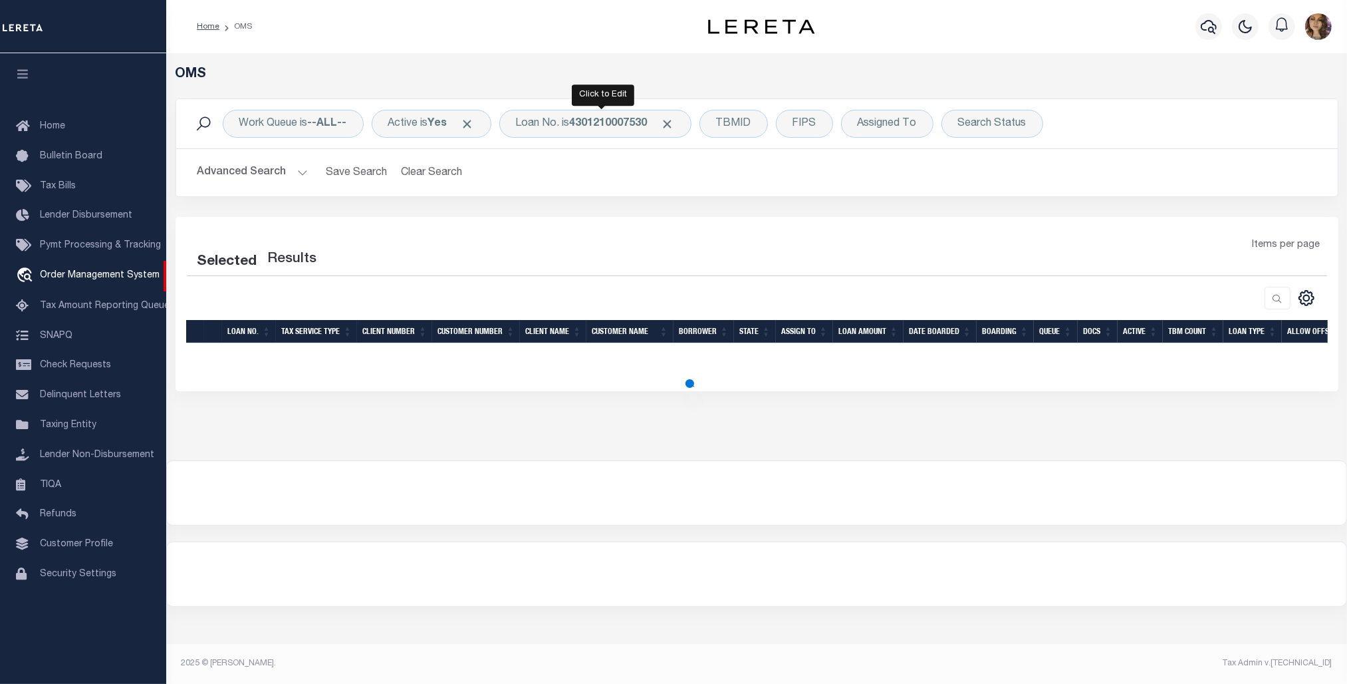
select select "200"
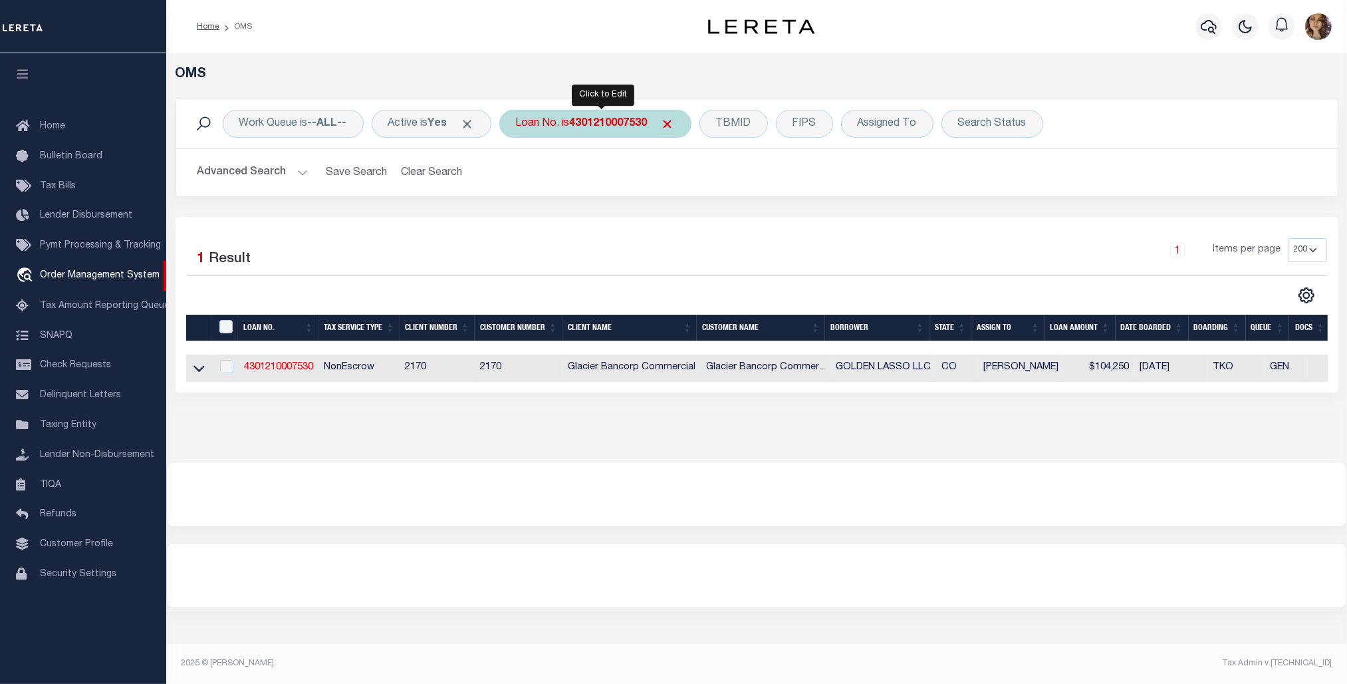
click at [566, 121] on div "Loan No. is 4301210007530" at bounding box center [595, 124] width 192 height 28
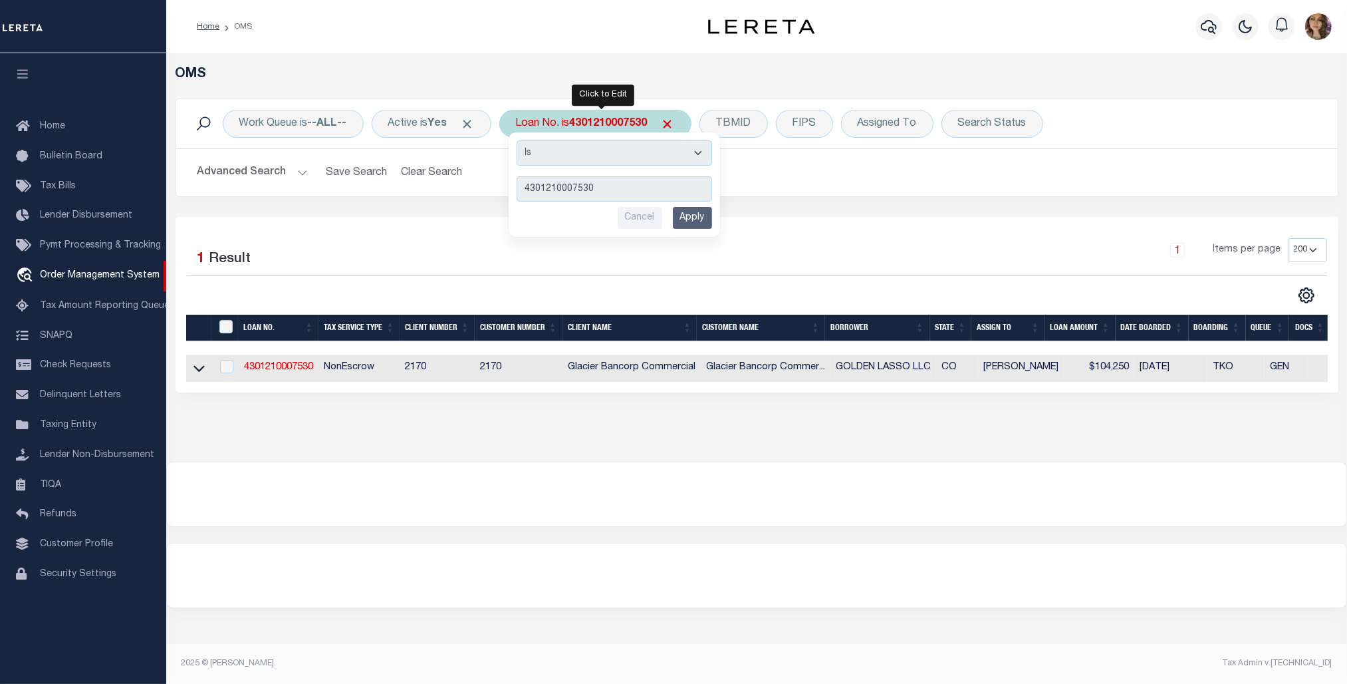
type input "4305170001575"
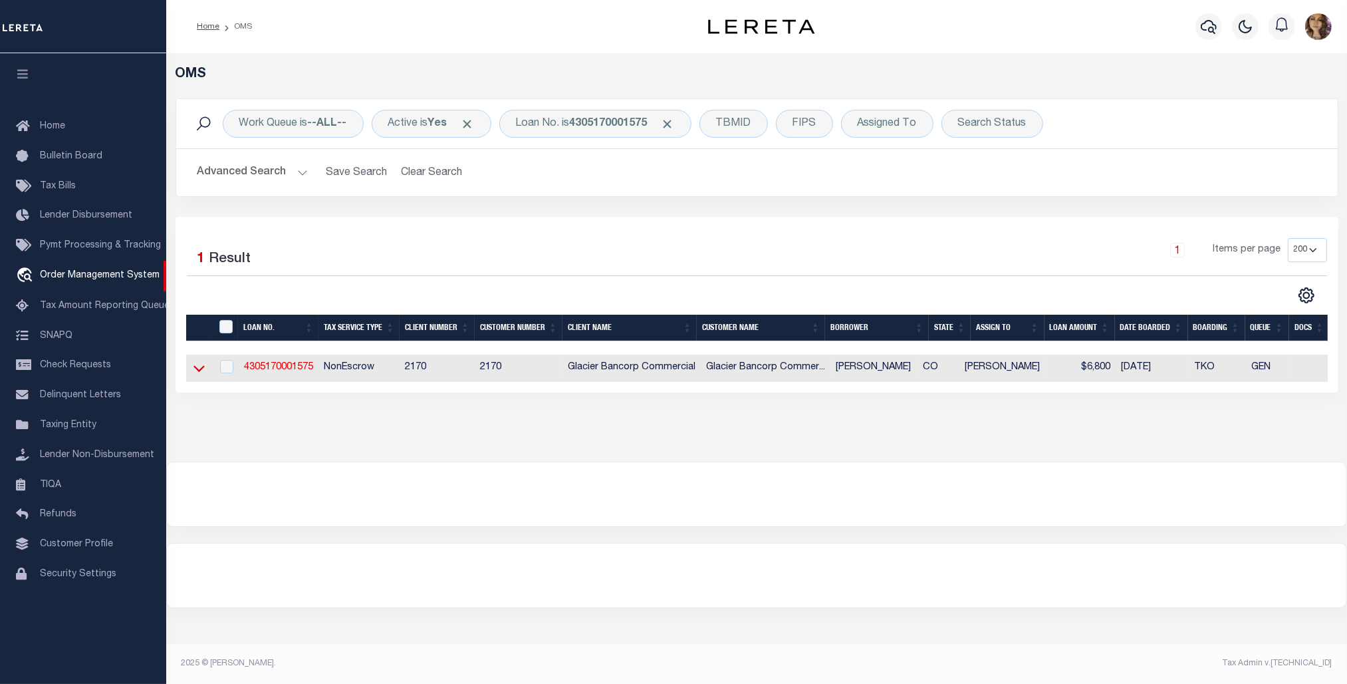
click at [196, 369] on icon at bounding box center [199, 368] width 11 height 14
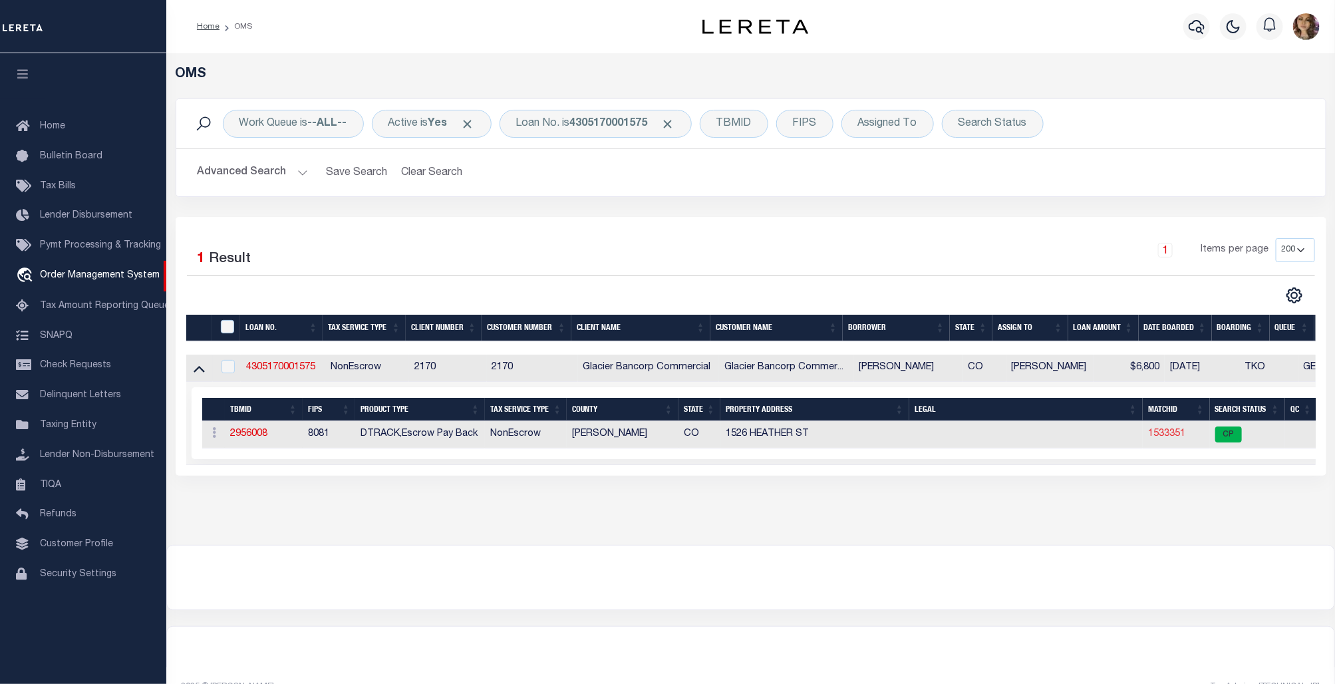
click at [1172, 438] on link "1533351" at bounding box center [1166, 433] width 37 height 9
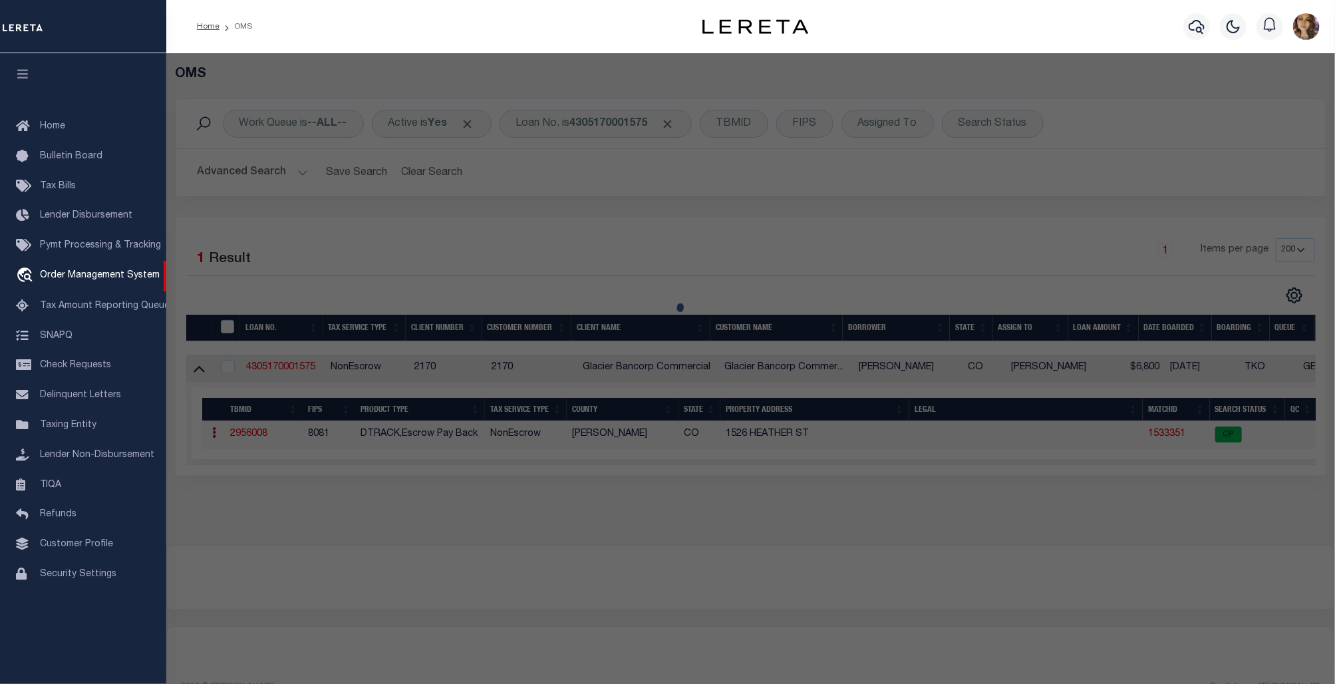
checkbox input "false"
select select "CP"
type input "BUCHANAN, MARY C"
select select
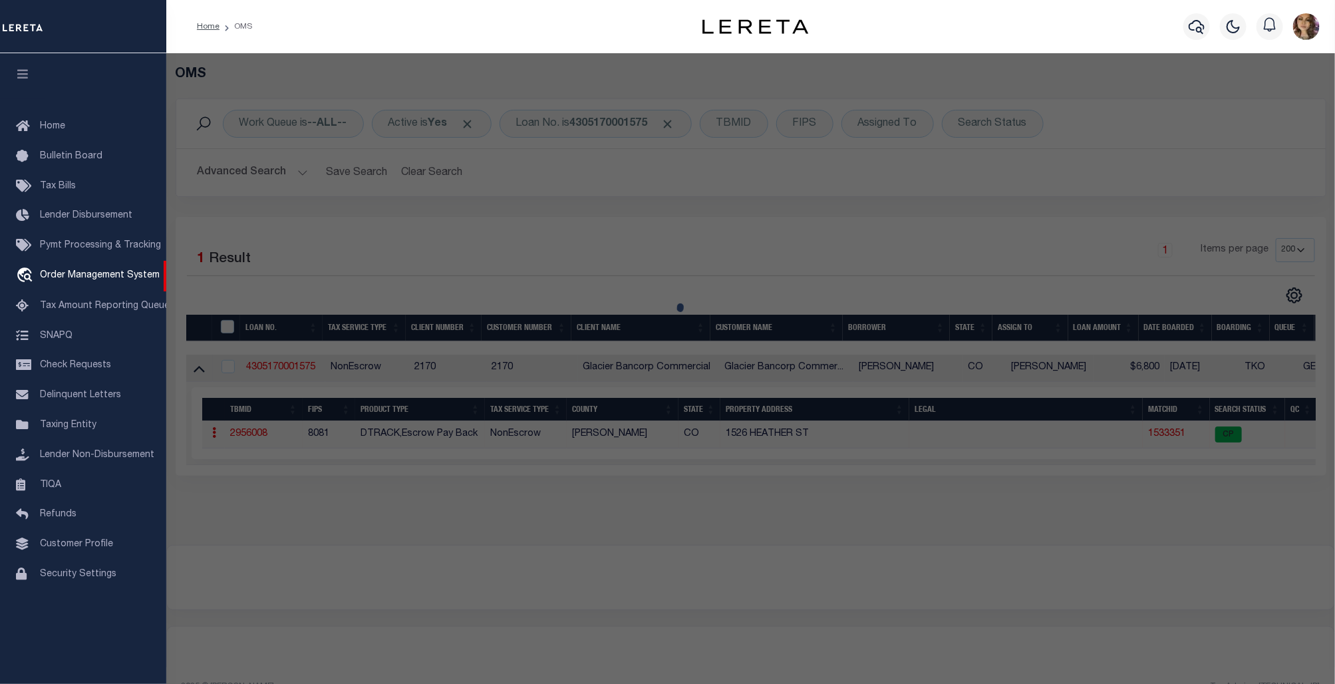
type input "1526 HEATHER ST"
checkbox input "false"
type input "CRAIG CO"
type textarea "Subd: JENSEN MOBILE PARK Lot: 1 Block: 3 FILING #3"
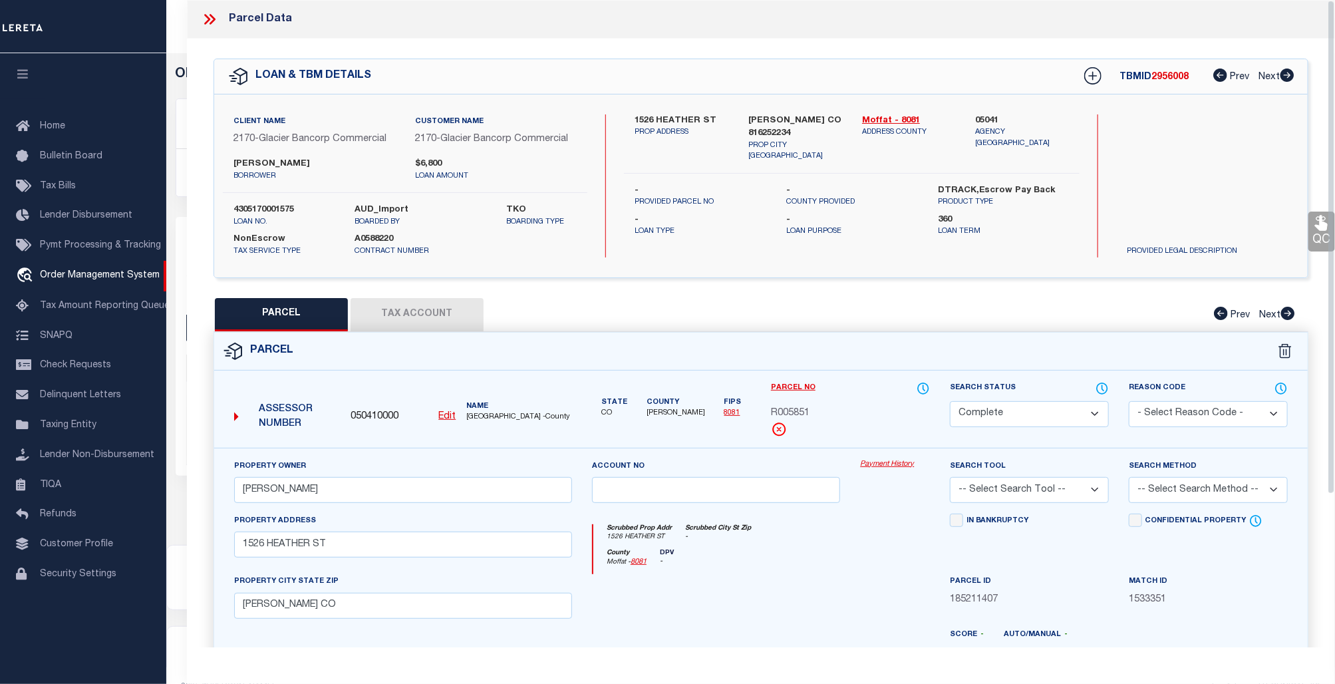
click at [893, 463] on link "Payment History" at bounding box center [895, 464] width 70 height 11
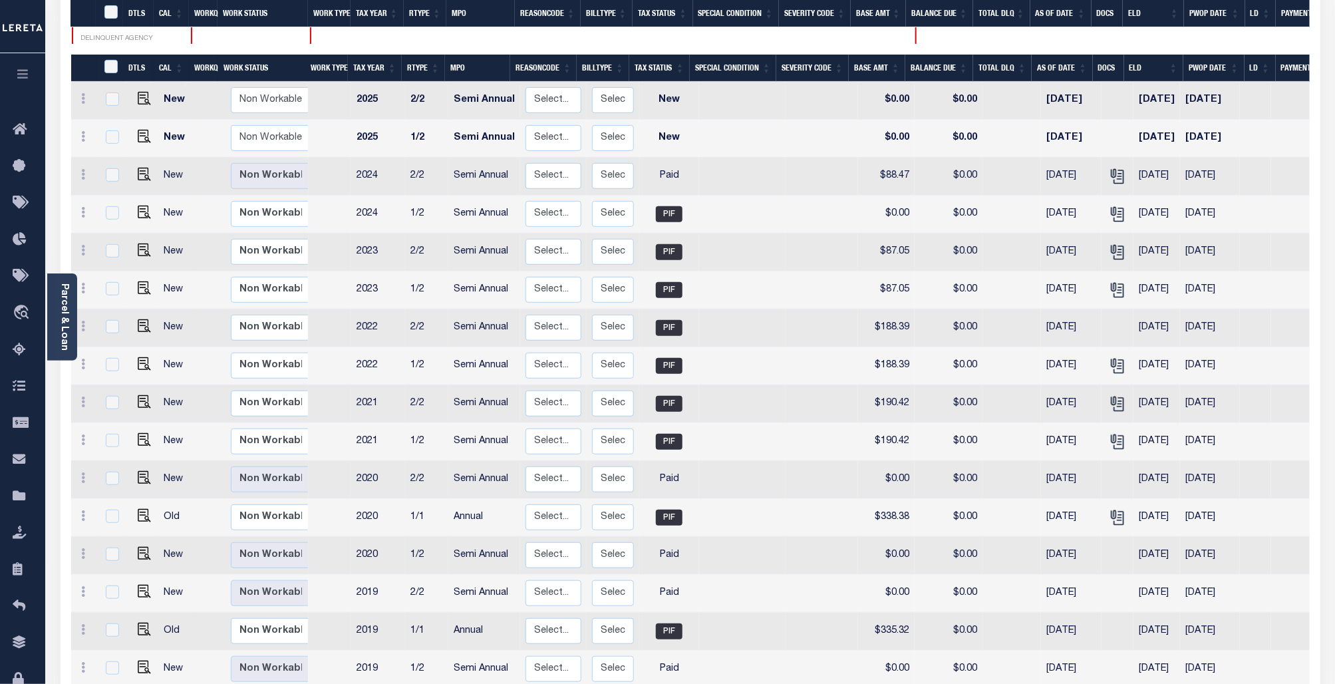
scroll to position [301, 0]
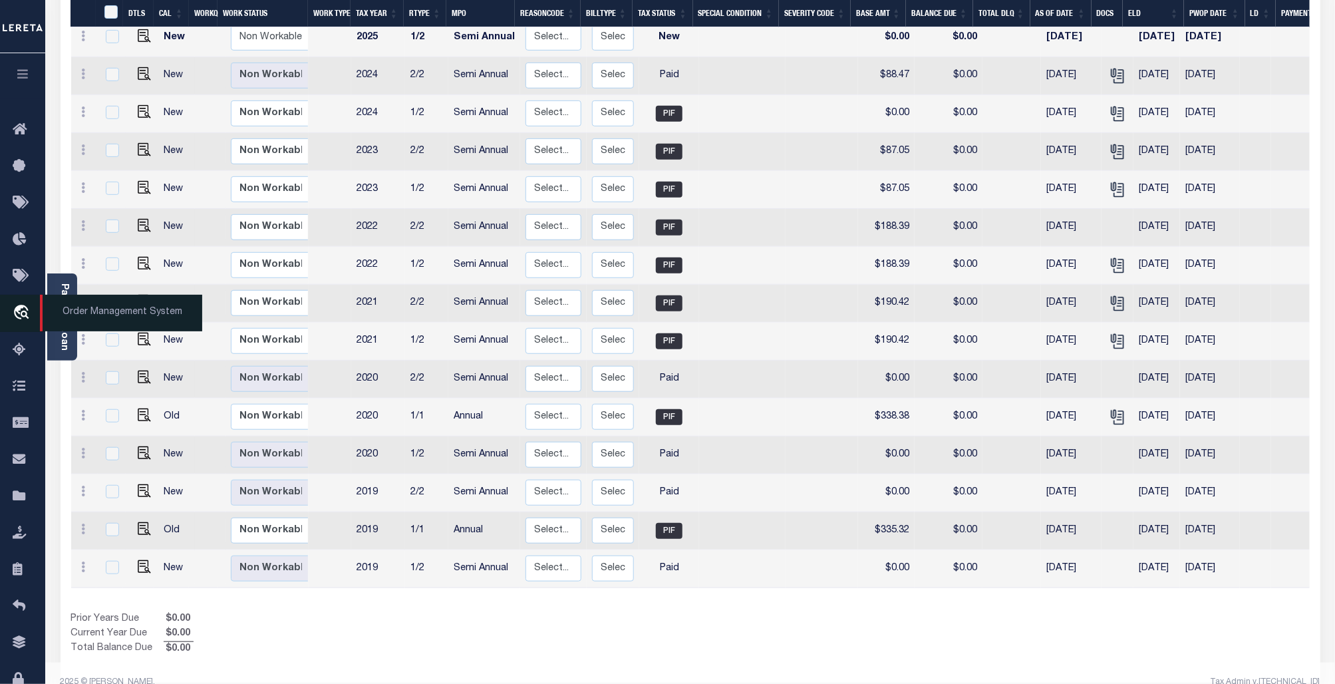
click at [95, 306] on span "Order Management System" at bounding box center [121, 313] width 162 height 37
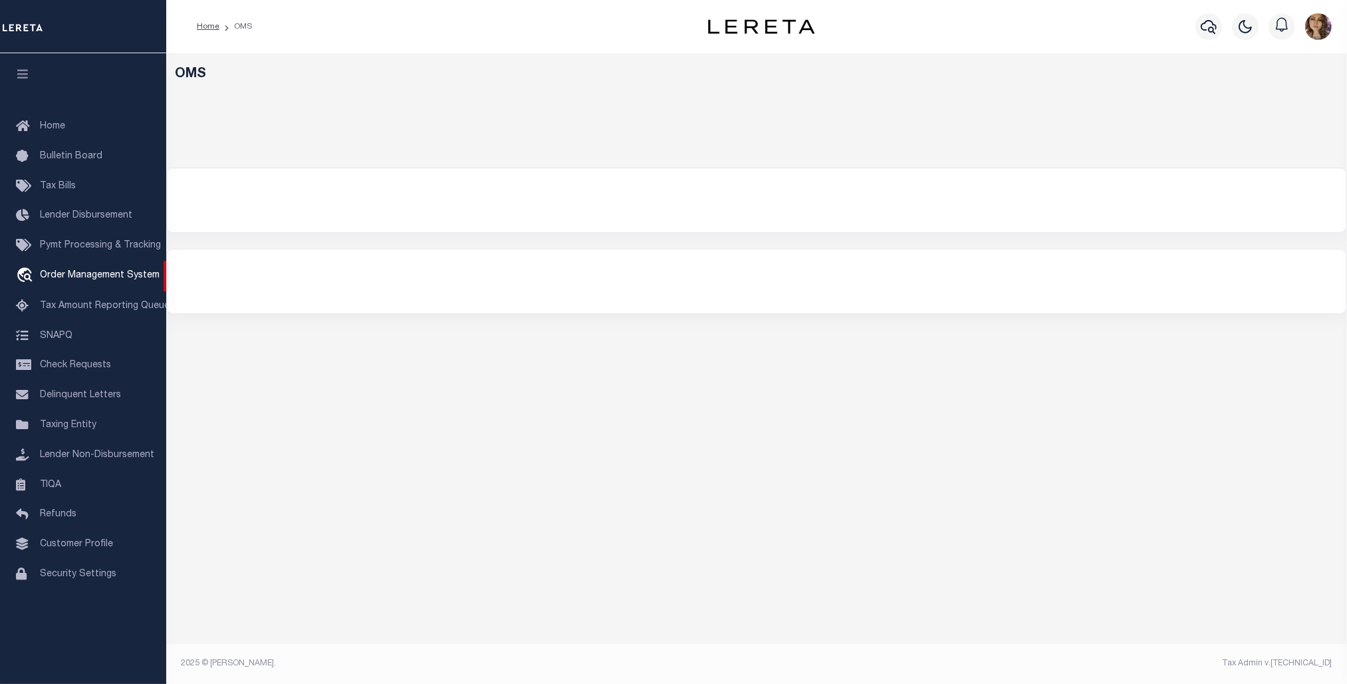
select select "200"
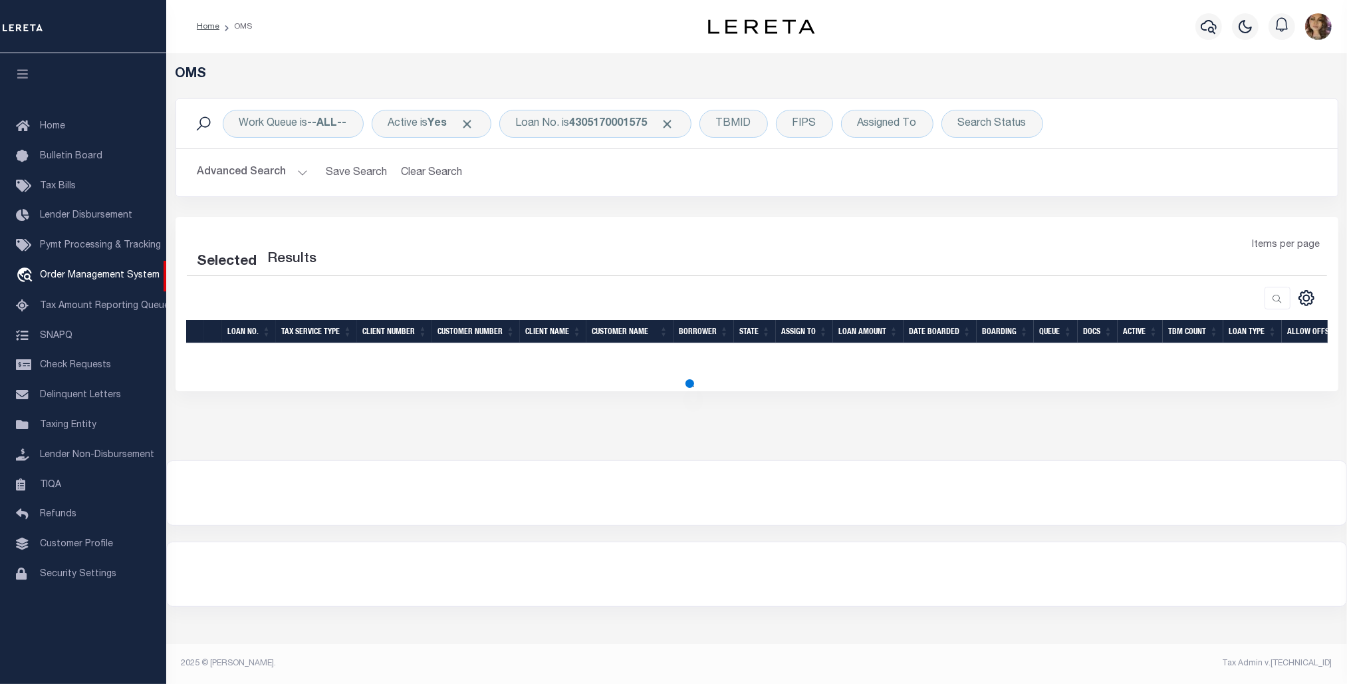
select select "200"
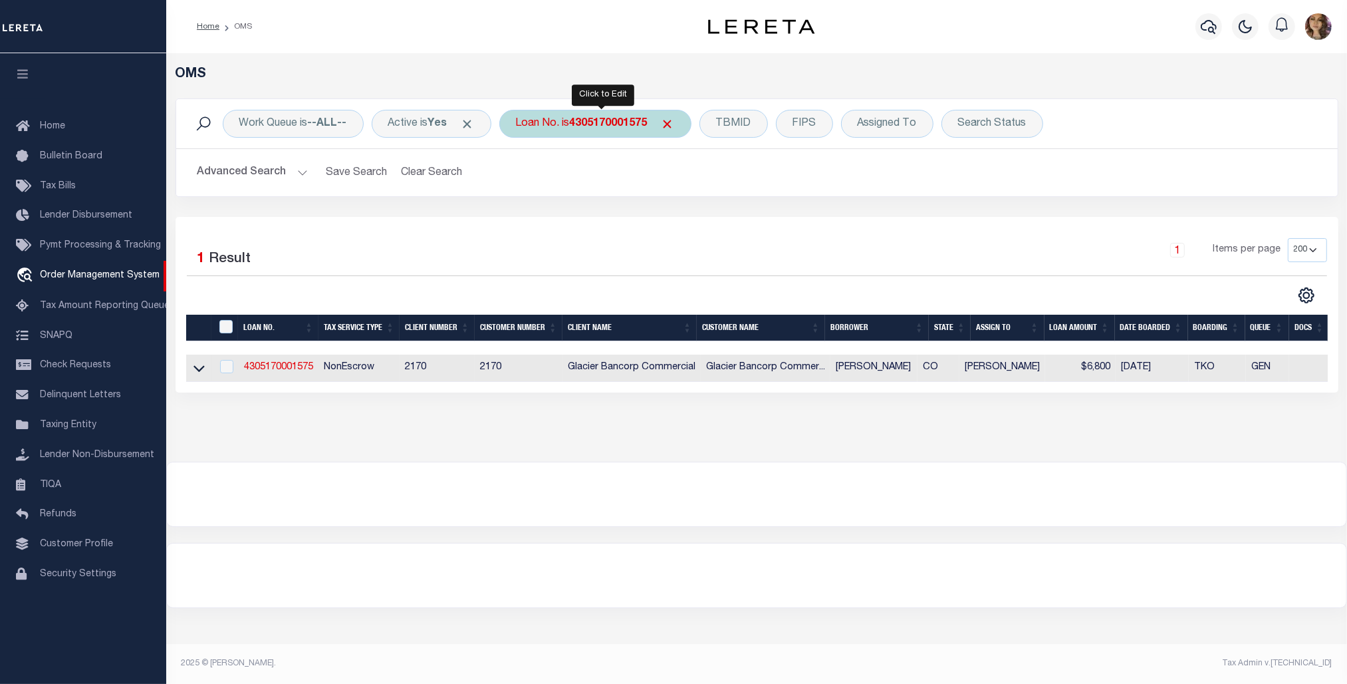
click at [567, 128] on div "Loan No. is 4305170001575" at bounding box center [595, 124] width 192 height 28
click at [196, 371] on icon at bounding box center [199, 369] width 11 height 7
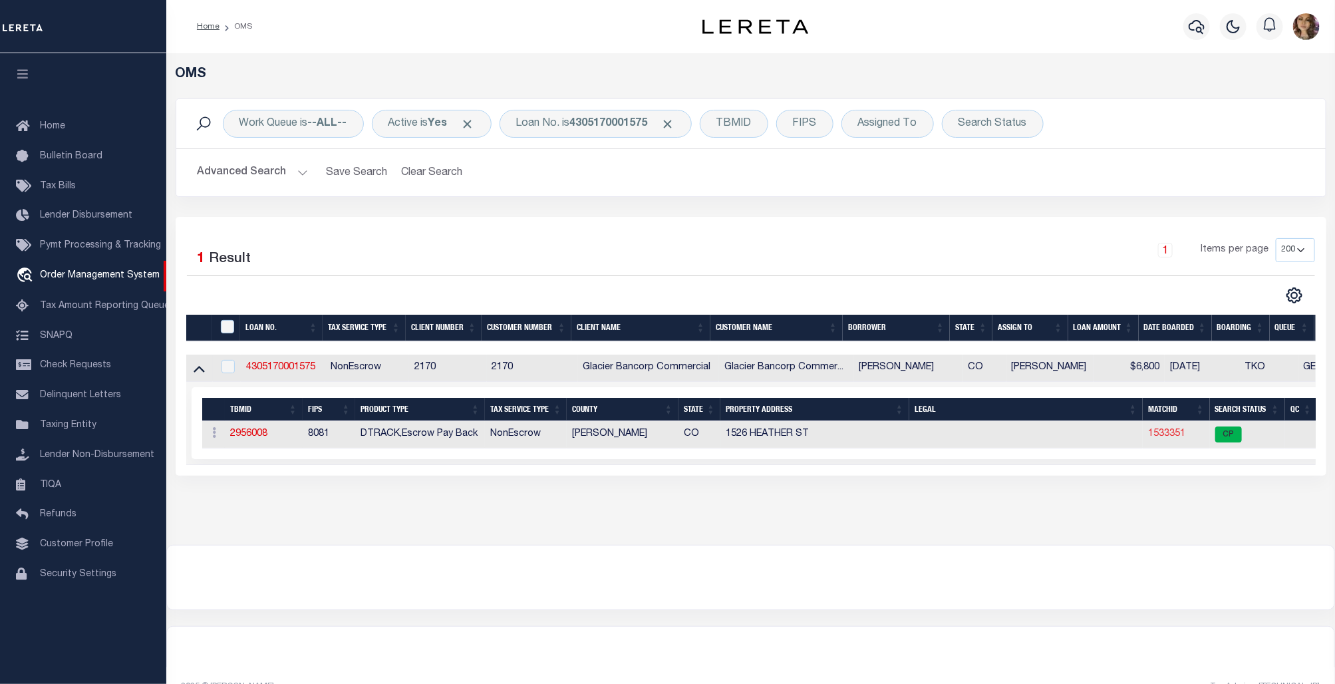
click at [1154, 434] on link "1533351" at bounding box center [1166, 433] width 37 height 9
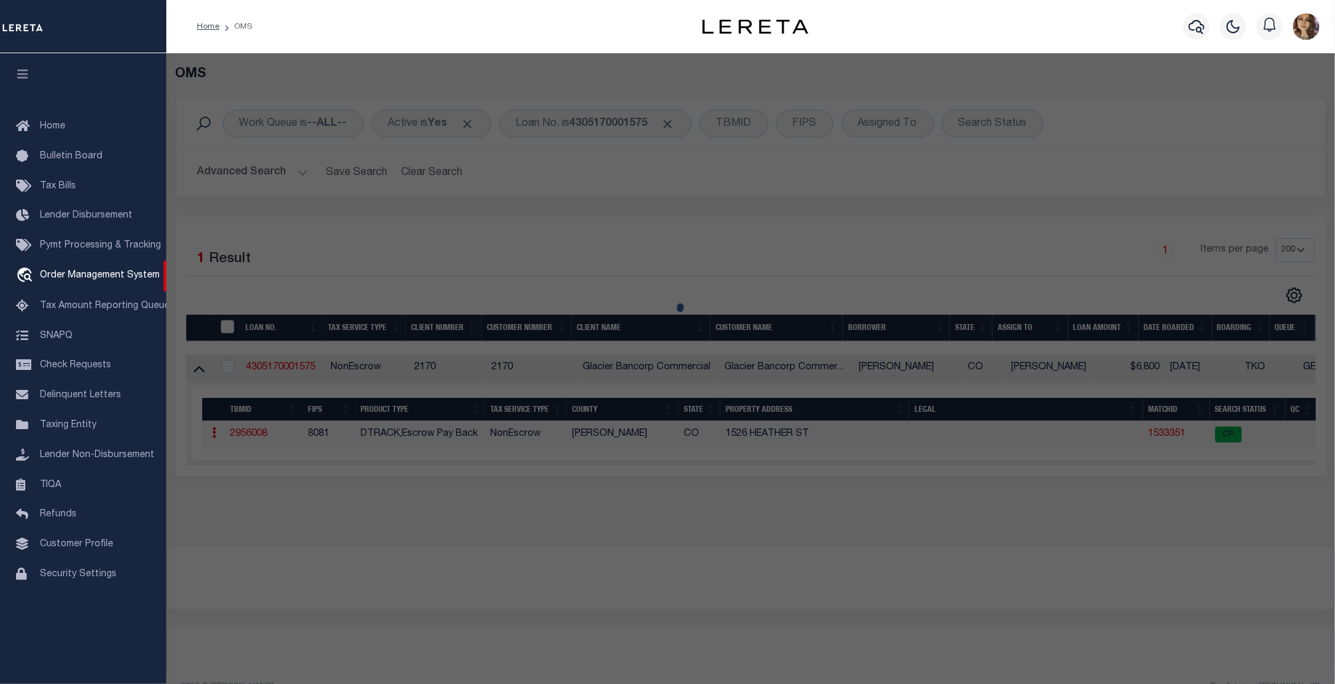
checkbox input "false"
select select "CP"
type input "BUCHANAN, MARY C"
select select
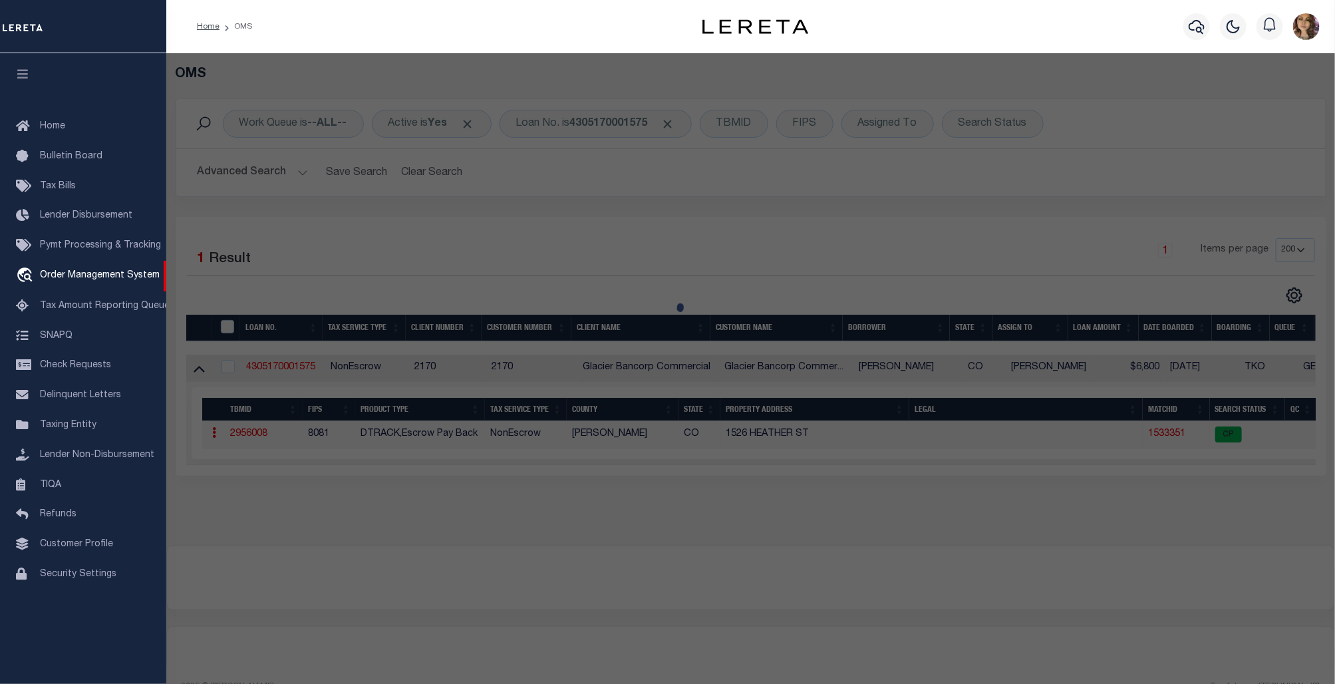
type input "1526 HEATHER ST"
checkbox input "false"
type input "CRAIG CO"
type textarea "Subd: [PERSON_NAME] MOBILE PARK Lot: 1 Block: 3 FILING #3"
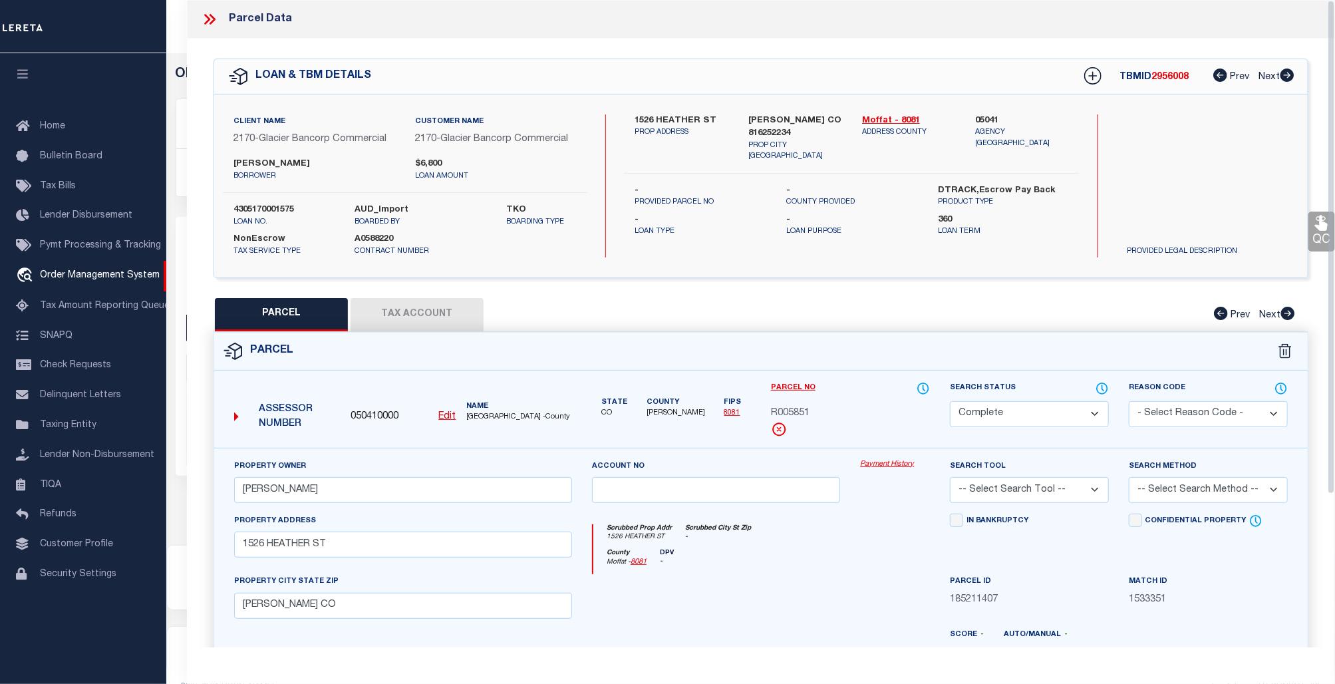
click at [888, 466] on link "Payment History" at bounding box center [895, 464] width 70 height 11
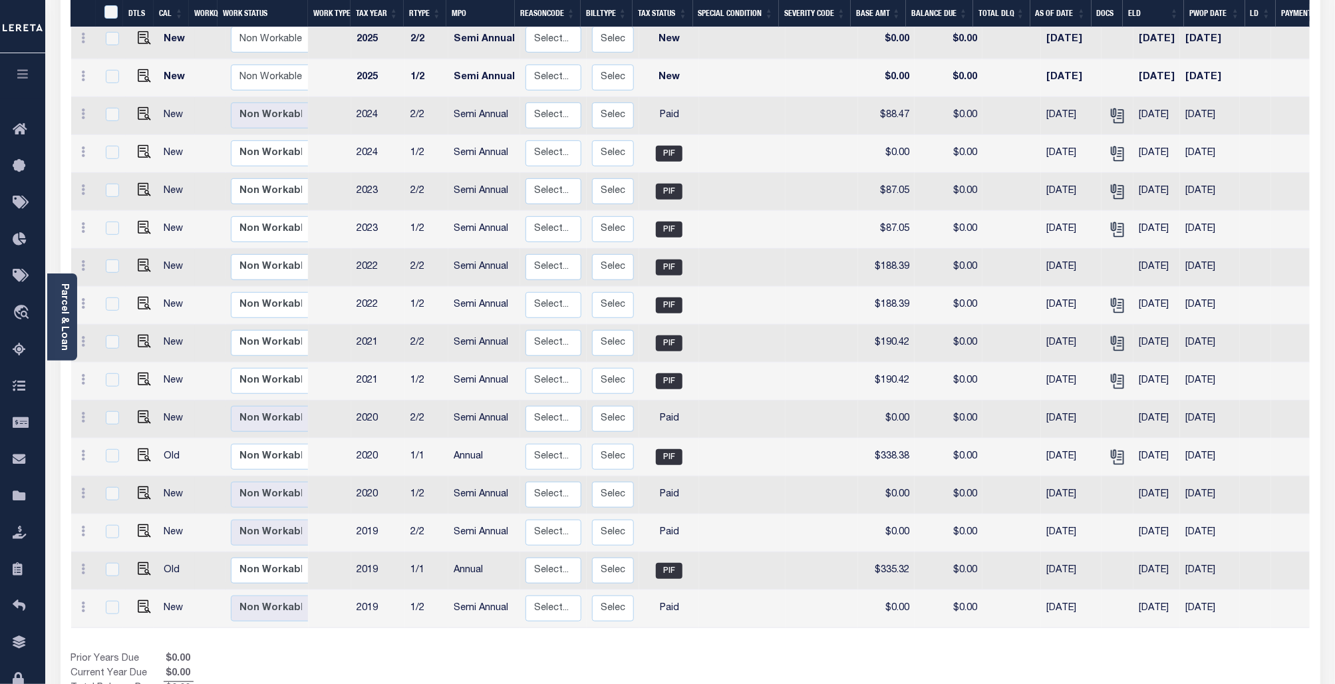
scroll to position [301, 0]
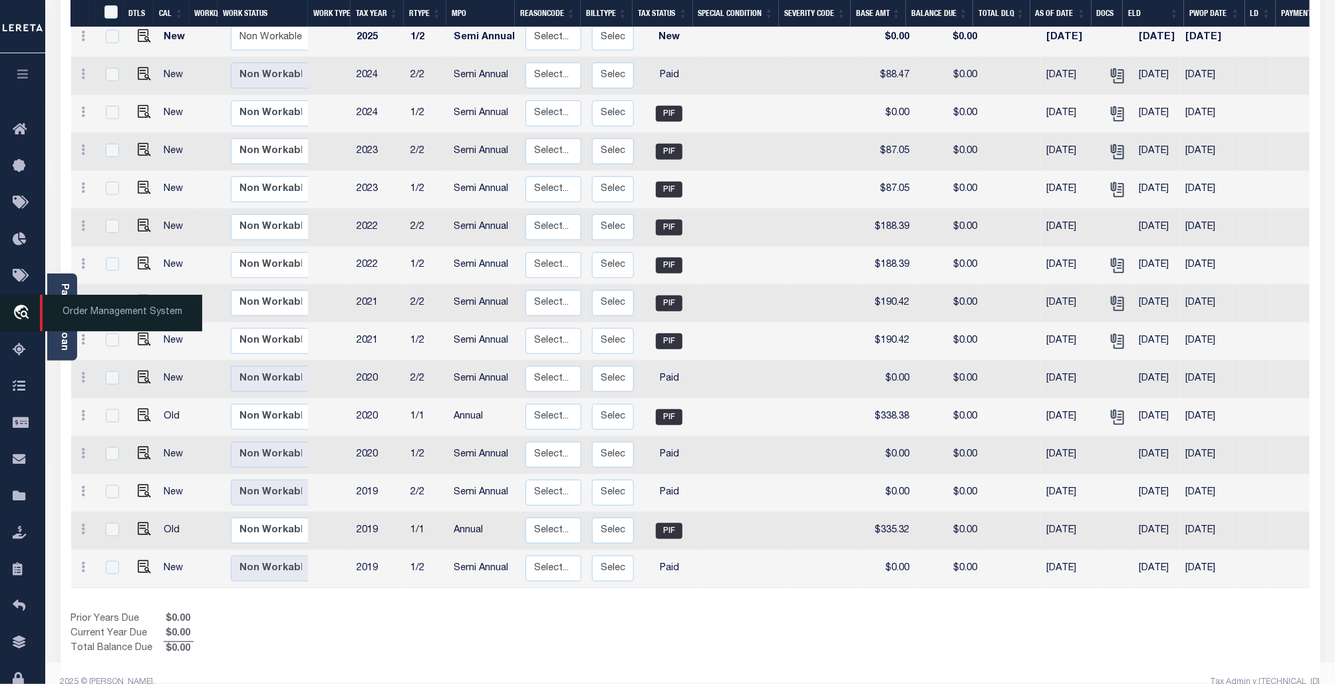
click at [80, 316] on span "Order Management System" at bounding box center [121, 313] width 162 height 37
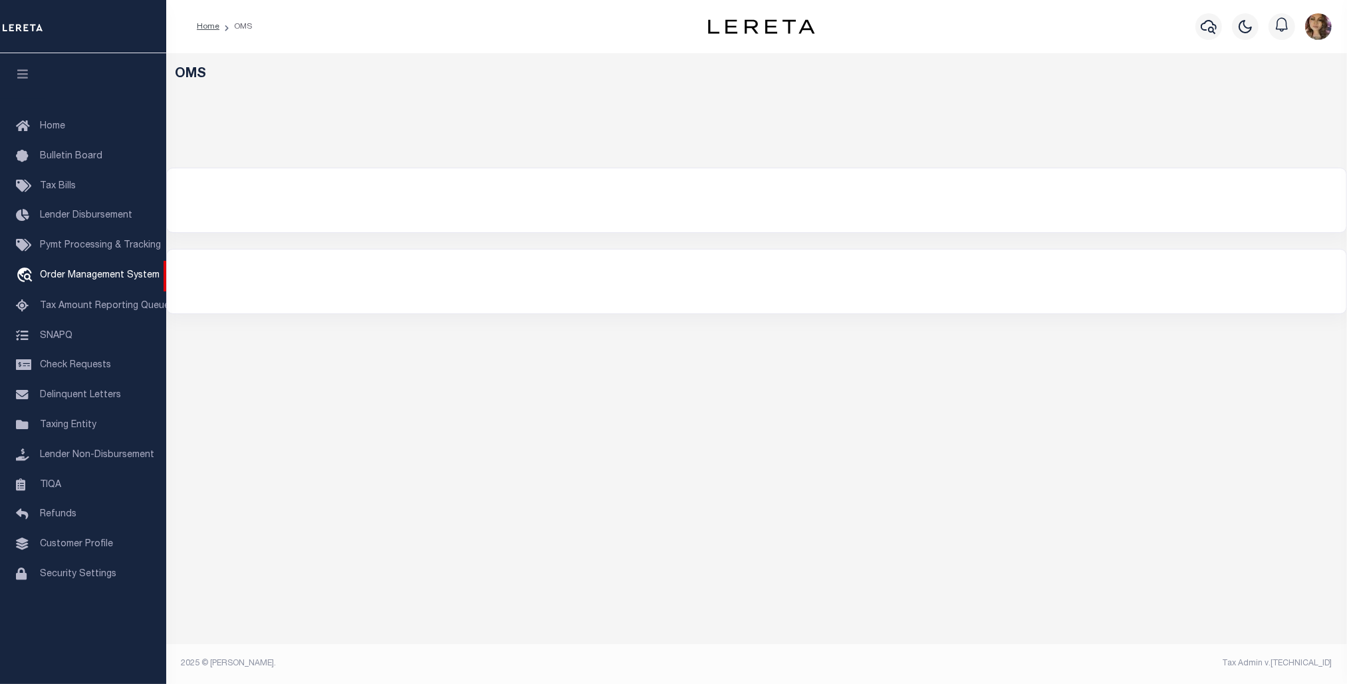
select select "200"
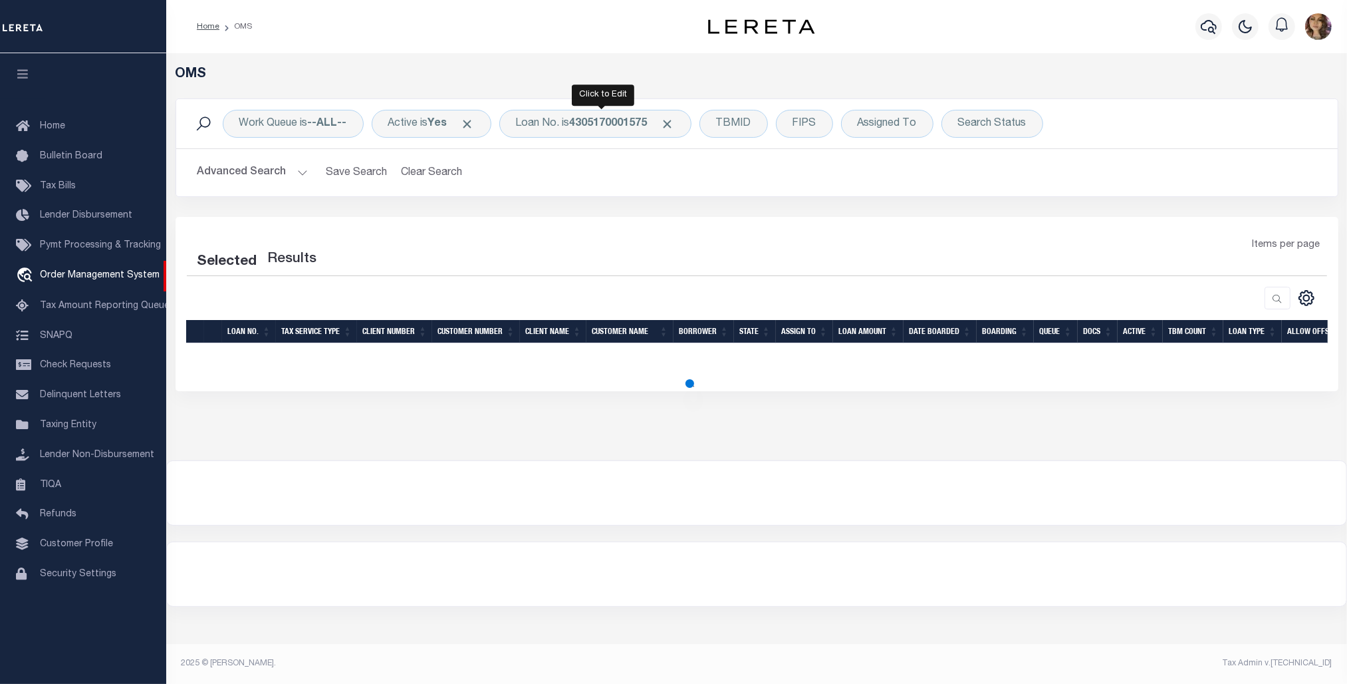
select select "200"
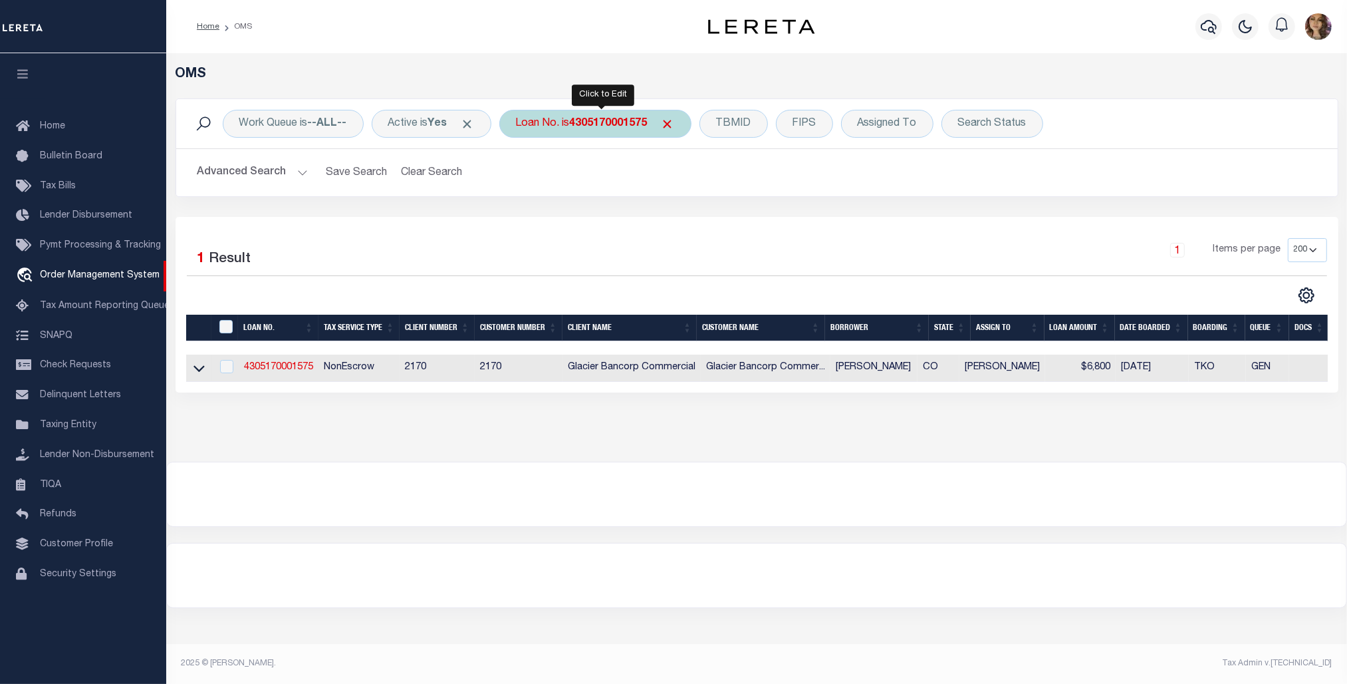
click at [592, 124] on b "4305170001575" at bounding box center [609, 123] width 78 height 11
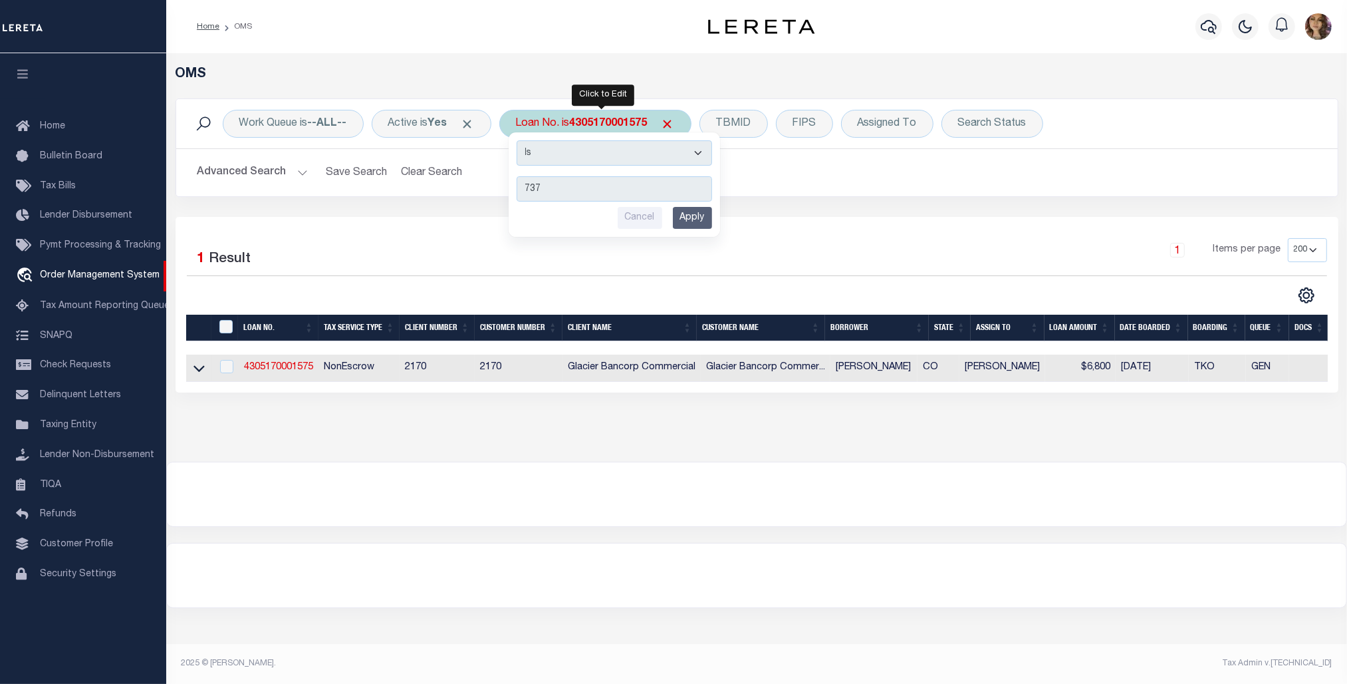
type input "7376"
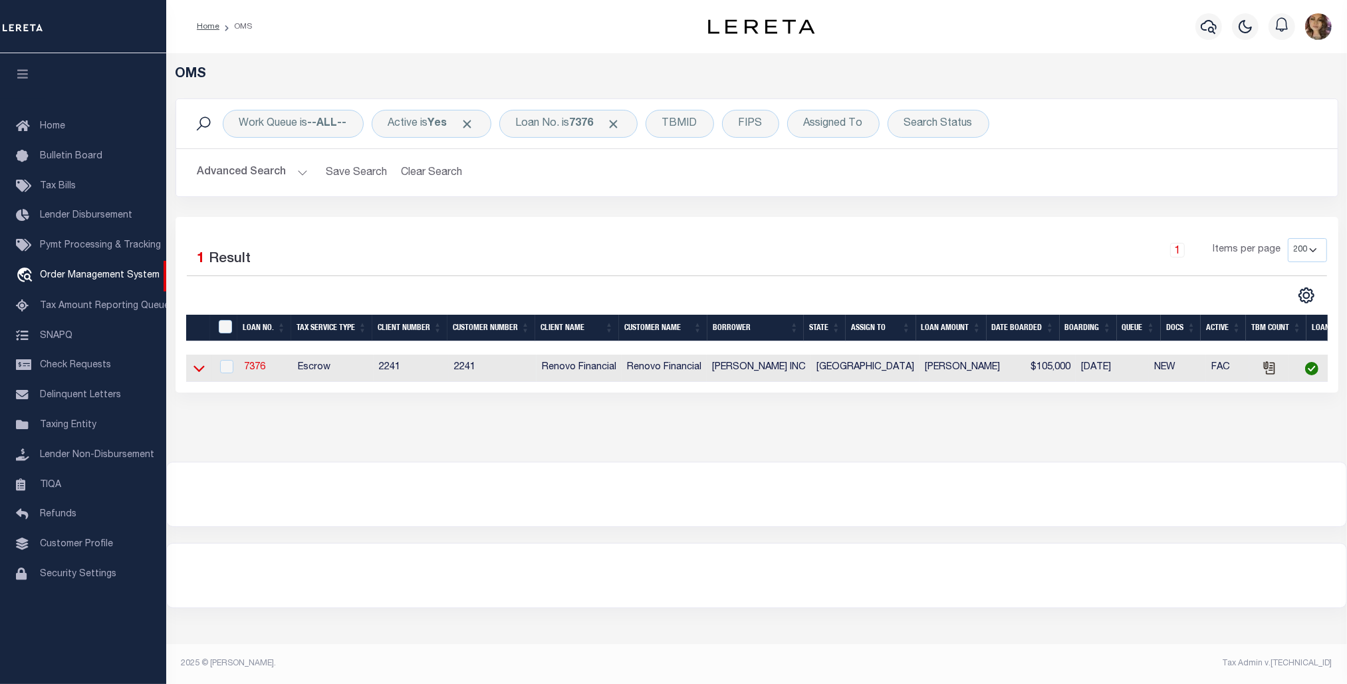
click at [201, 372] on icon at bounding box center [199, 369] width 11 height 7
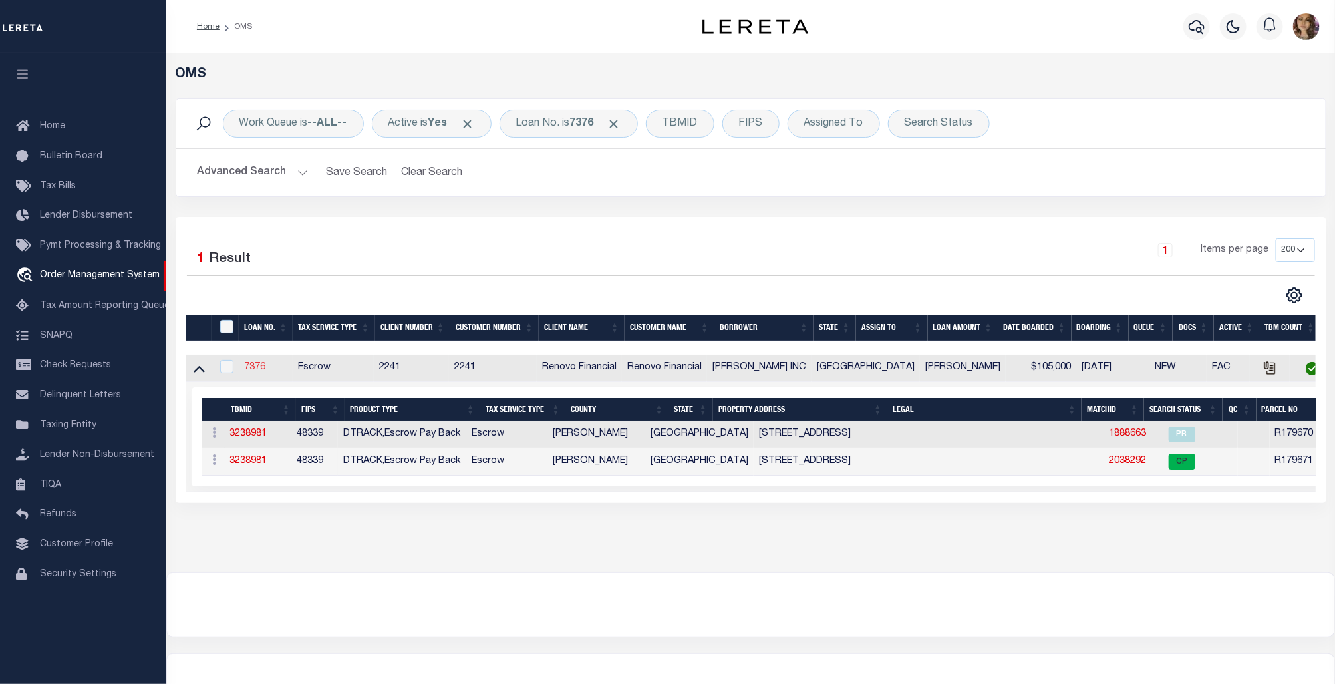
click at [260, 372] on link "7376" at bounding box center [254, 366] width 21 height 9
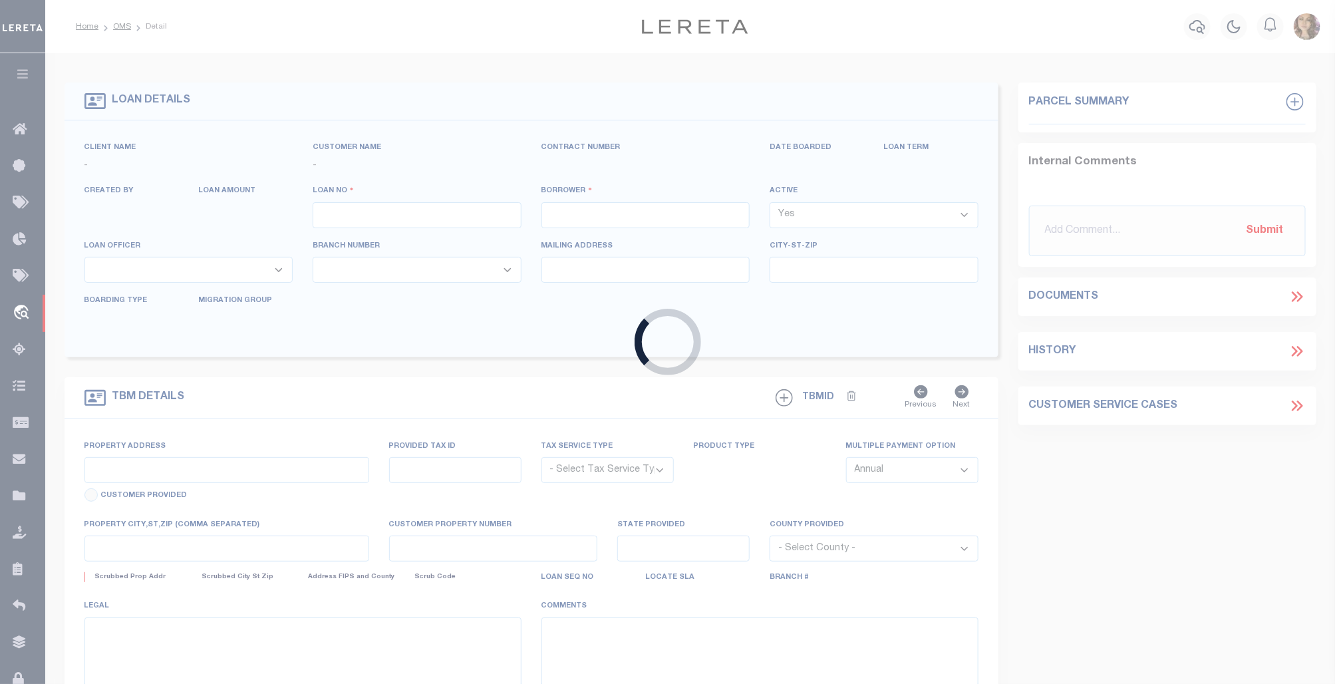
type input "7376"
type input "[PERSON_NAME] INC"
select select
type input "[STREET_ADDRESS]"
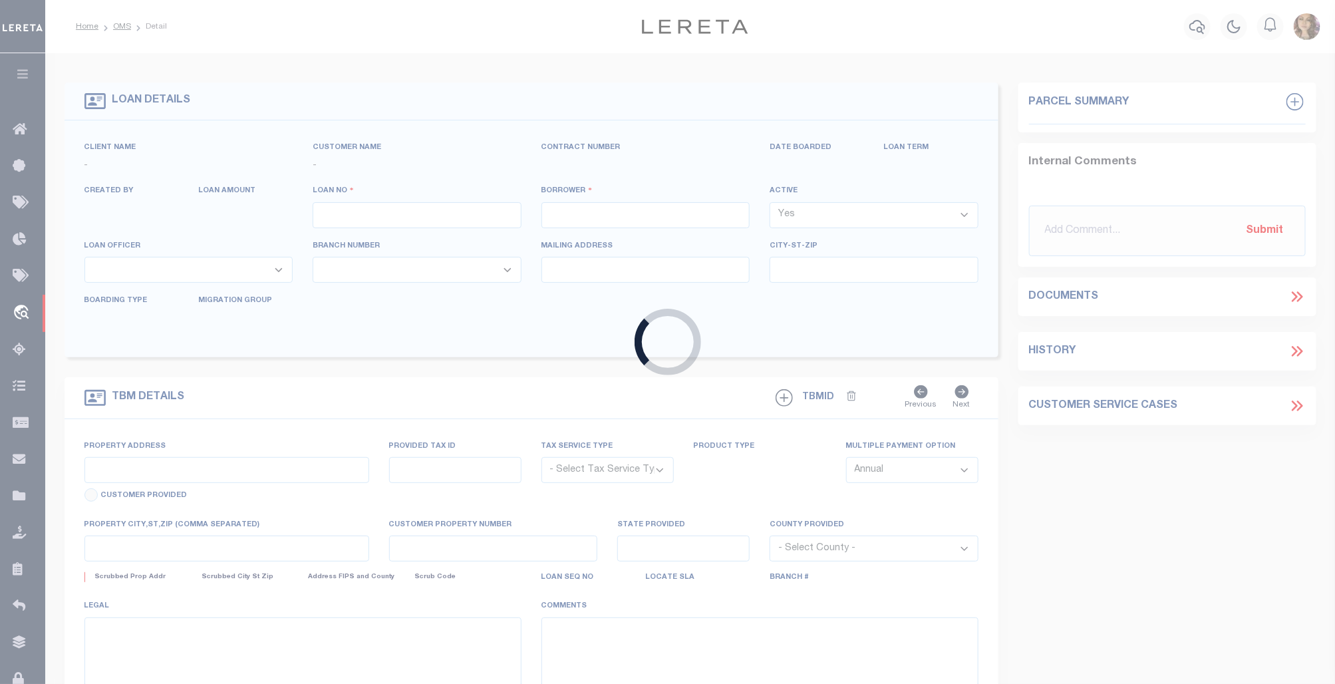
type input "Katy TX 77493"
select select
select select "Escrow"
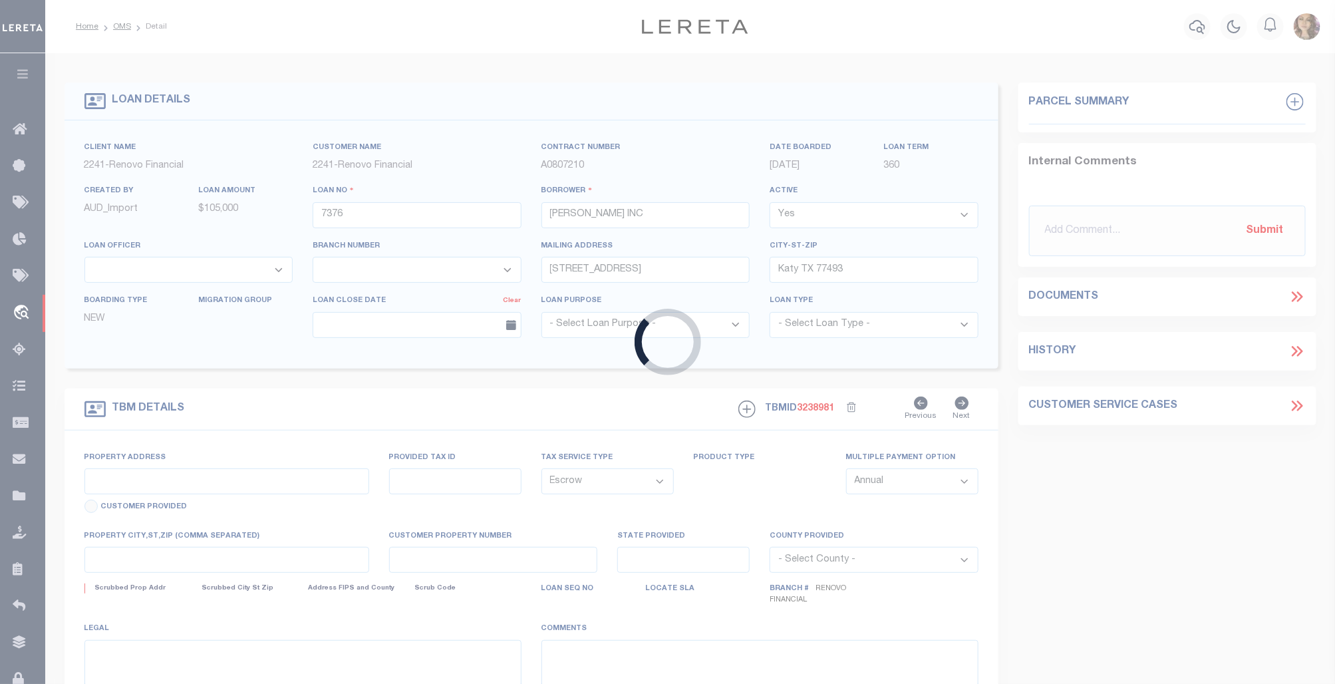
type input "[STREET_ADDRESS]"
select select
type input "[PERSON_NAME][GEOGRAPHIC_DATA]"
type input "a0k8Y00000b52UD"
type input "[GEOGRAPHIC_DATA]"
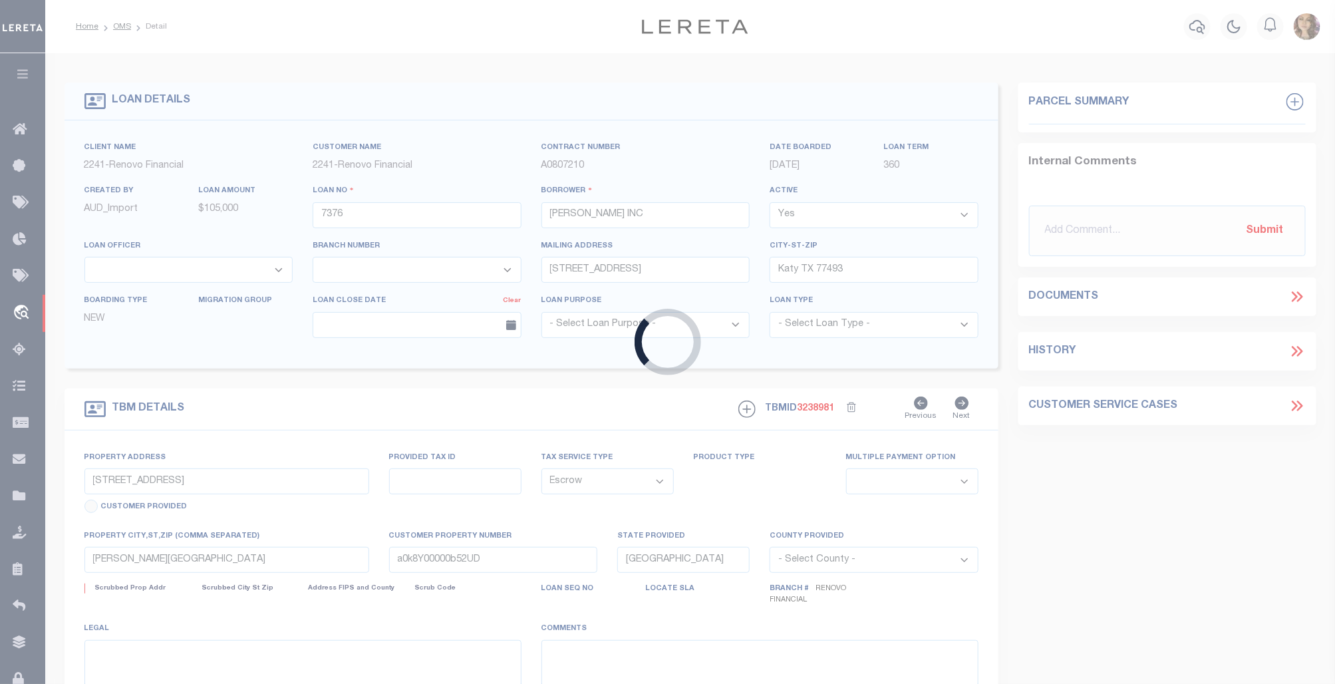
select select
select select "25066"
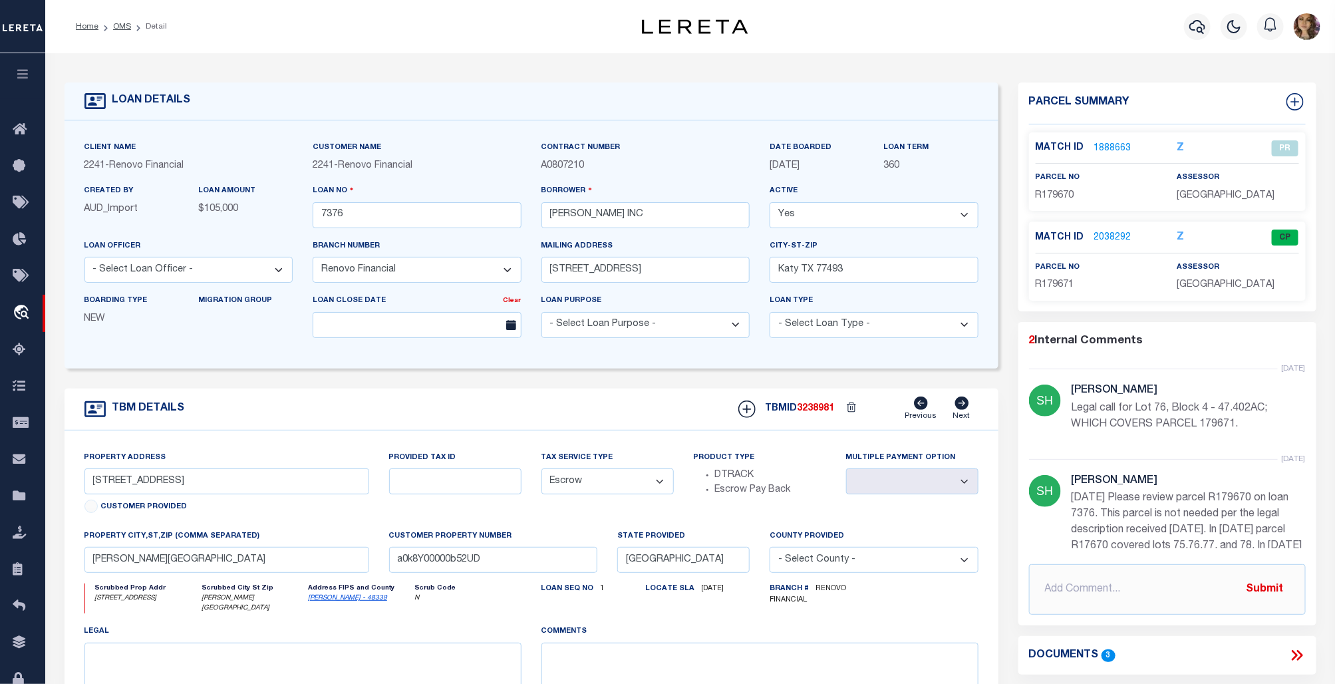
scroll to position [64, 0]
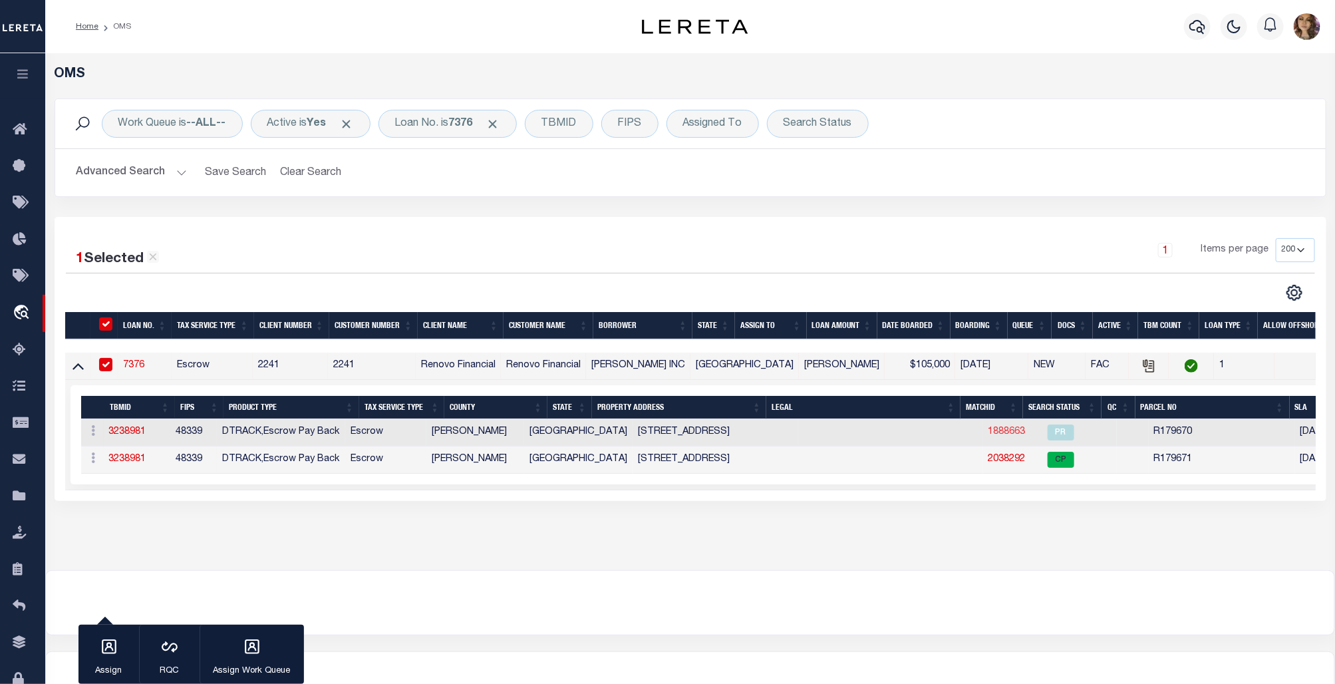
click at [988, 436] on link "1888663" at bounding box center [1006, 431] width 37 height 9
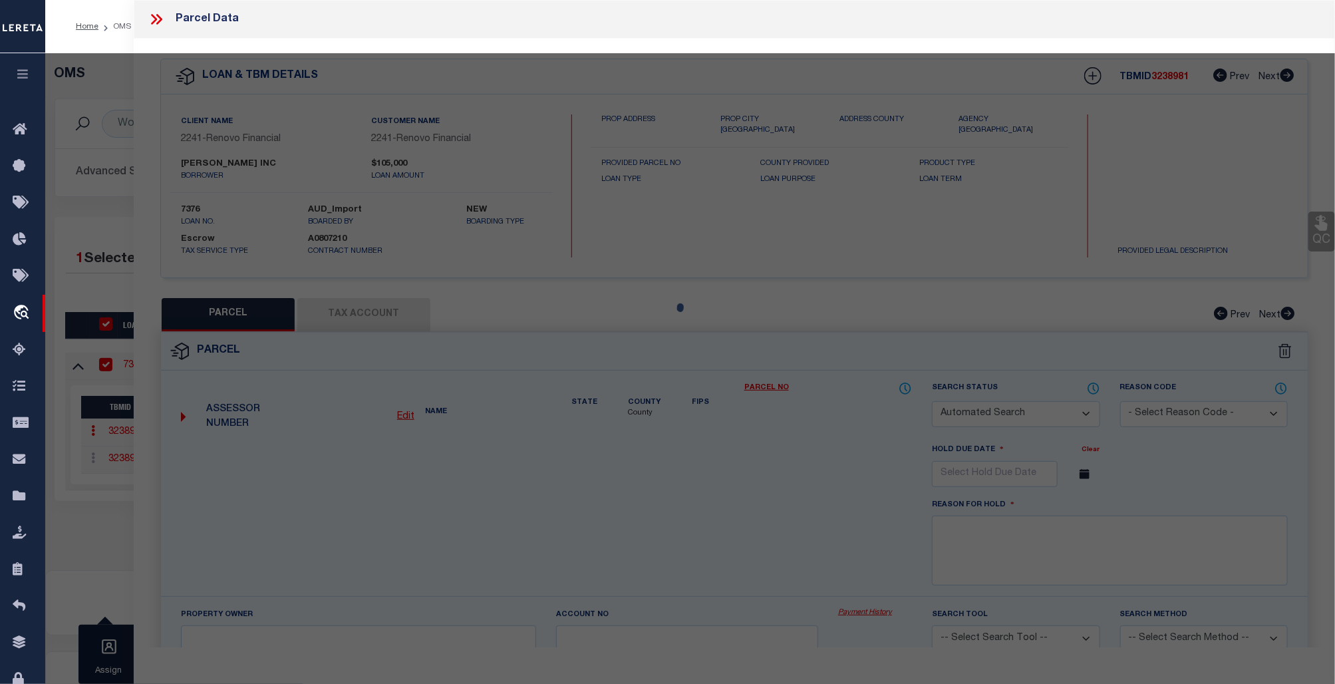
checkbox input "false"
select select "PR"
select select "099"
type input "STARTER HOMES OF TEXAS LLC"
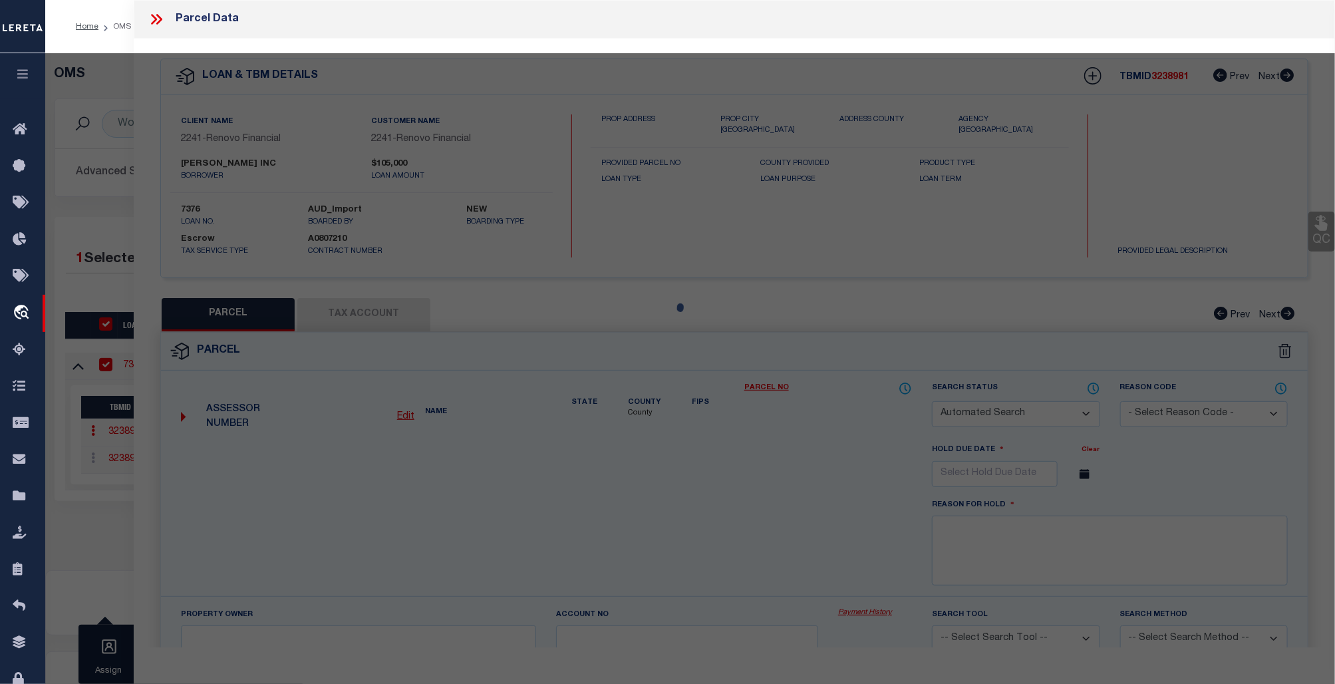
type input "14716"
select select
type input "11525 PERSIMMON ST"
type input "[PERSON_NAME][GEOGRAPHIC_DATA]"
type textarea "[GEOGRAPHIC_DATA], BLOCK 4, LOT 75,76,77,78"
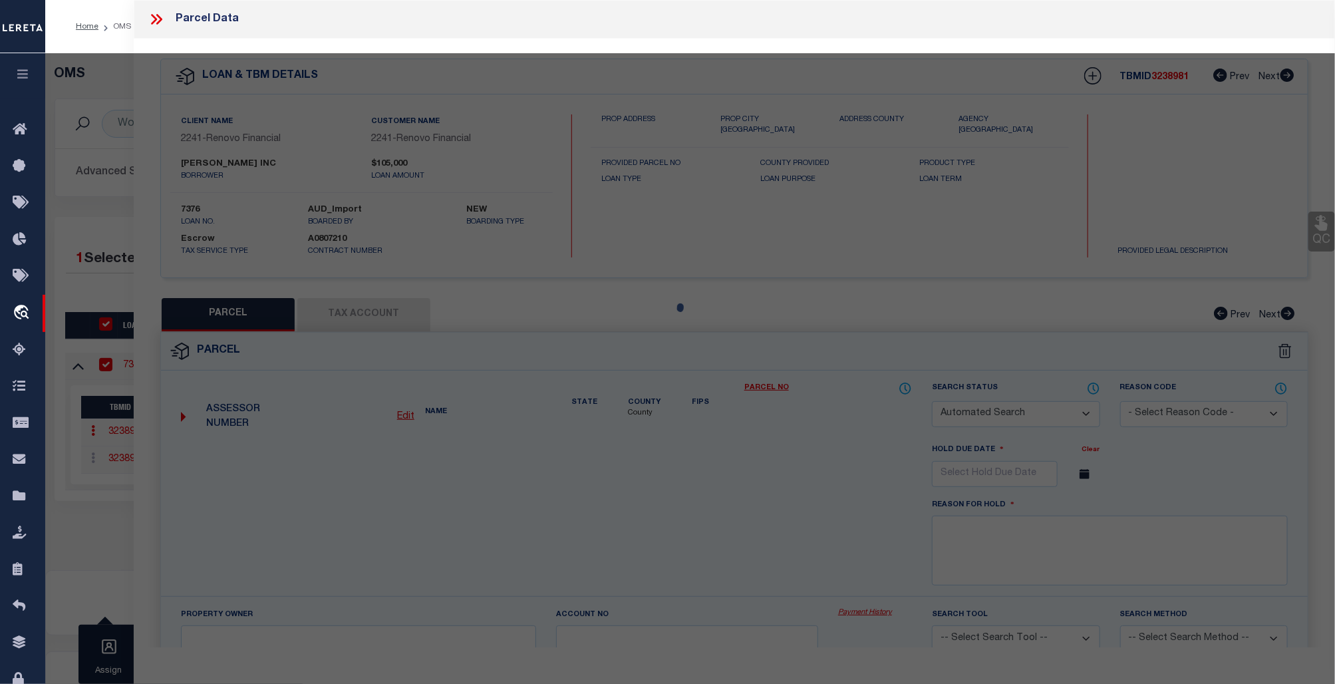
type textarea "unable to locate parcel - parcel changed"
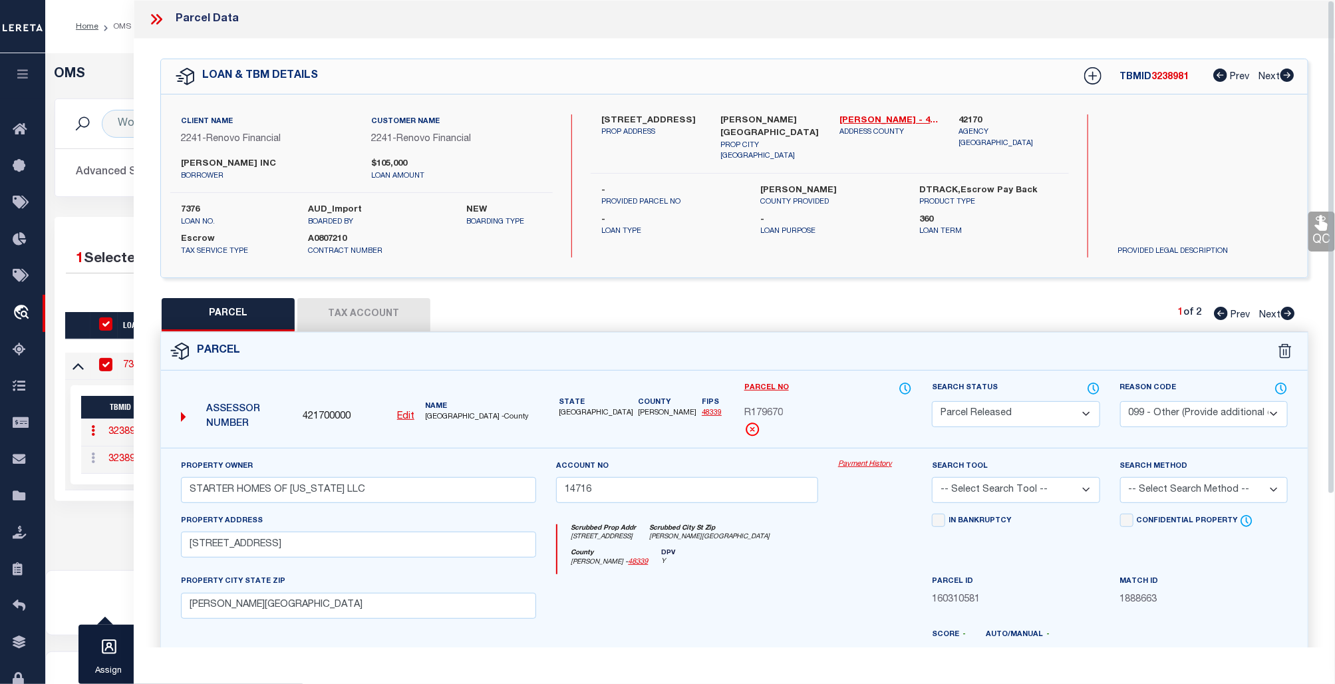
click at [866, 465] on link "Payment History" at bounding box center [875, 464] width 74 height 11
click at [158, 21] on icon at bounding box center [156, 19] width 17 height 17
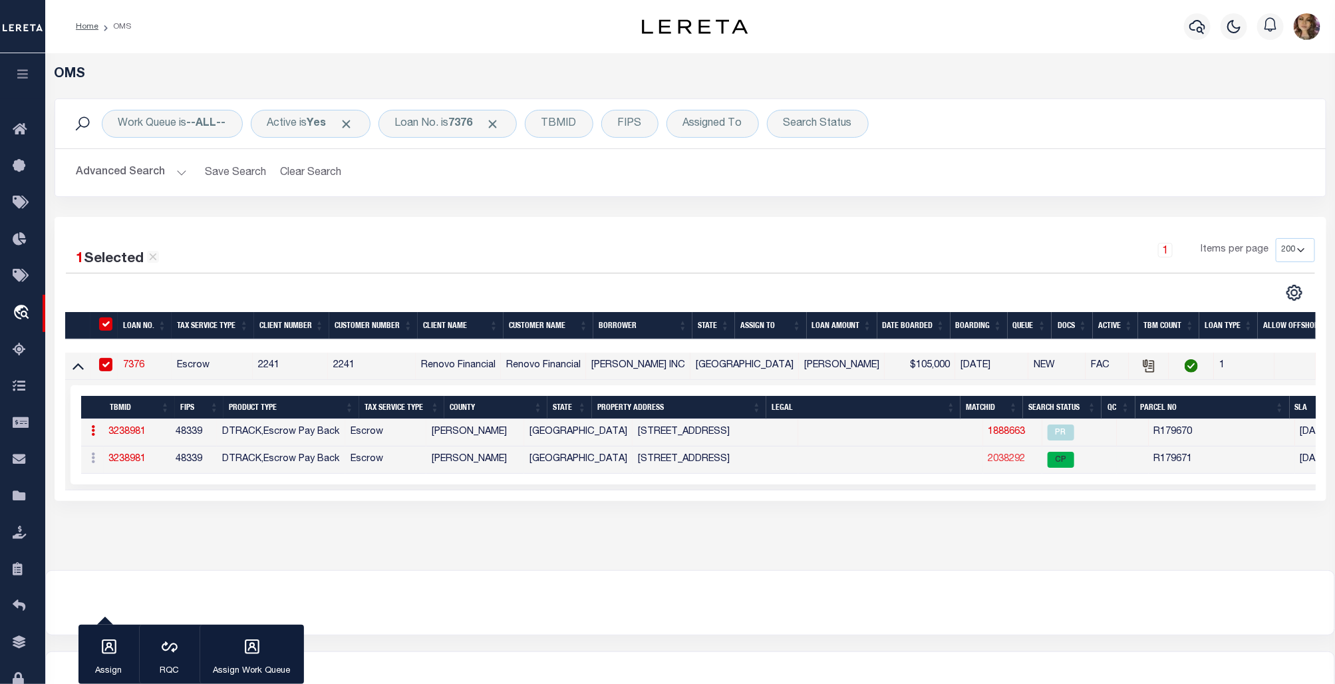
click at [988, 464] on link "2038292" at bounding box center [1006, 458] width 37 height 9
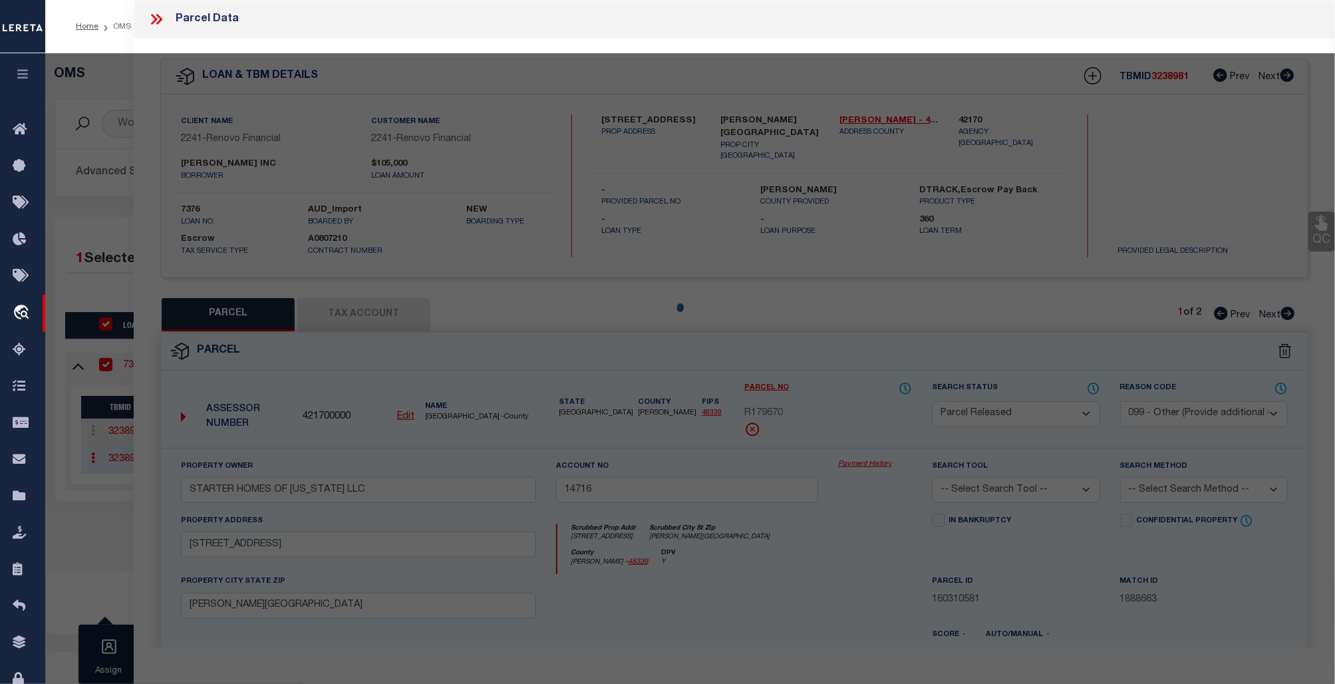
select select "AS"
select select
checkbox input "false"
select select "CP"
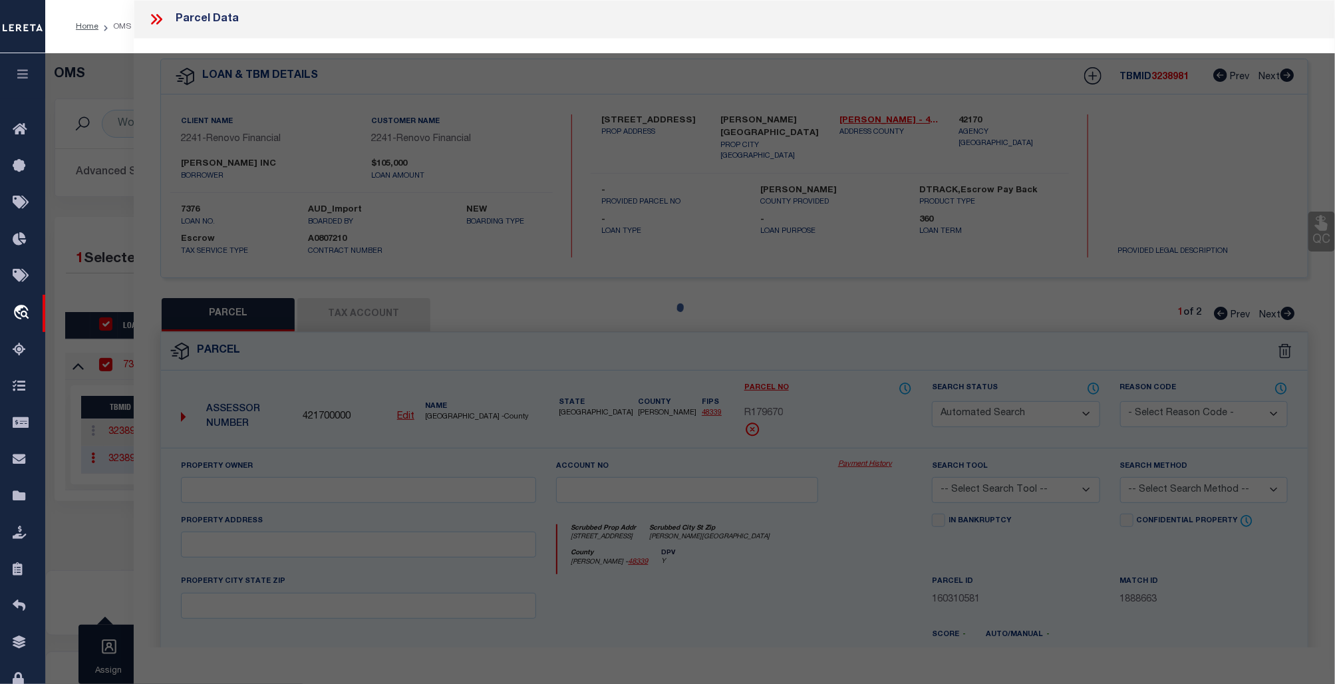
type input "[PERSON_NAME] INC"
select select
type input "11523 PERSIMMON ST"
checkbox input "false"
type input "TX 77318"
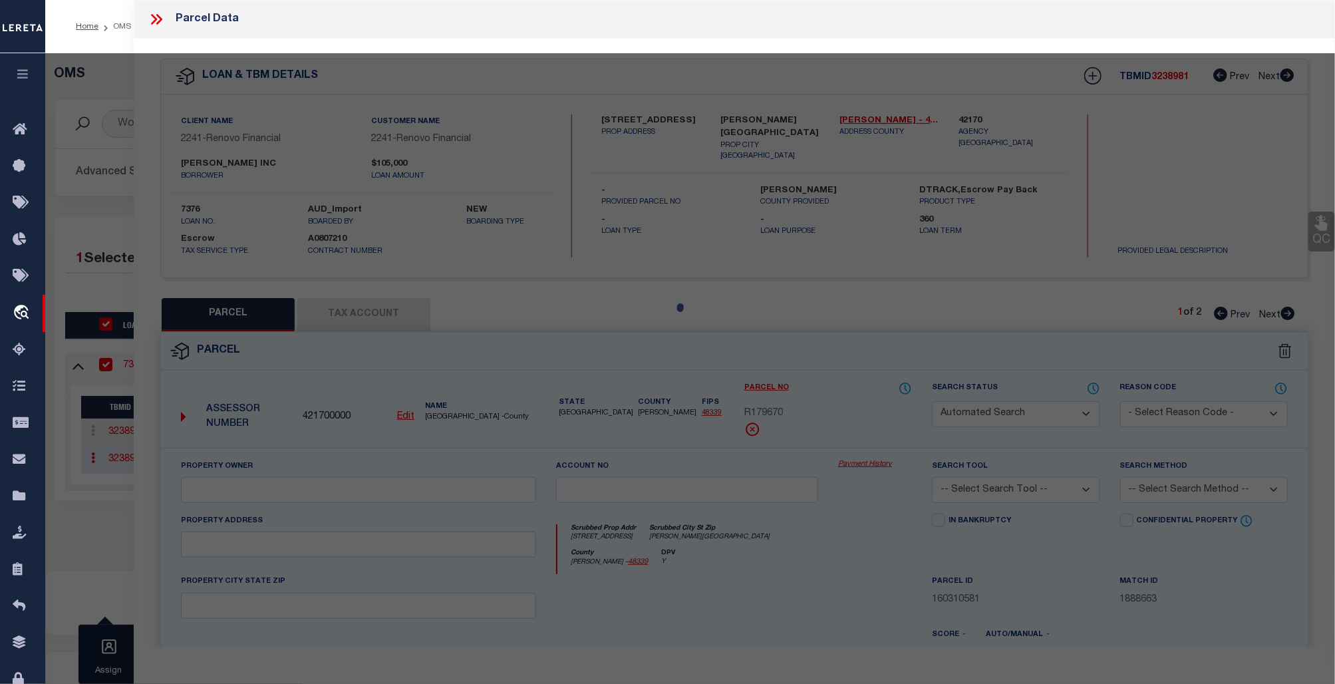
type textarea "S946202 - WALNUT COVE 02, BLOCK 4, LOT 76"
type textarea "05/06/24-added parcel"
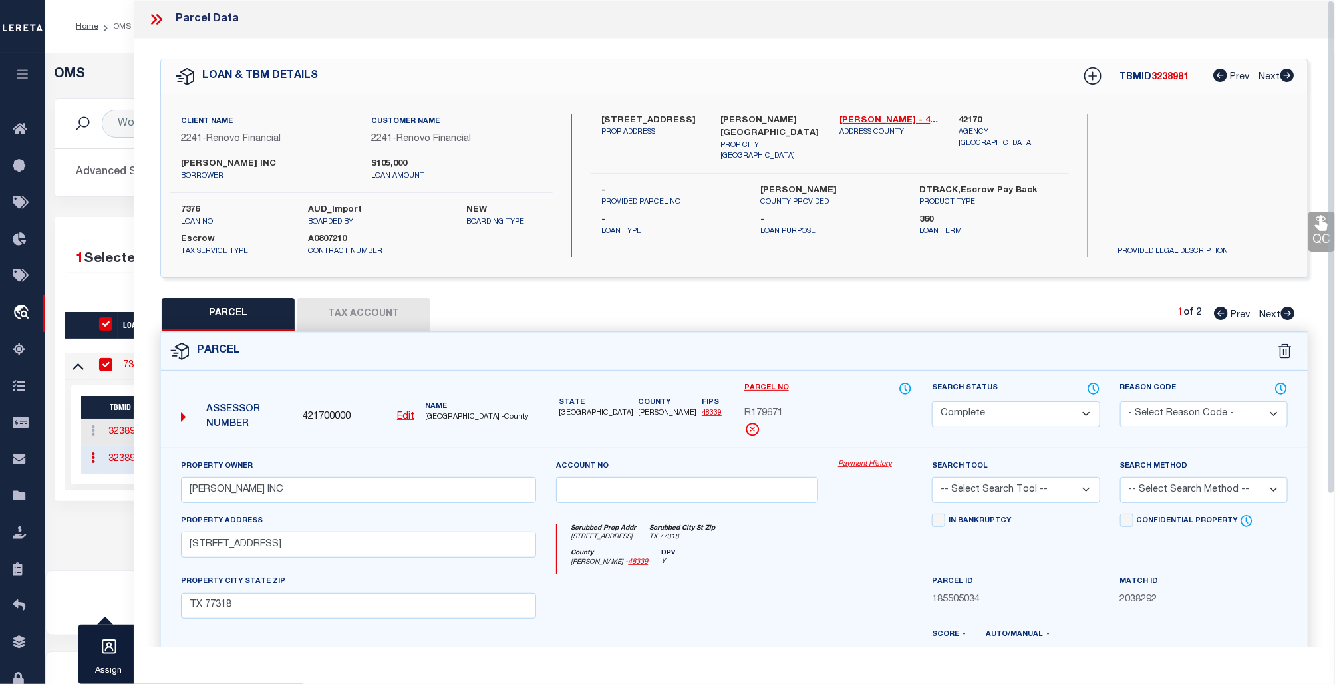
click at [878, 460] on link "Payment History" at bounding box center [875, 464] width 74 height 11
click at [165, 21] on div at bounding box center [162, 19] width 28 height 17
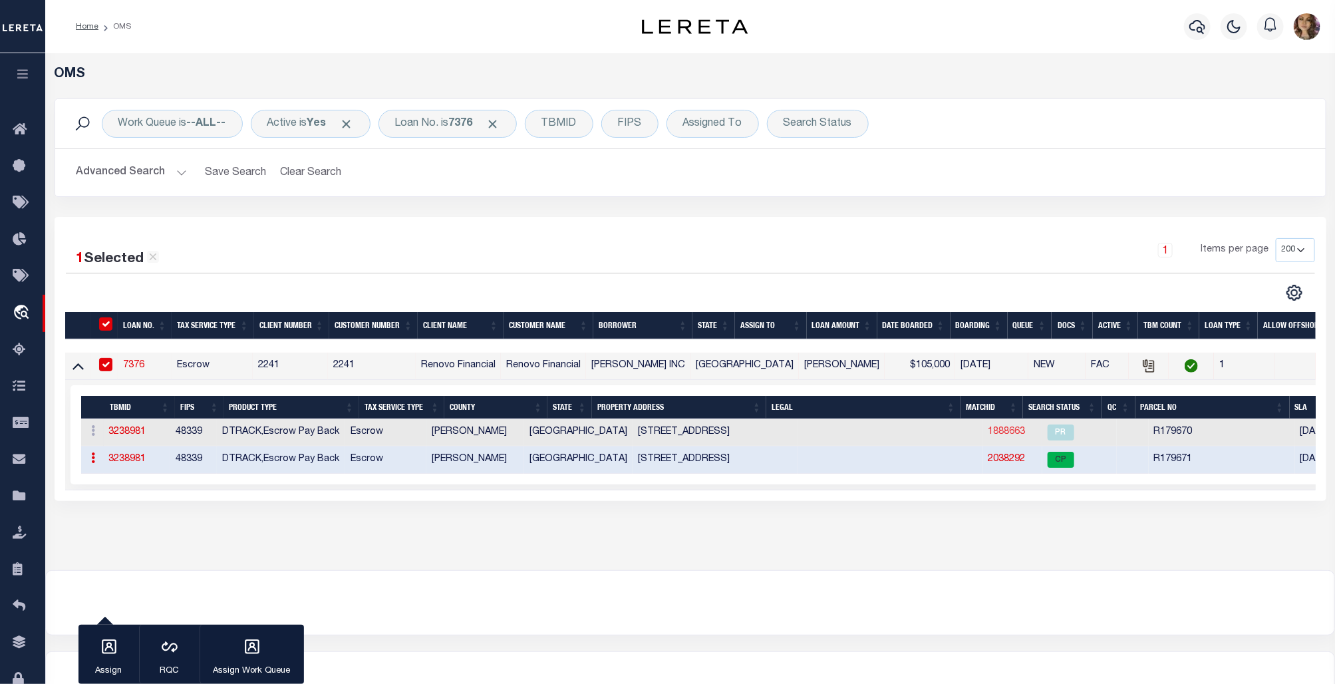
click at [988, 431] on link "1888663" at bounding box center [1006, 431] width 37 height 9
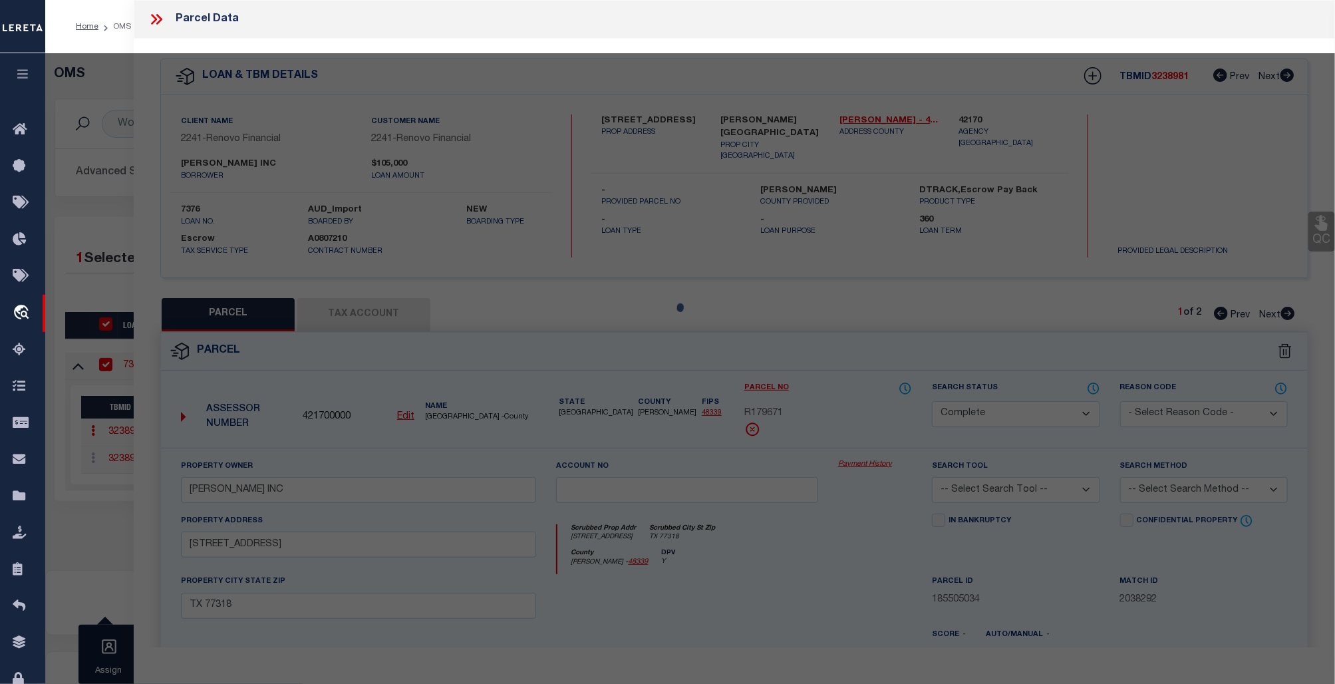
select select "AS"
checkbox input "false"
select select "PR"
select select "099"
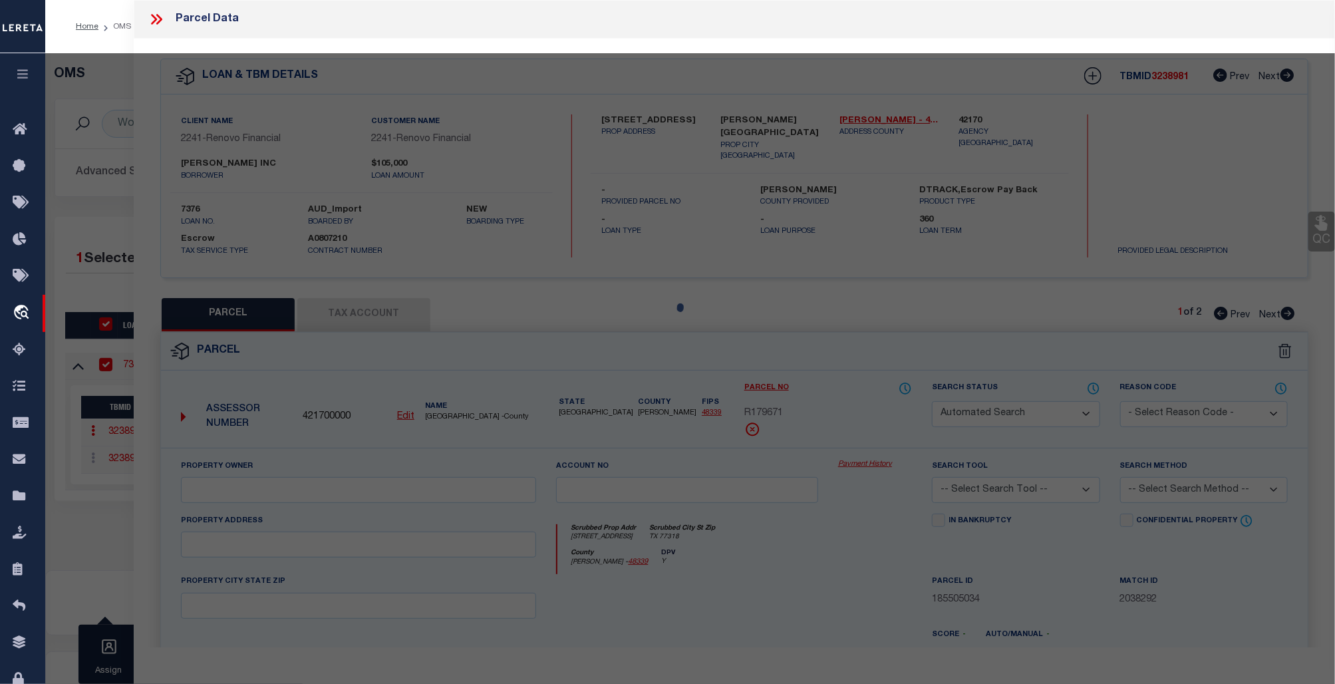
type input "STARTER HOMES OF TEXAS LLC"
type input "14716"
select select
type input "11525 PERSIMMON ST"
type input "[PERSON_NAME][GEOGRAPHIC_DATA]"
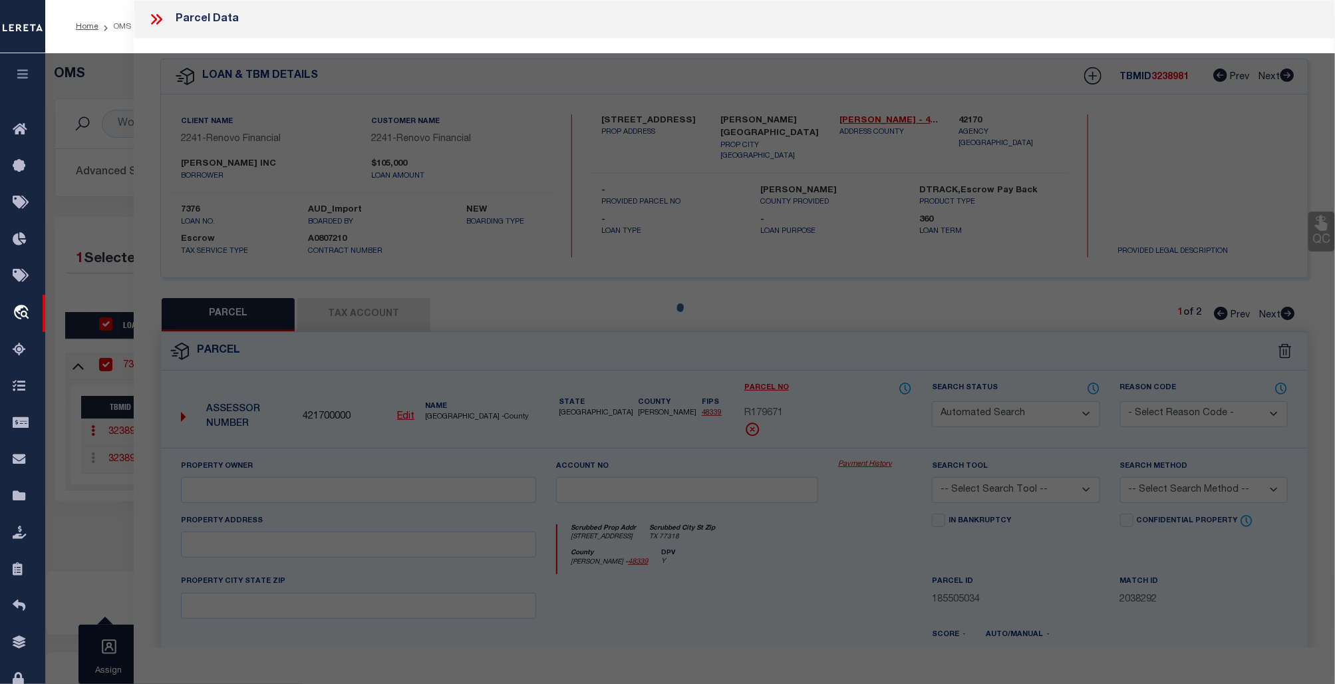
type textarea "[GEOGRAPHIC_DATA], BLOCK 4, LOT 75,76,77,78"
type textarea "unable to locate parcel - parcel changed"
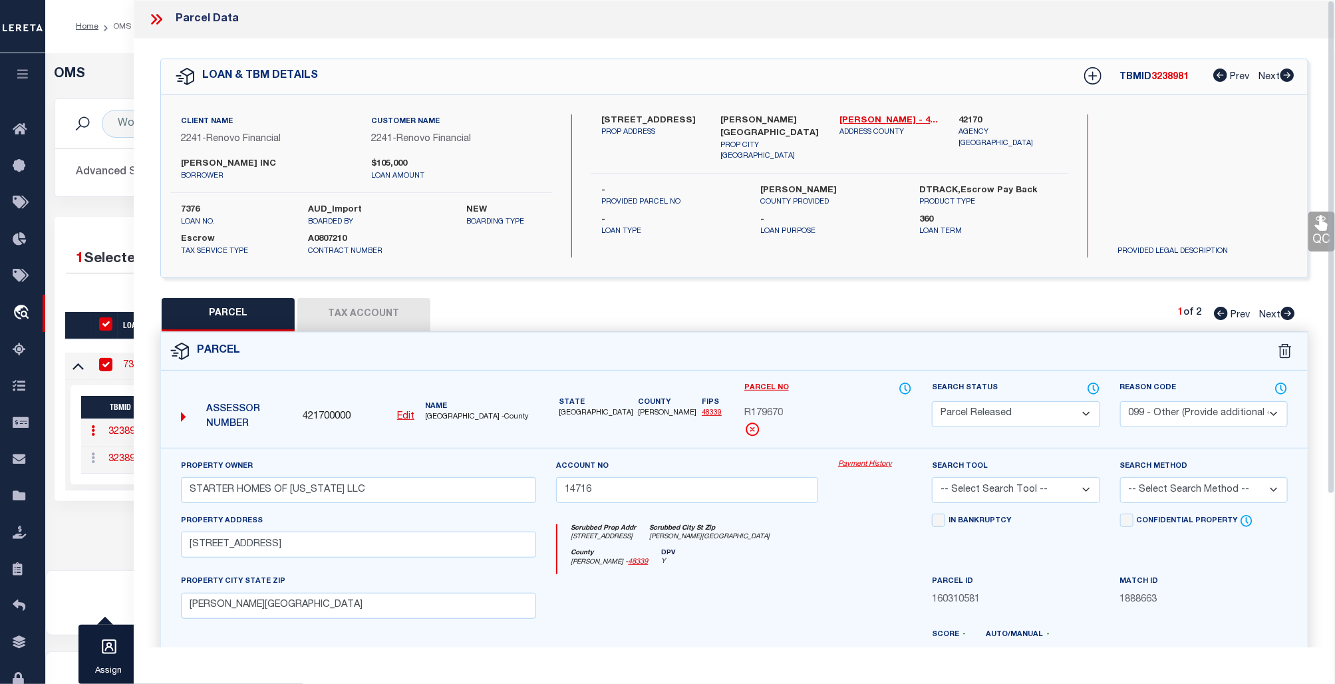
click at [862, 460] on link "Payment History" at bounding box center [875, 464] width 74 height 11
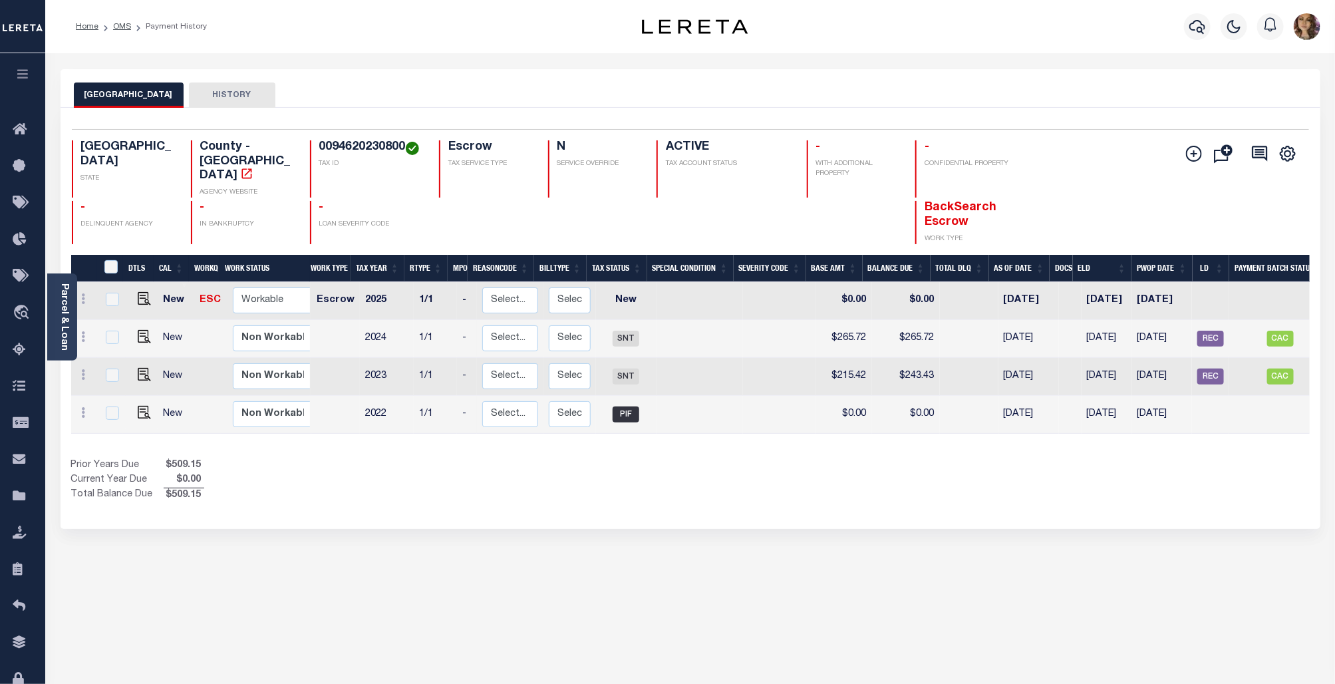
click at [644, 499] on div "Selected 4 Results 1 Items per page 25 50 100 TX STATE TAX ID N" at bounding box center [690, 318] width 1259 height 421
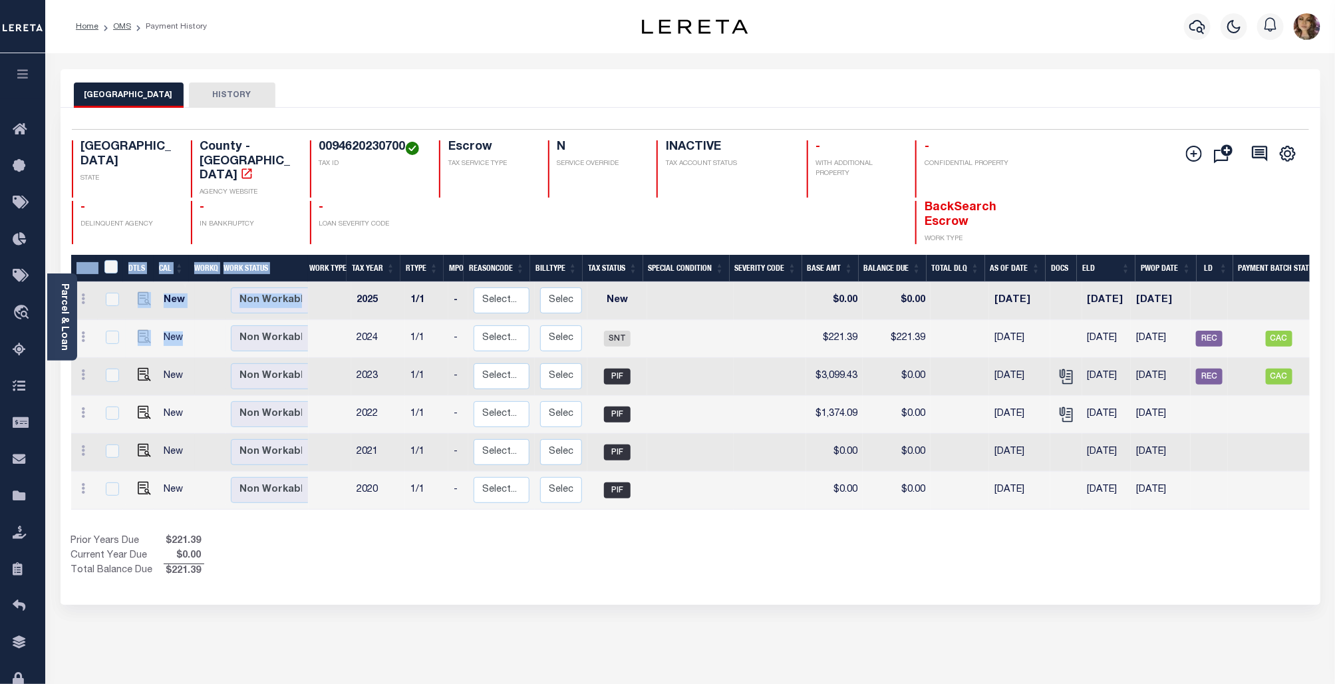
drag, startPoint x: 1244, startPoint y: 469, endPoint x: 211, endPoint y: 316, distance: 1044.8
click at [211, 316] on div "DTLS CAL WorkQ Work Status Work Type Tax Year RType MPO ReasonCode BillType Tax…" at bounding box center [690, 386] width 1238 height 263
click at [1176, 539] on div "Show Tax Lines before Bill Release Date Prior Years Due $221.39 Current Year Du…" at bounding box center [690, 556] width 1238 height 45
drag, startPoint x: 1228, startPoint y: 472, endPoint x: 158, endPoint y: 285, distance: 1085.6
click at [158, 285] on div "DTLS CAL WorkQ Work Status Work Type Tax Year RType MPO ReasonCode BillType Tax…" at bounding box center [690, 386] width 1238 height 263
